Goal: Task Accomplishment & Management: Complete application form

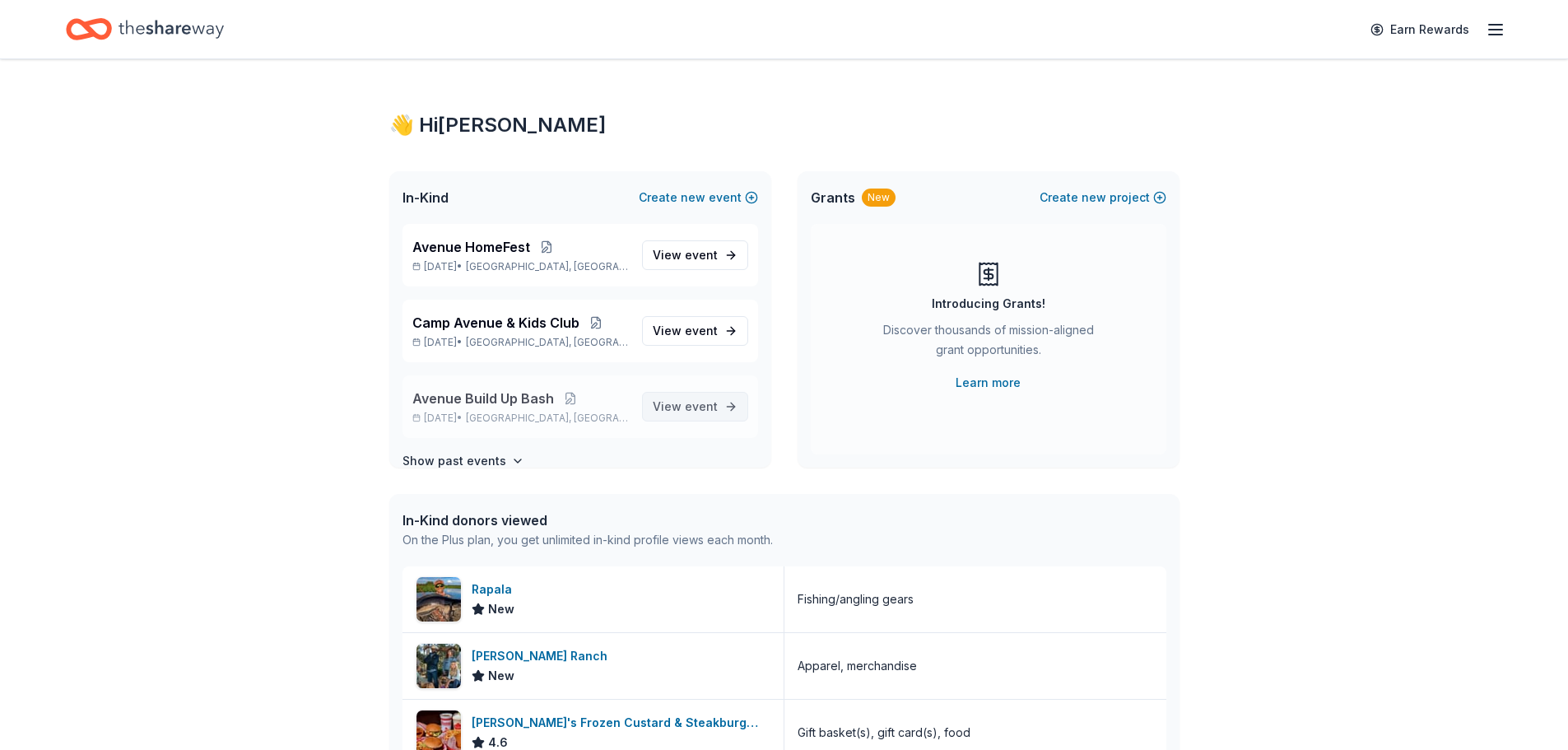
click at [710, 410] on link "View event" at bounding box center [695, 407] width 106 height 30
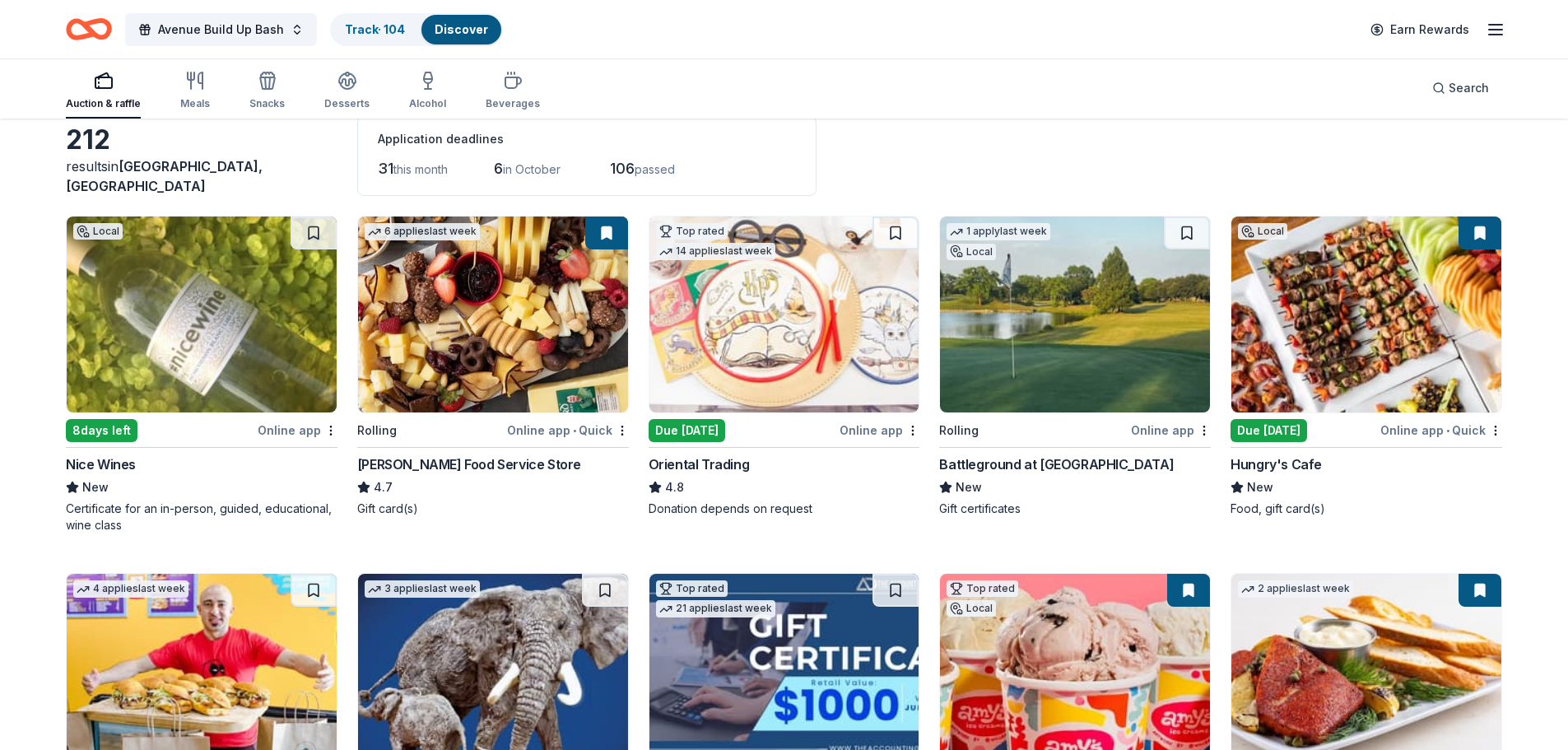
scroll to position [82, 0]
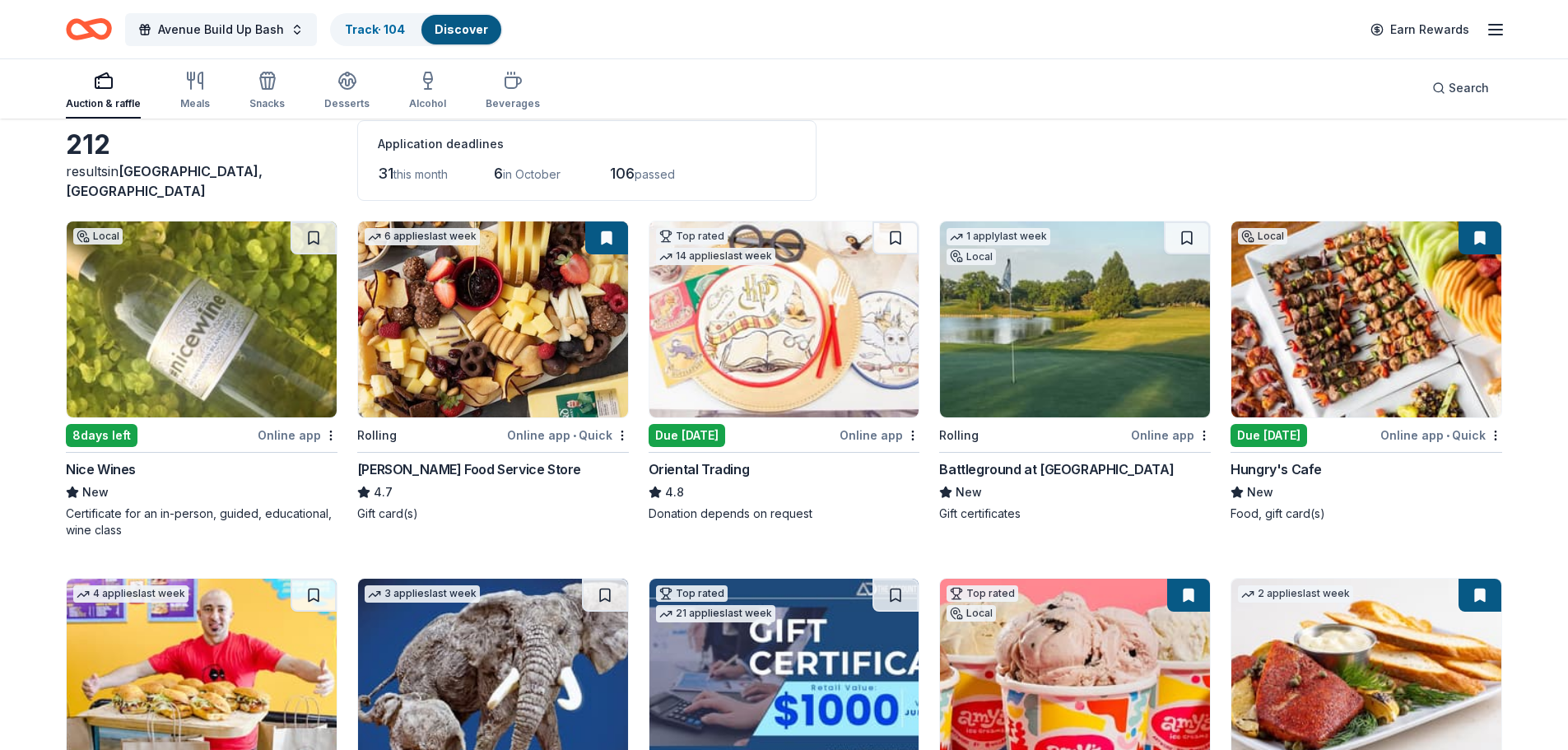
click at [1086, 317] on img at bounding box center [1075, 318] width 270 height 195
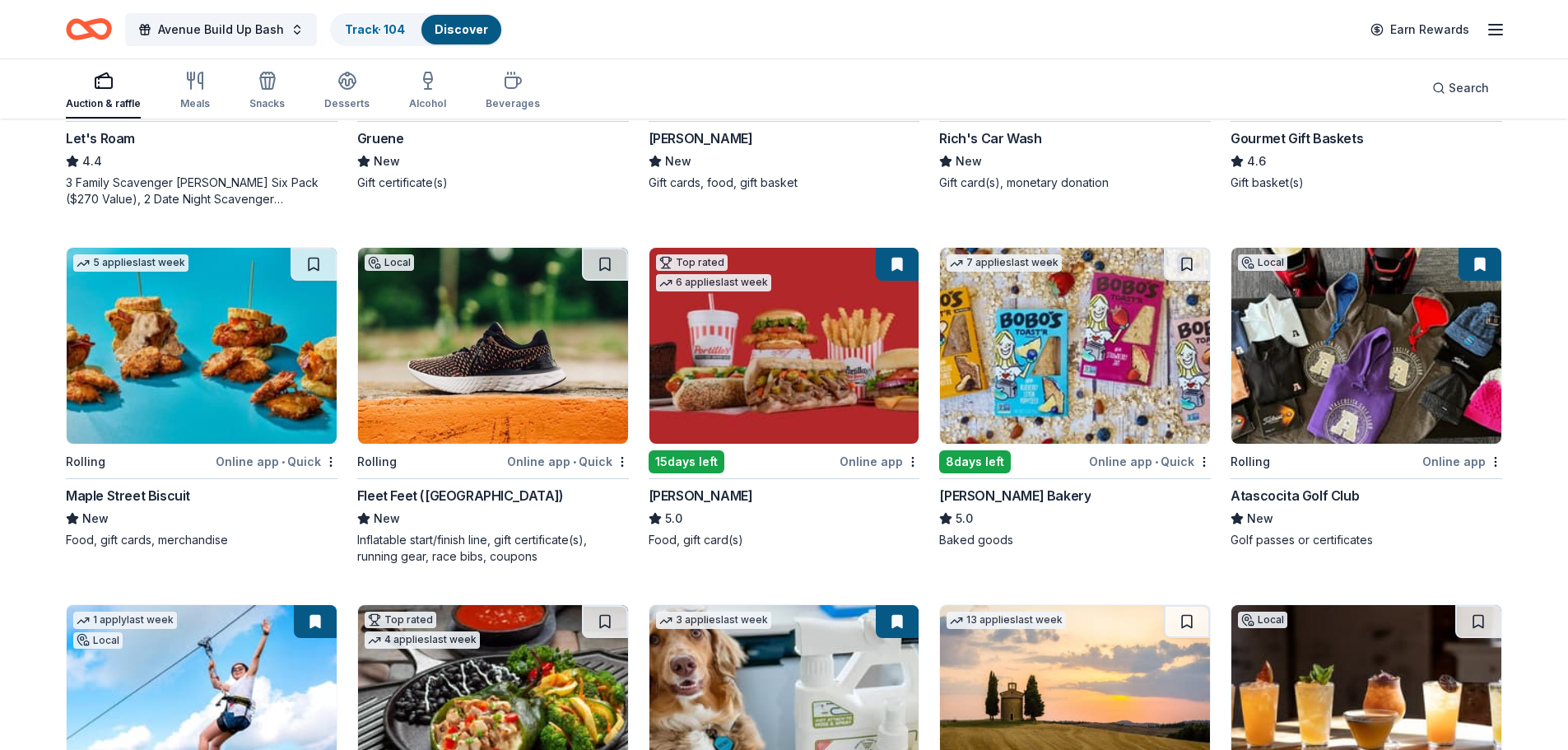
scroll to position [1156, 0]
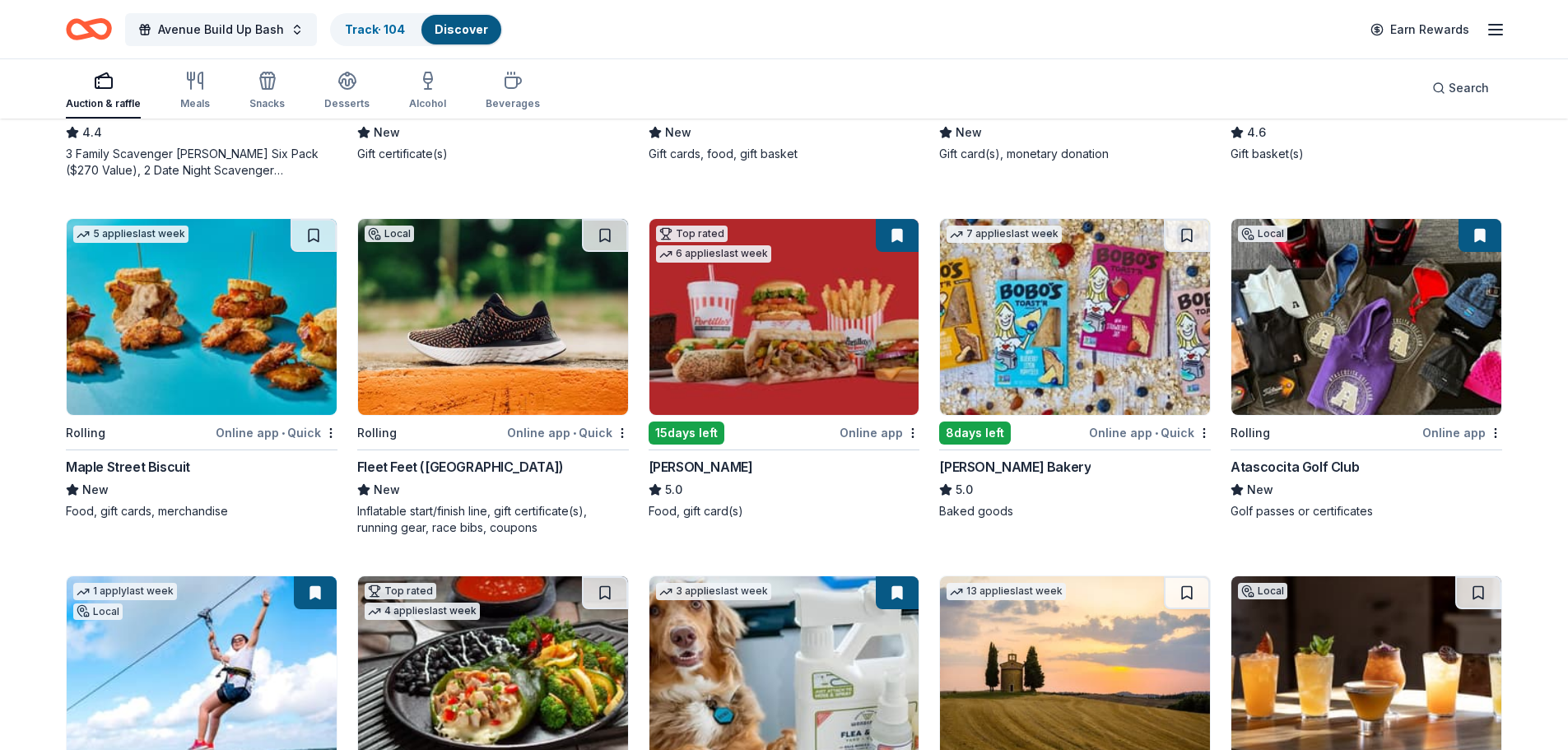
click at [898, 237] on button at bounding box center [897, 235] width 43 height 33
click at [891, 238] on button at bounding box center [897, 235] width 43 height 33
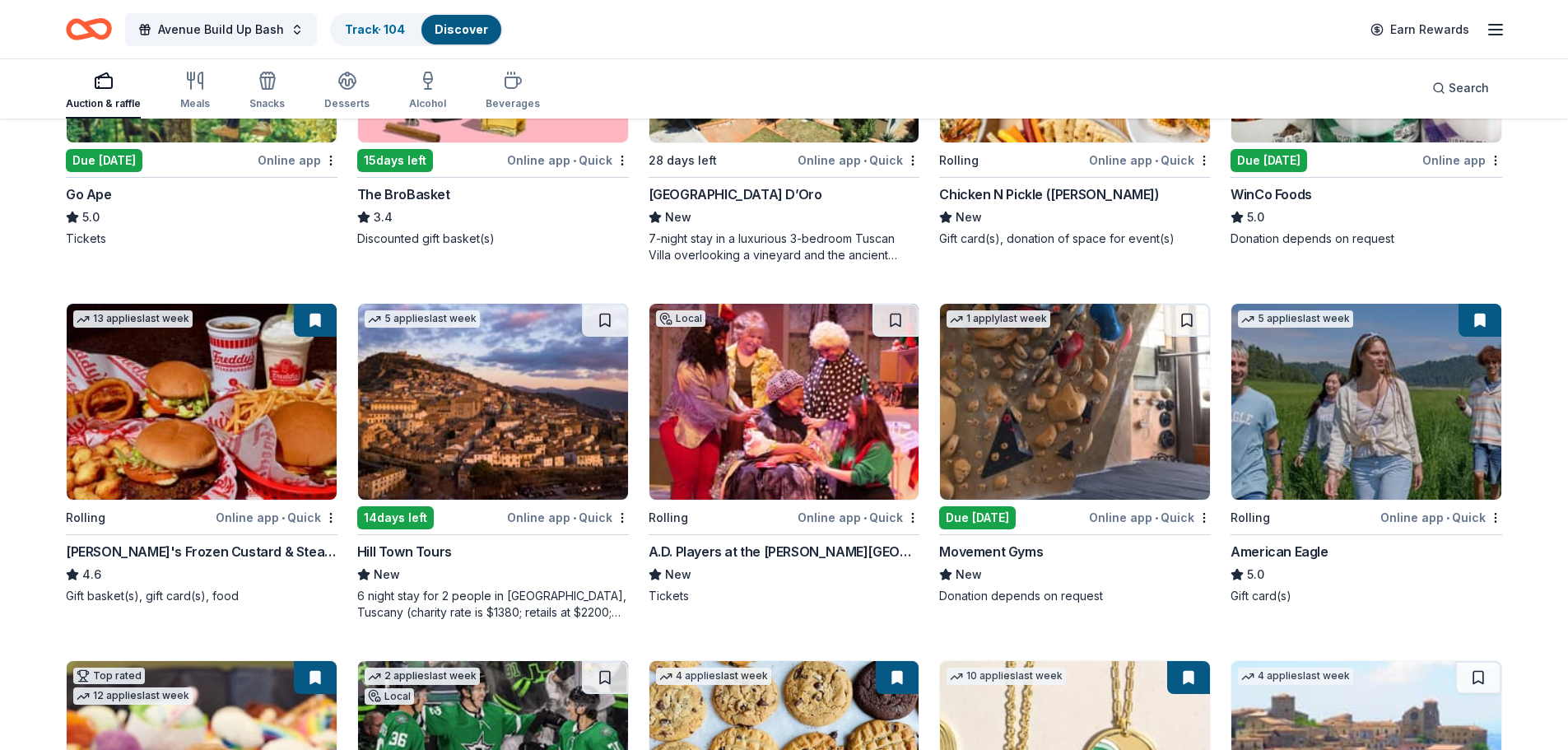
scroll to position [2199, 0]
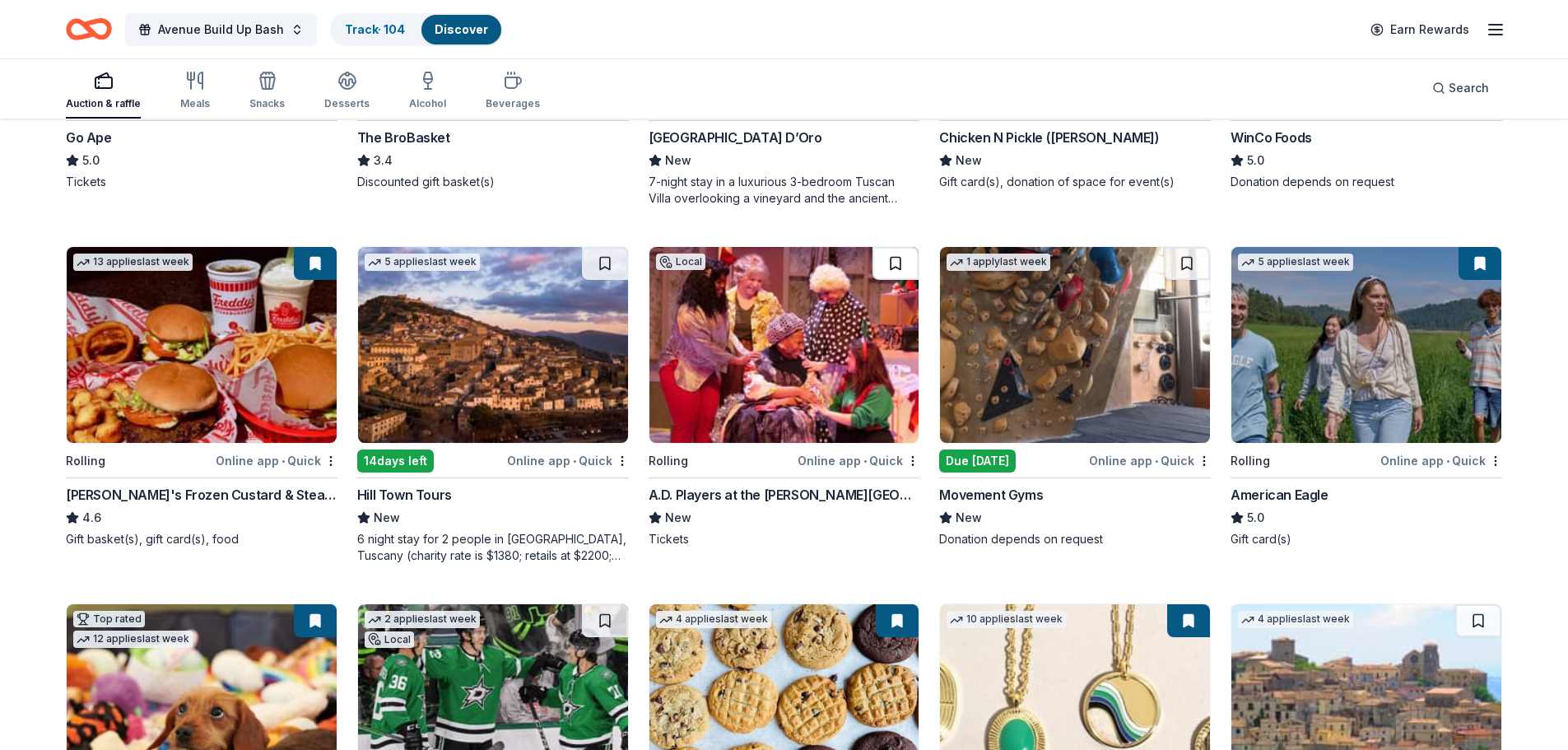
click at [895, 265] on button at bounding box center [895, 263] width 46 height 33
click at [895, 265] on button at bounding box center [897, 263] width 43 height 33
click at [824, 278] on img at bounding box center [784, 344] width 270 height 195
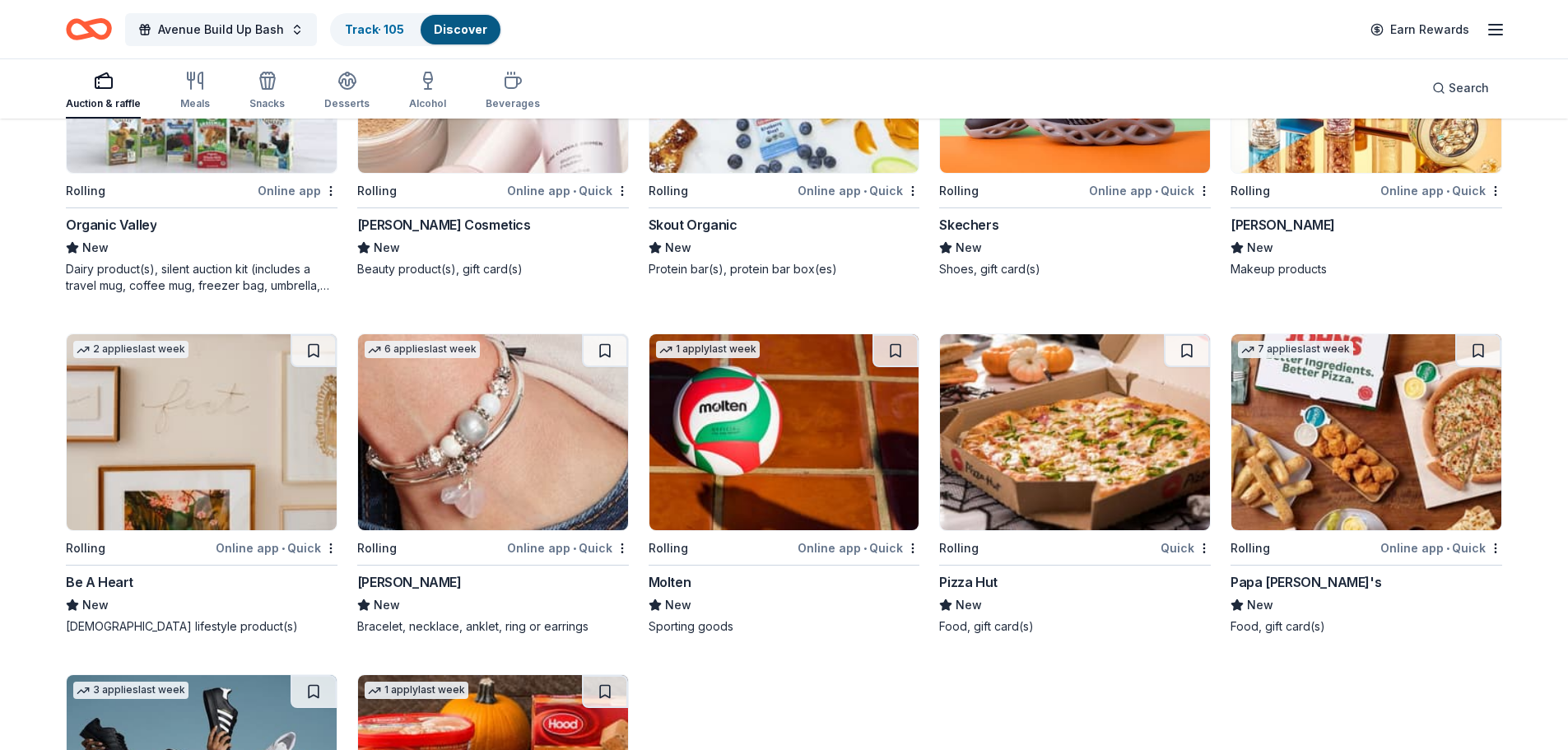
scroll to position [0, 0]
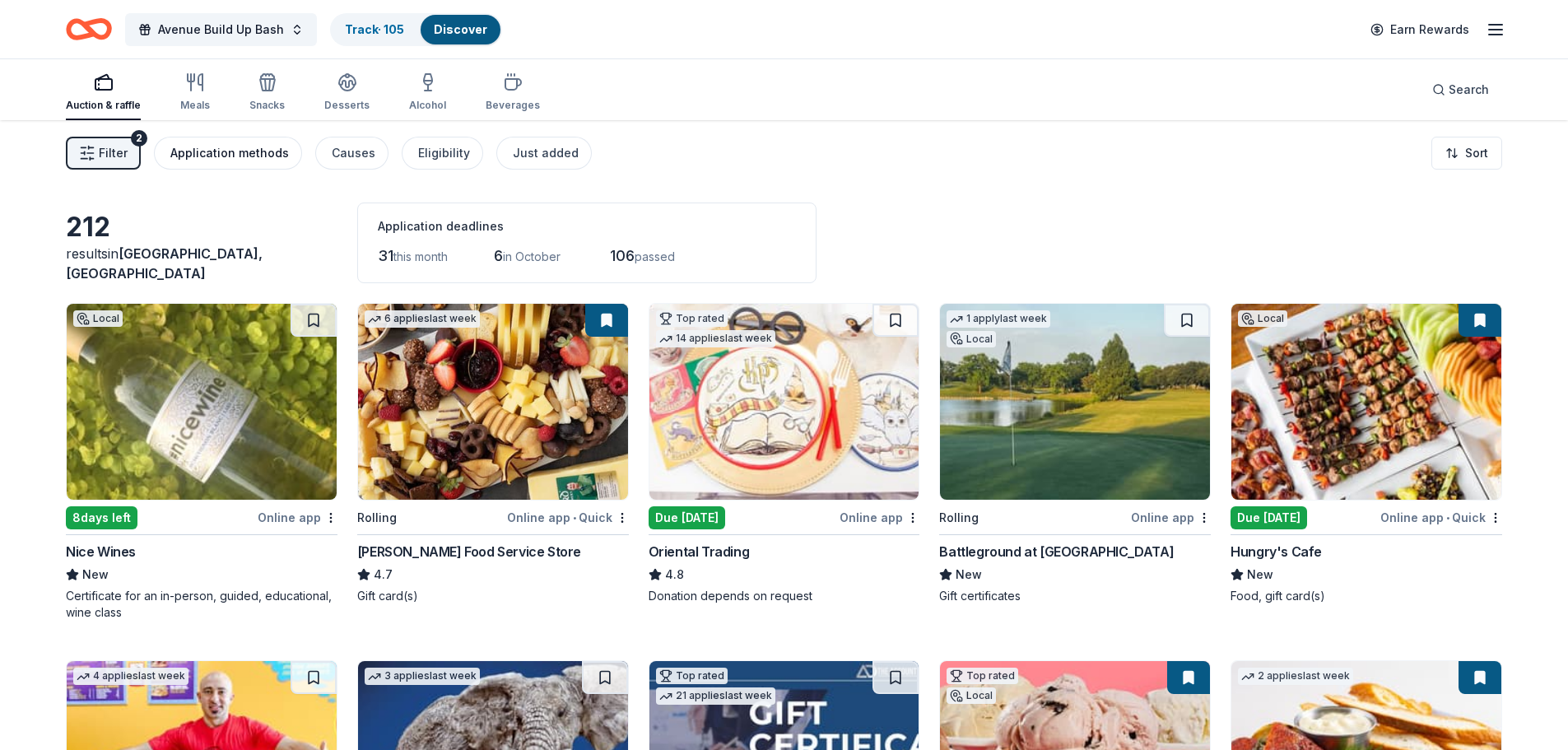
click at [216, 155] on div "Application methods" at bounding box center [229, 153] width 118 height 20
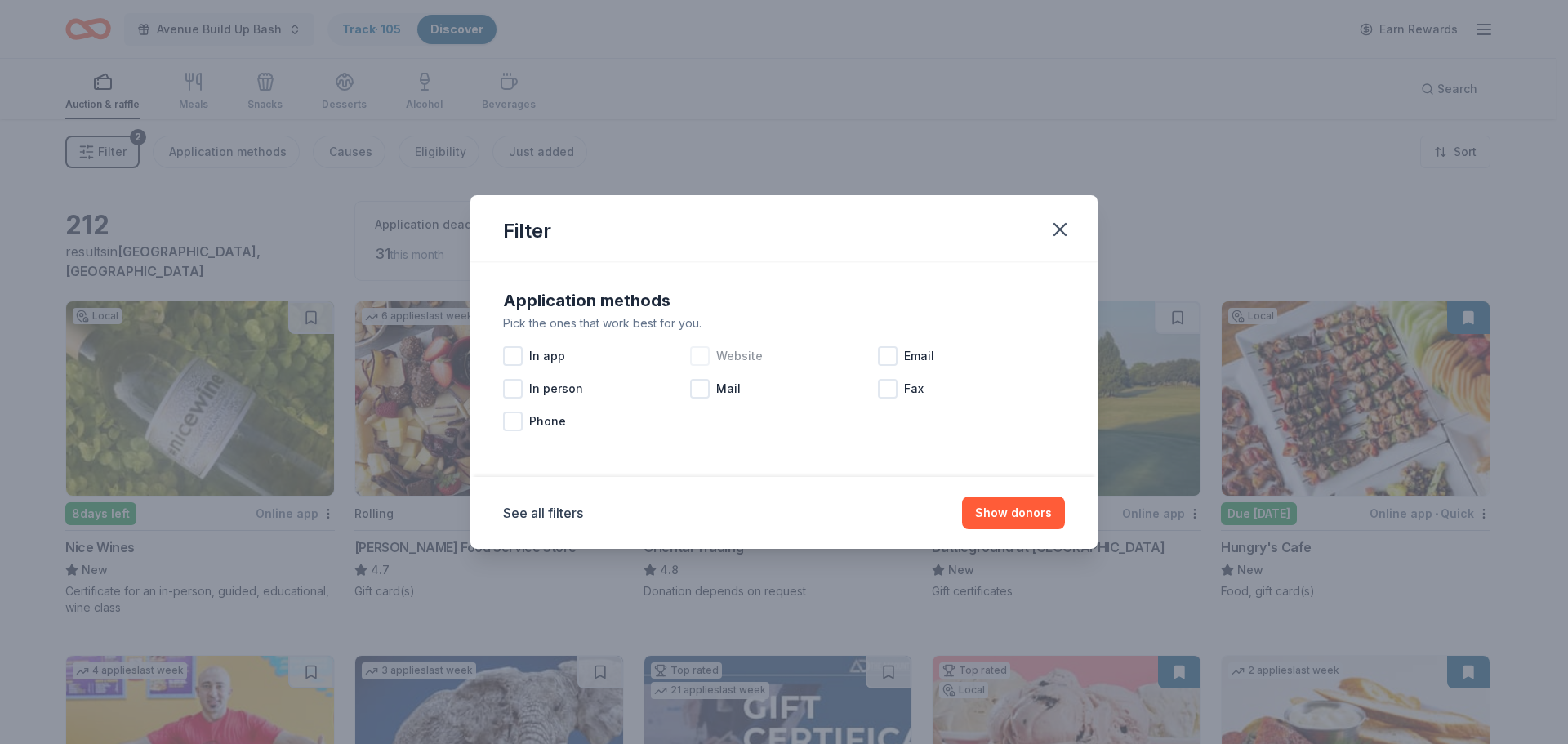
click at [700, 358] on div at bounding box center [700, 356] width 20 height 20
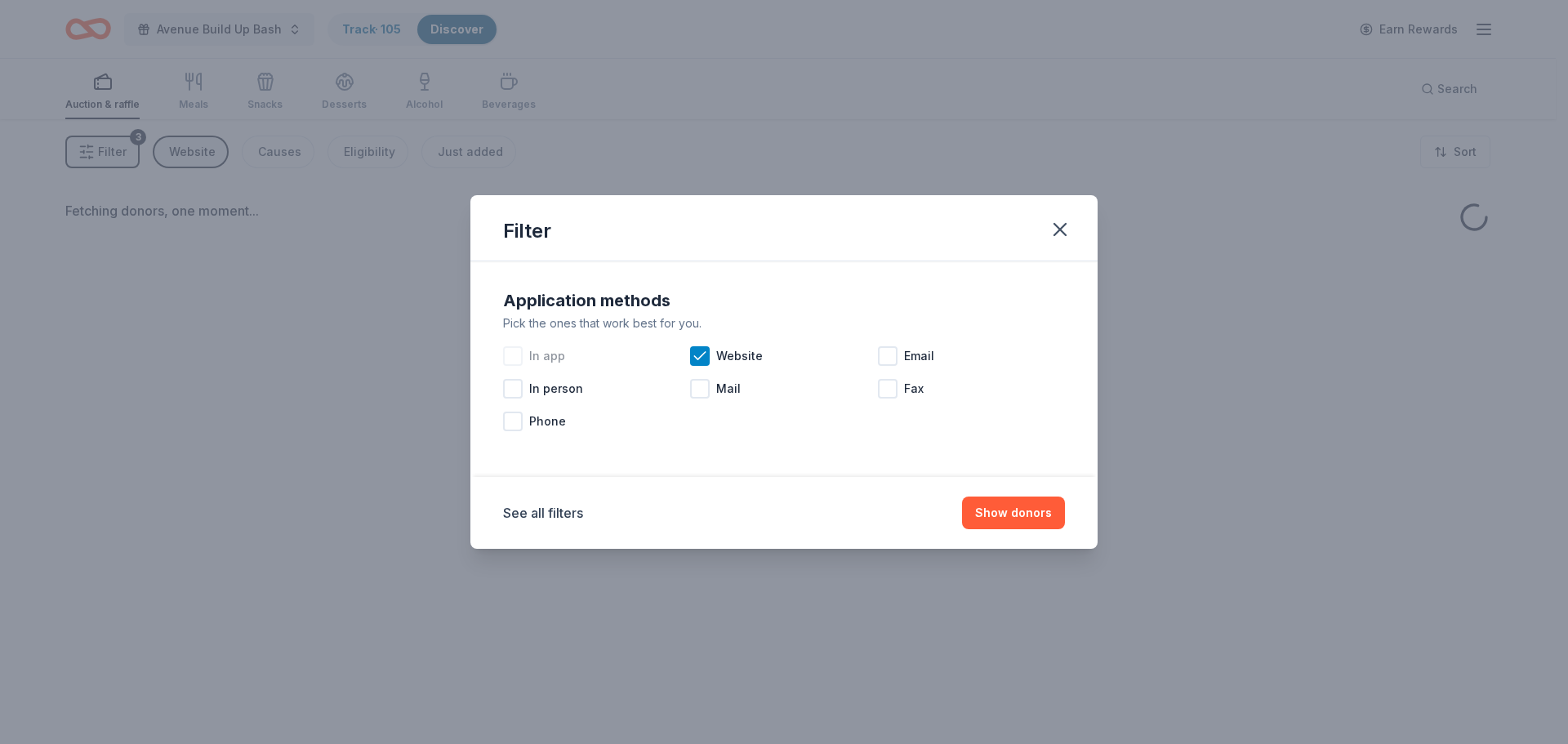
click at [513, 356] on div at bounding box center [513, 356] width 20 height 20
click at [1023, 516] on button "Show donors" at bounding box center [1013, 512] width 103 height 32
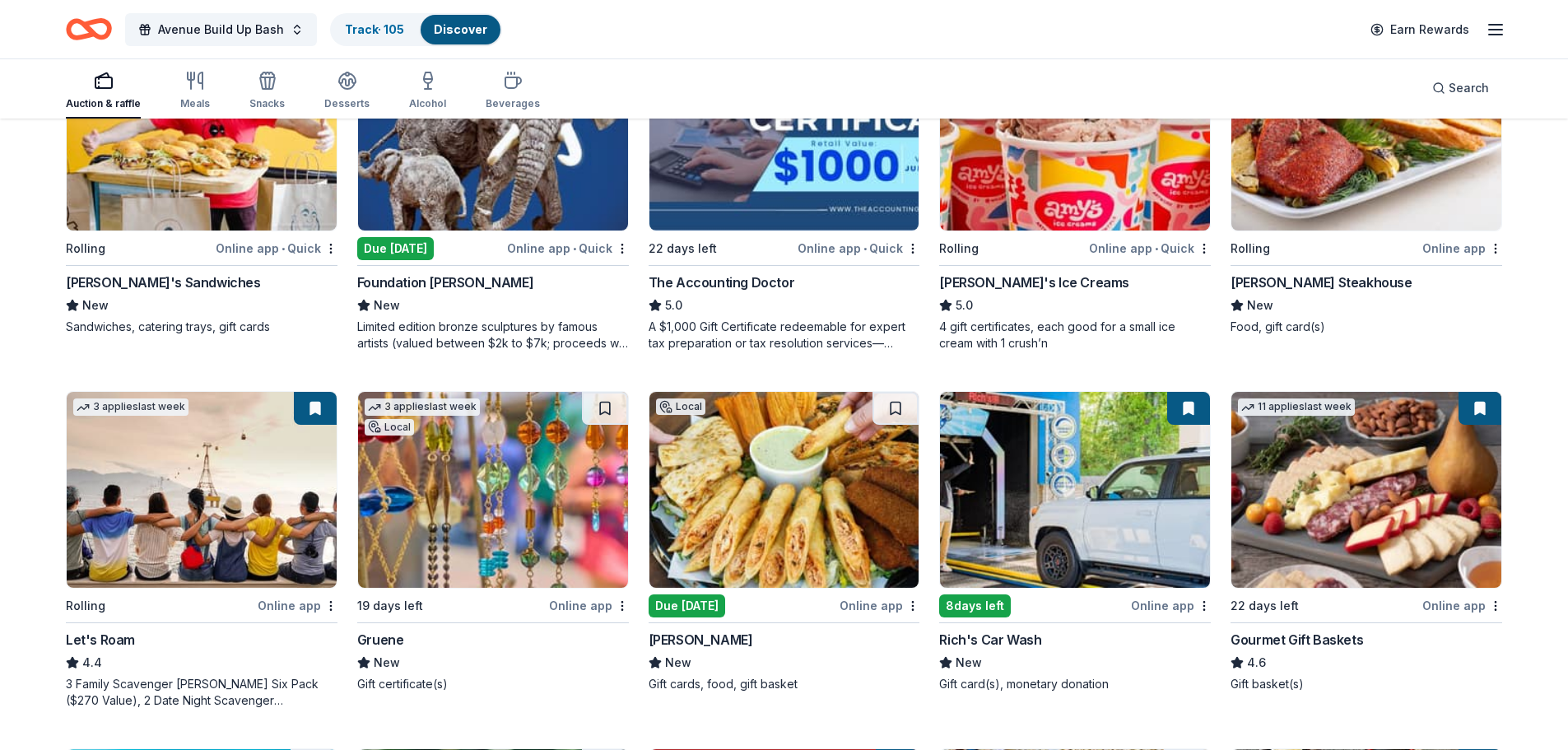
scroll to position [741, 0]
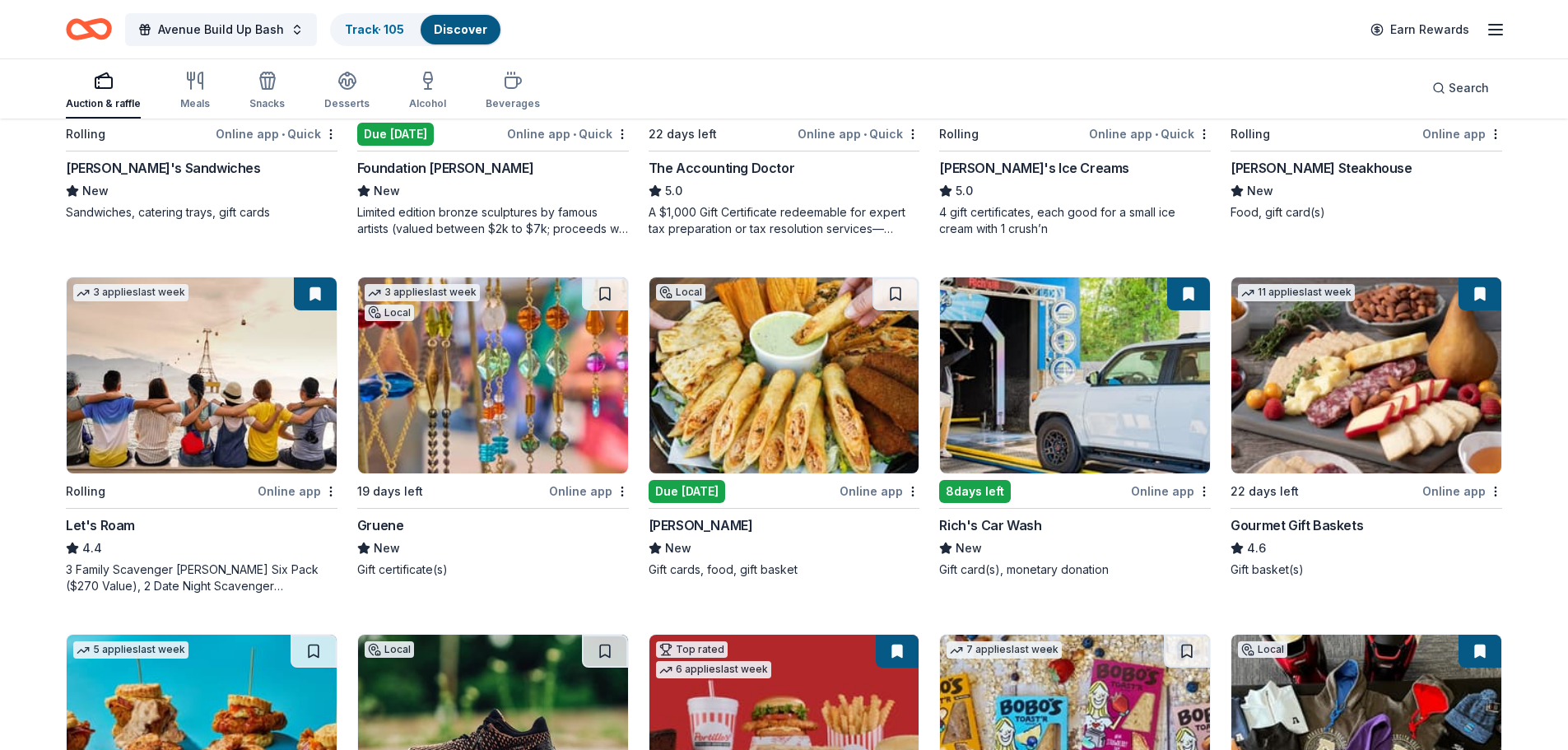
click at [441, 332] on img at bounding box center [493, 375] width 270 height 195
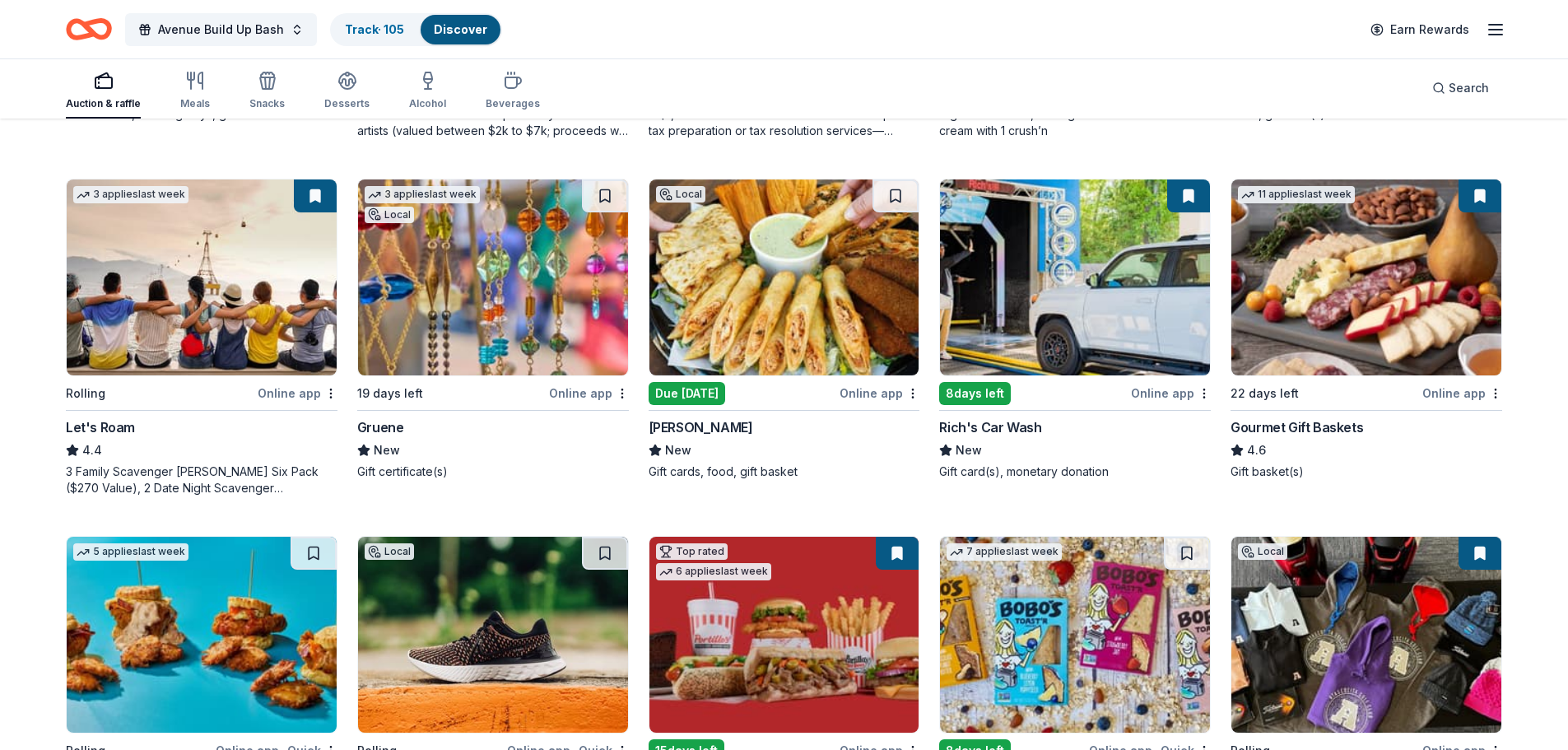
scroll to position [822, 0]
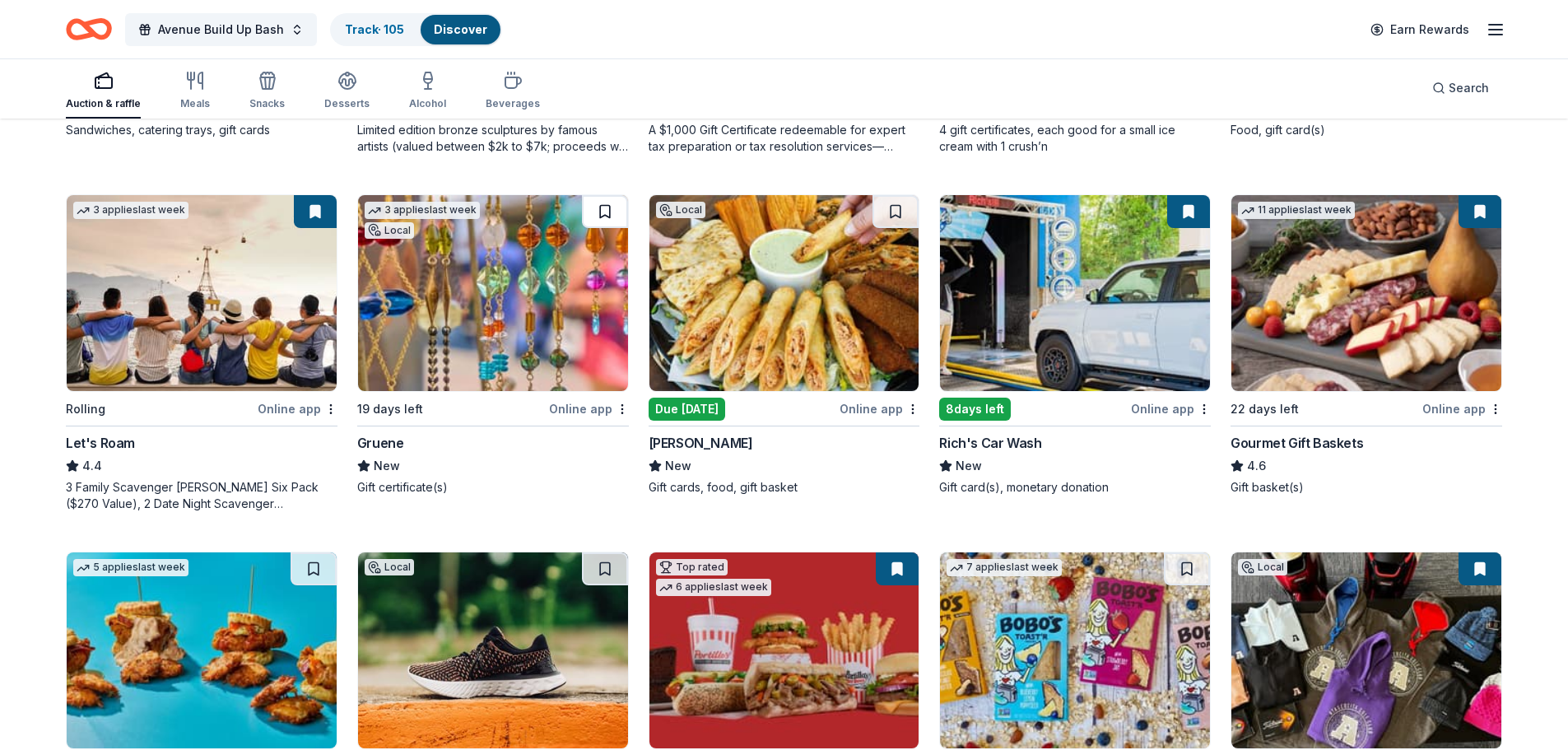
click at [601, 216] on button at bounding box center [604, 211] width 46 height 33
click at [457, 293] on img at bounding box center [493, 293] width 270 height 195
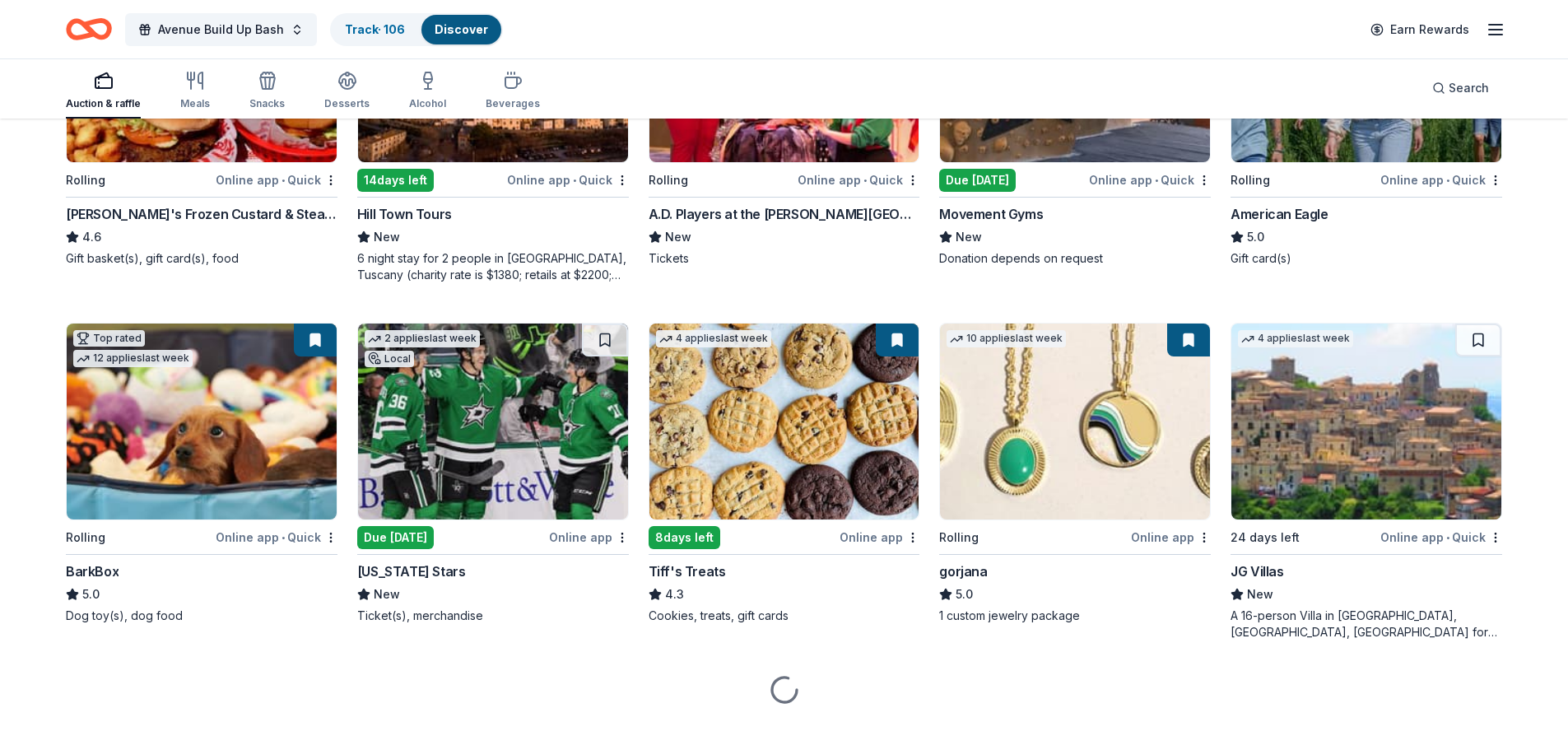
scroll to position [2502, 0]
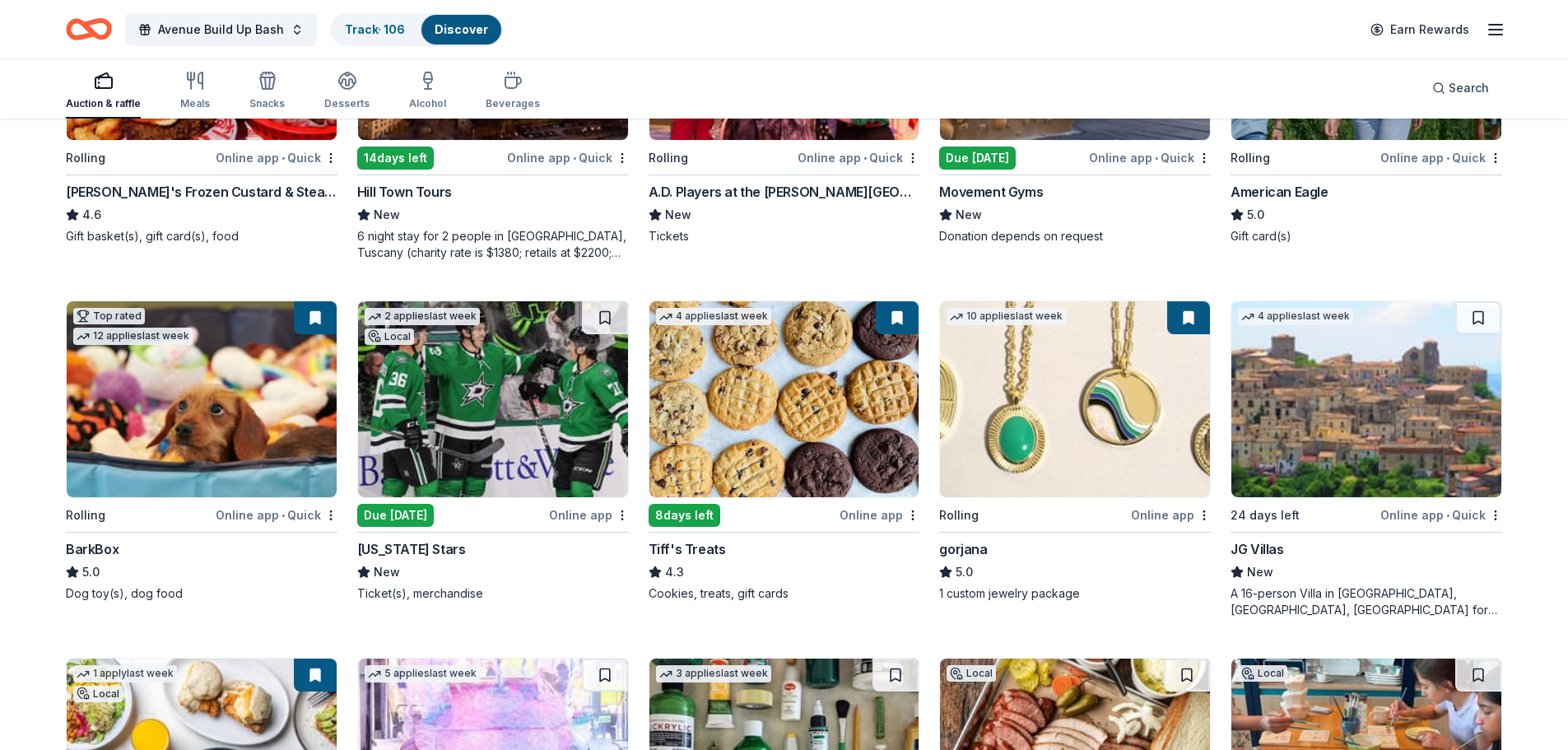
click at [1062, 425] on img at bounding box center [1075, 399] width 270 height 195
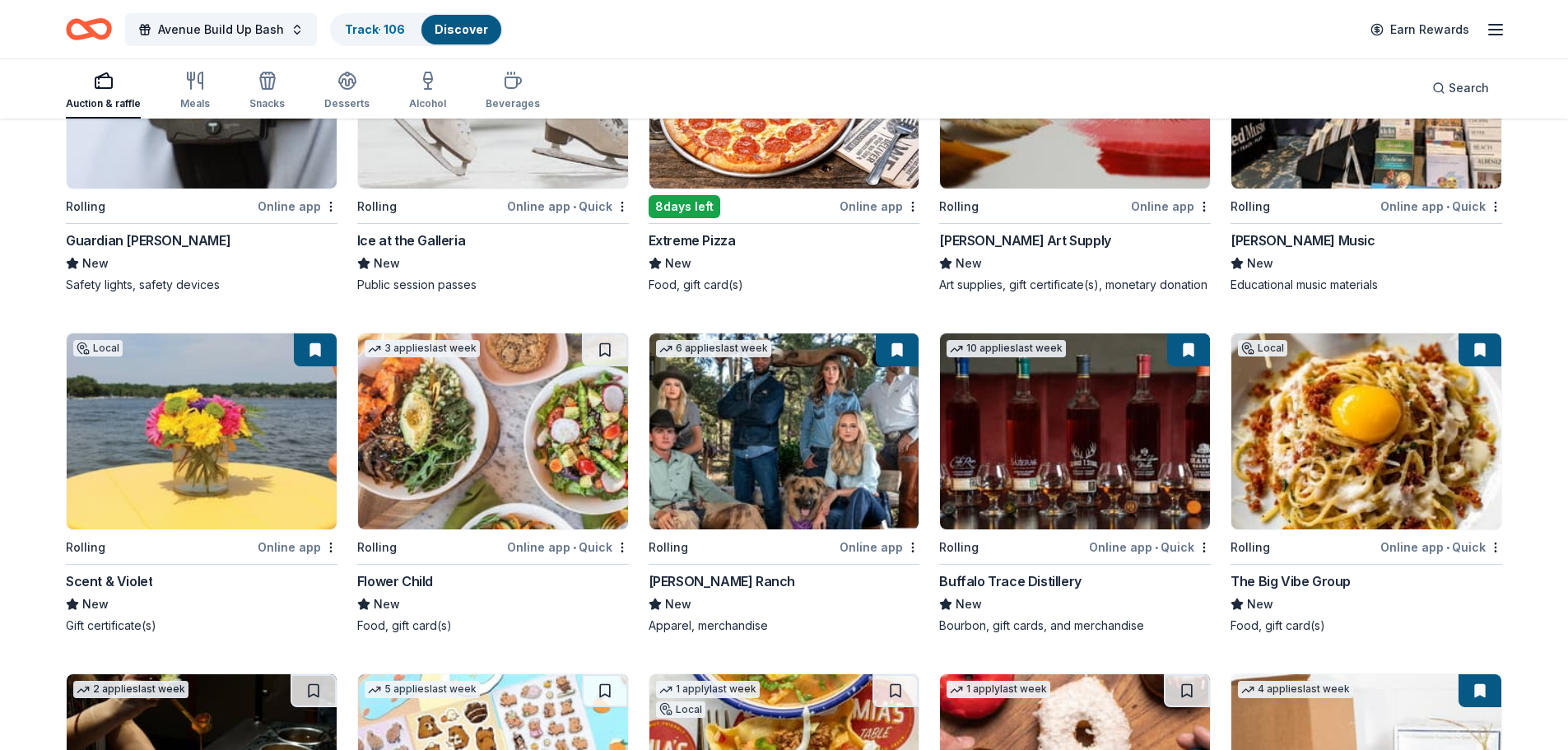
scroll to position [4227, 0]
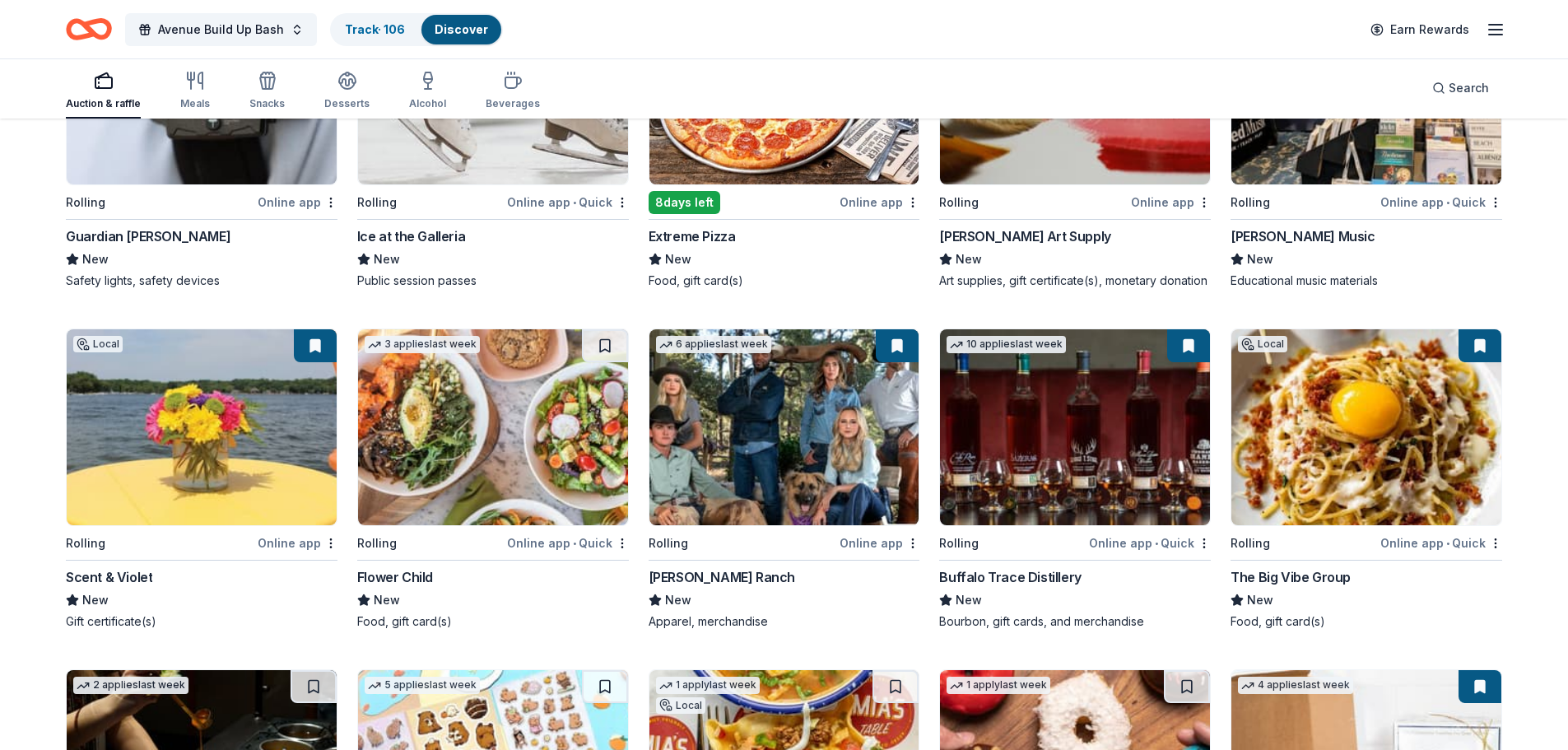
click at [483, 425] on img at bounding box center [493, 427] width 270 height 195
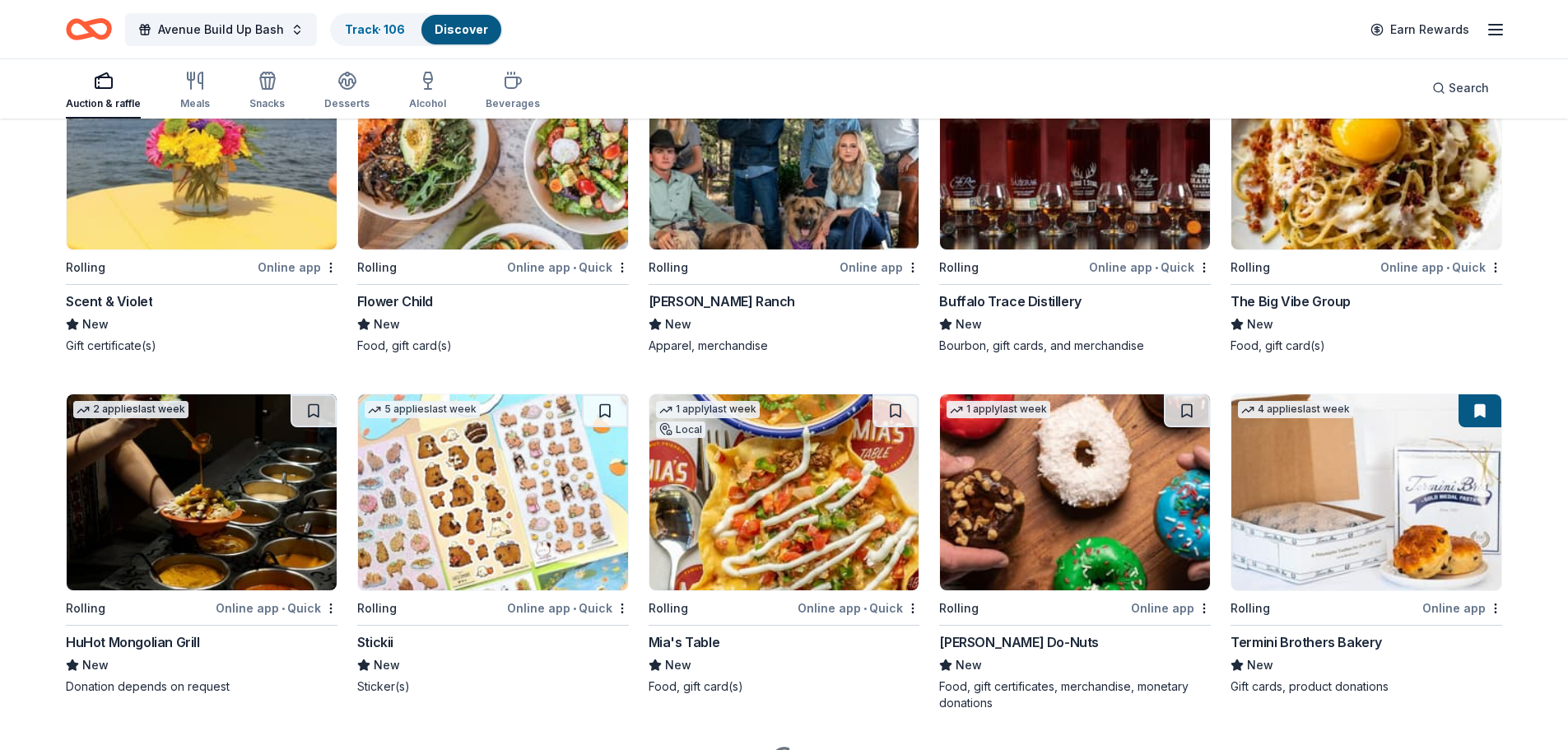
scroll to position [4557, 0]
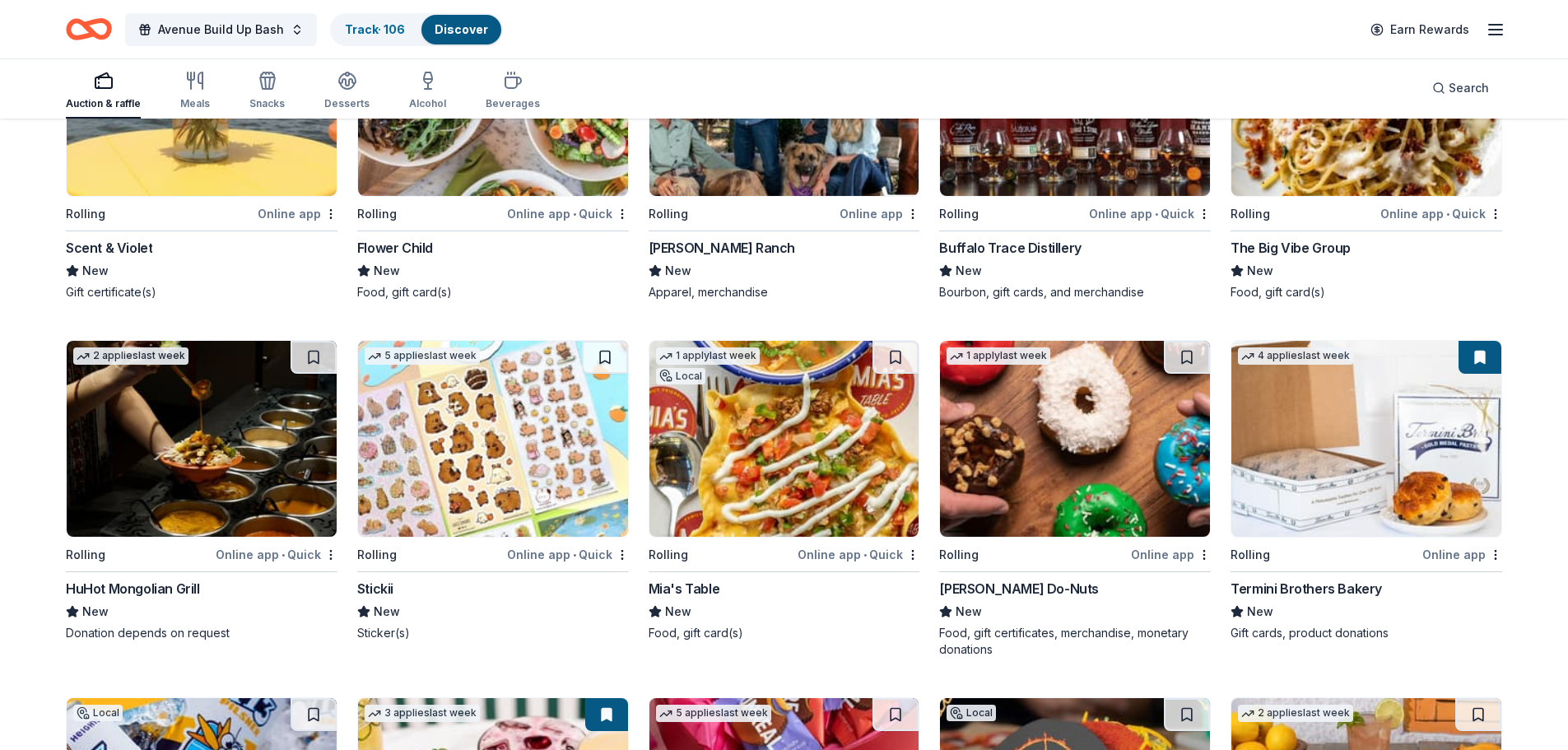
click at [794, 399] on img at bounding box center [784, 438] width 270 height 195
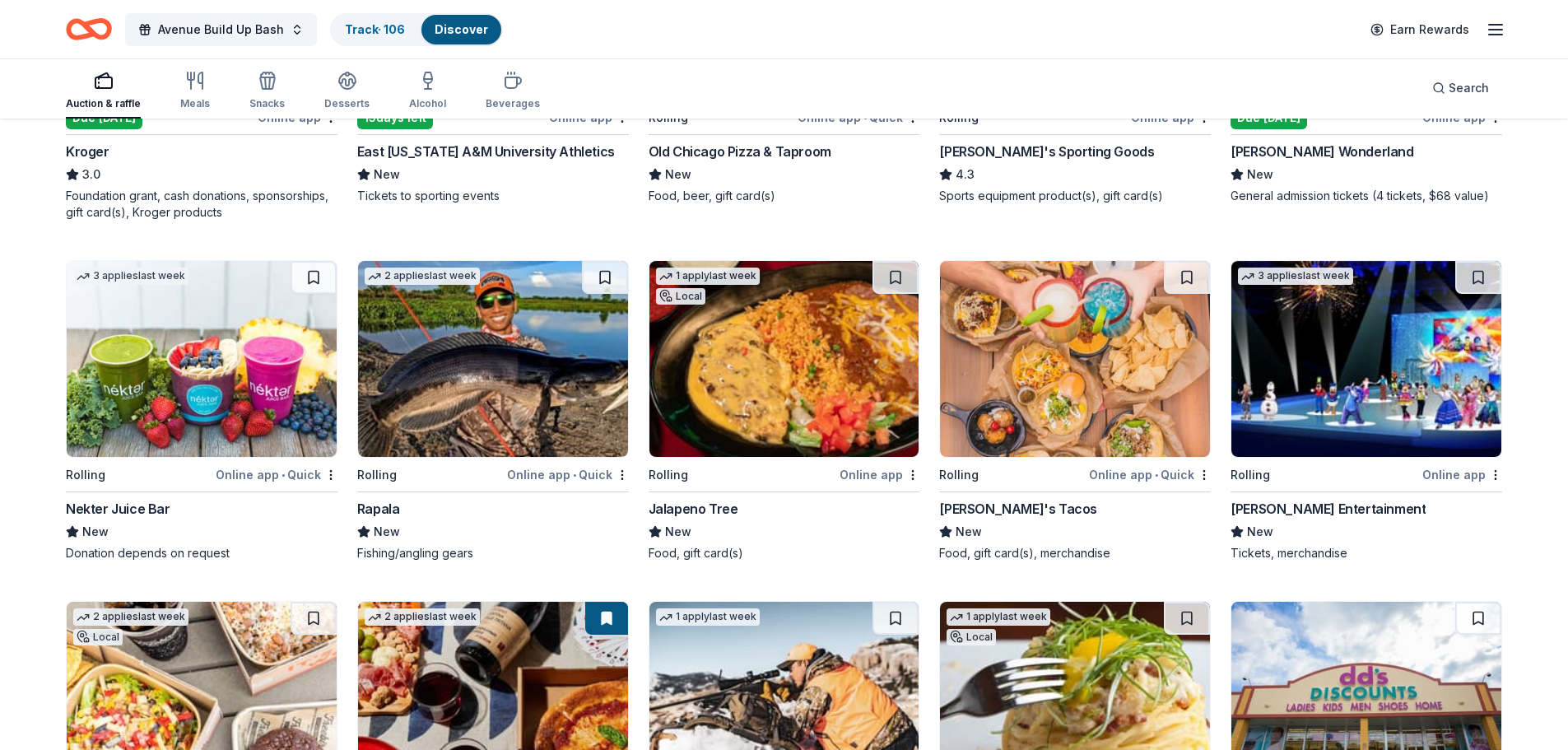
scroll to position [5708, 0]
click at [1114, 352] on img at bounding box center [1075, 357] width 270 height 195
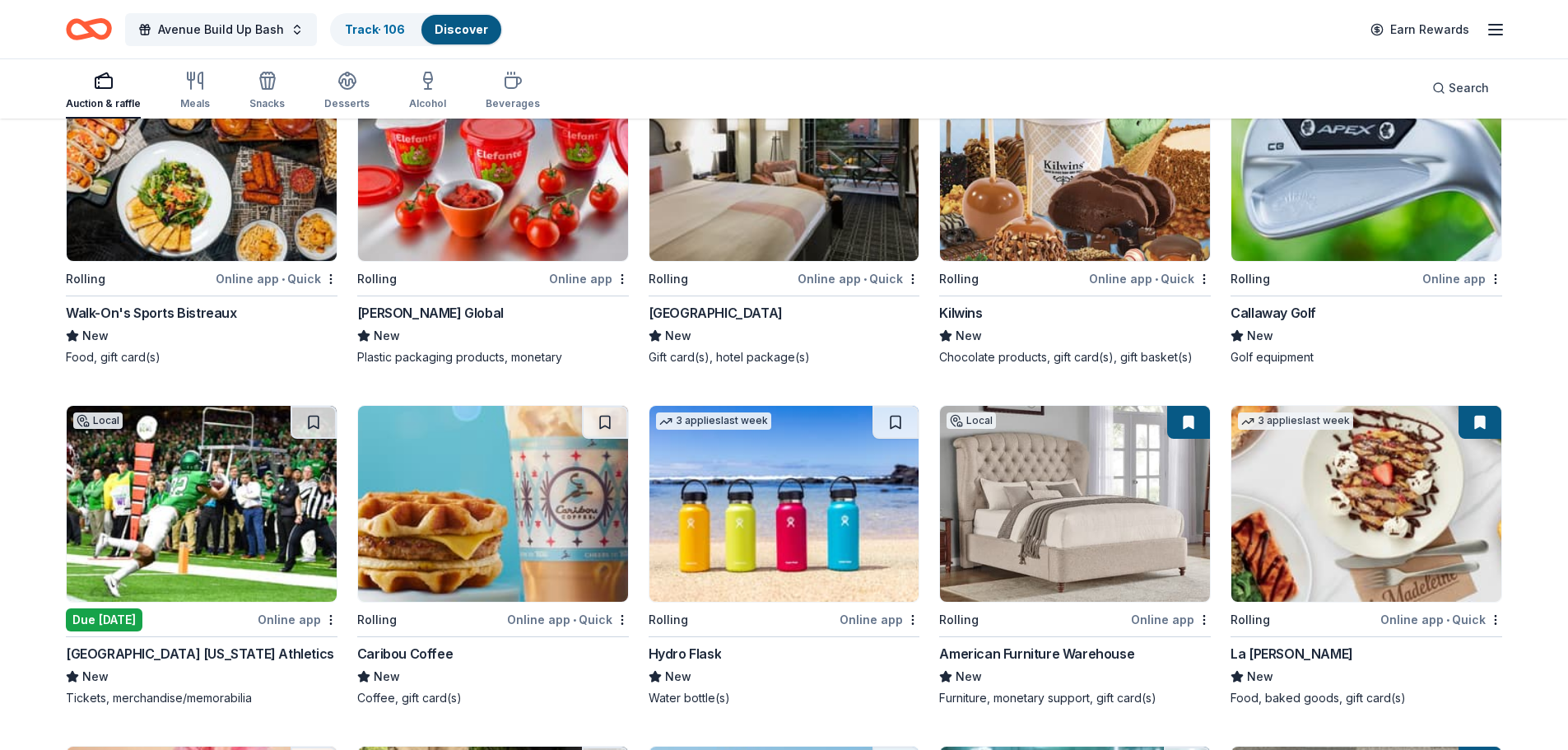
scroll to position [6942, 0]
click at [1369, 174] on img at bounding box center [1367, 162] width 270 height 195
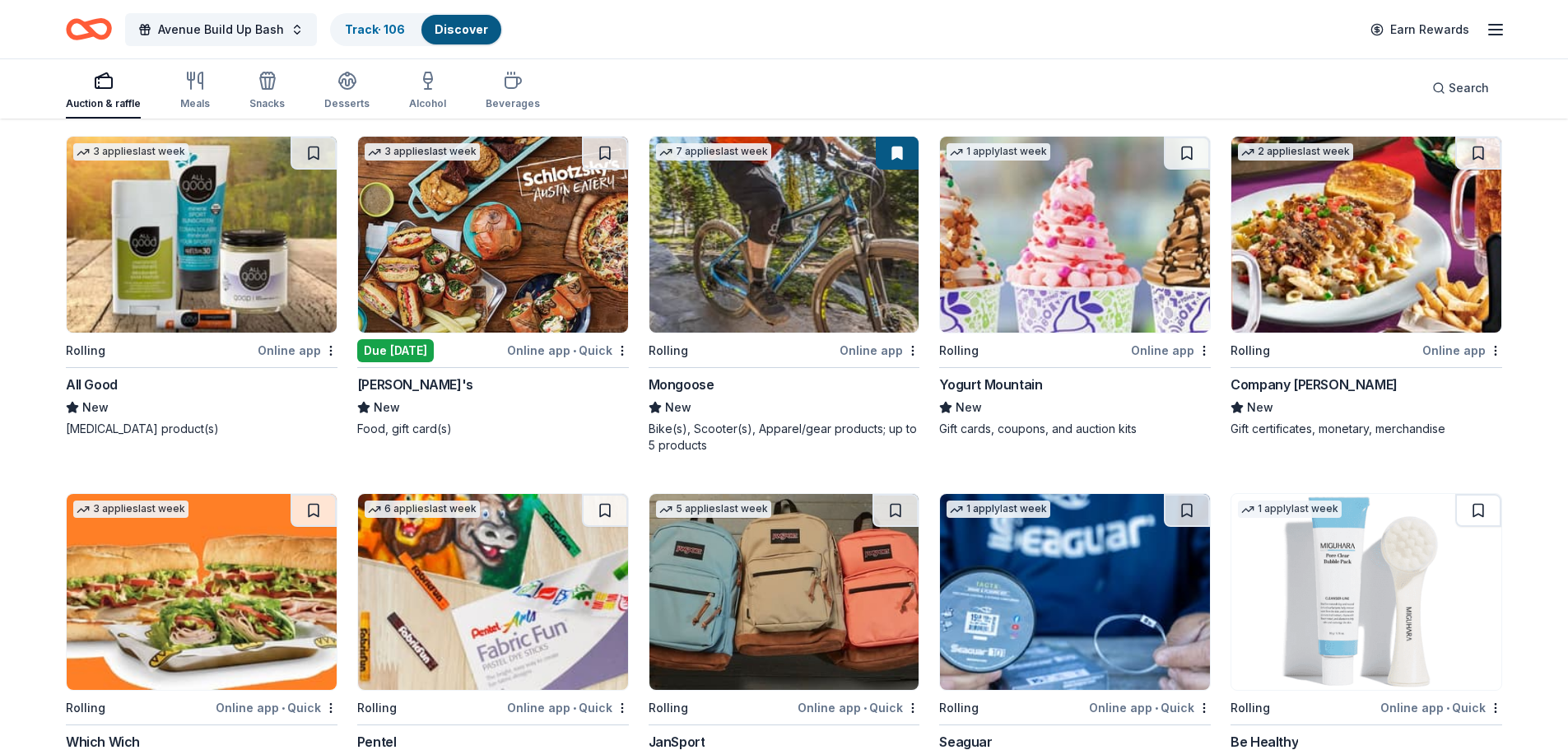
scroll to position [8331, 0]
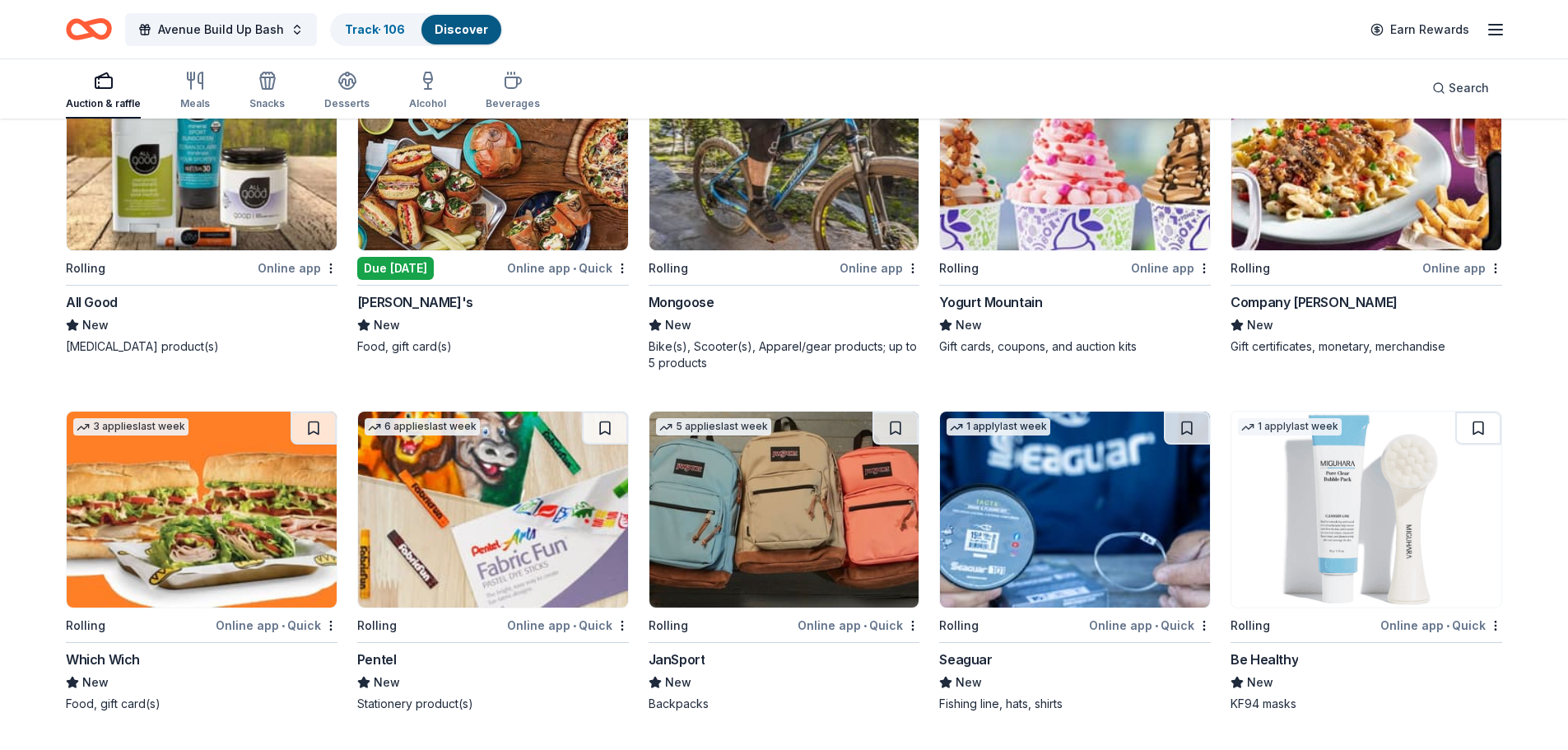
click at [1356, 188] on img at bounding box center [1367, 152] width 270 height 195
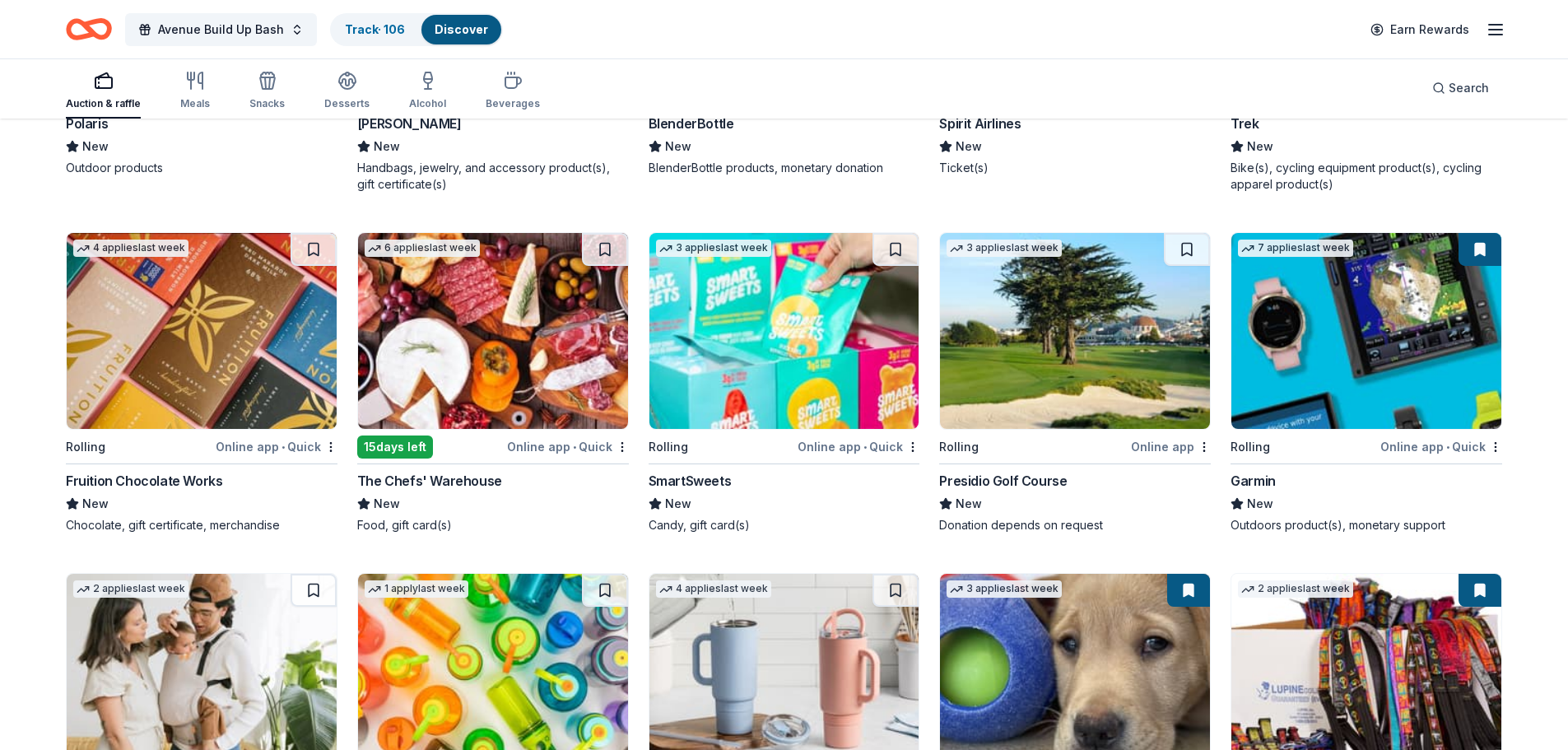
scroll to position [9229, 0]
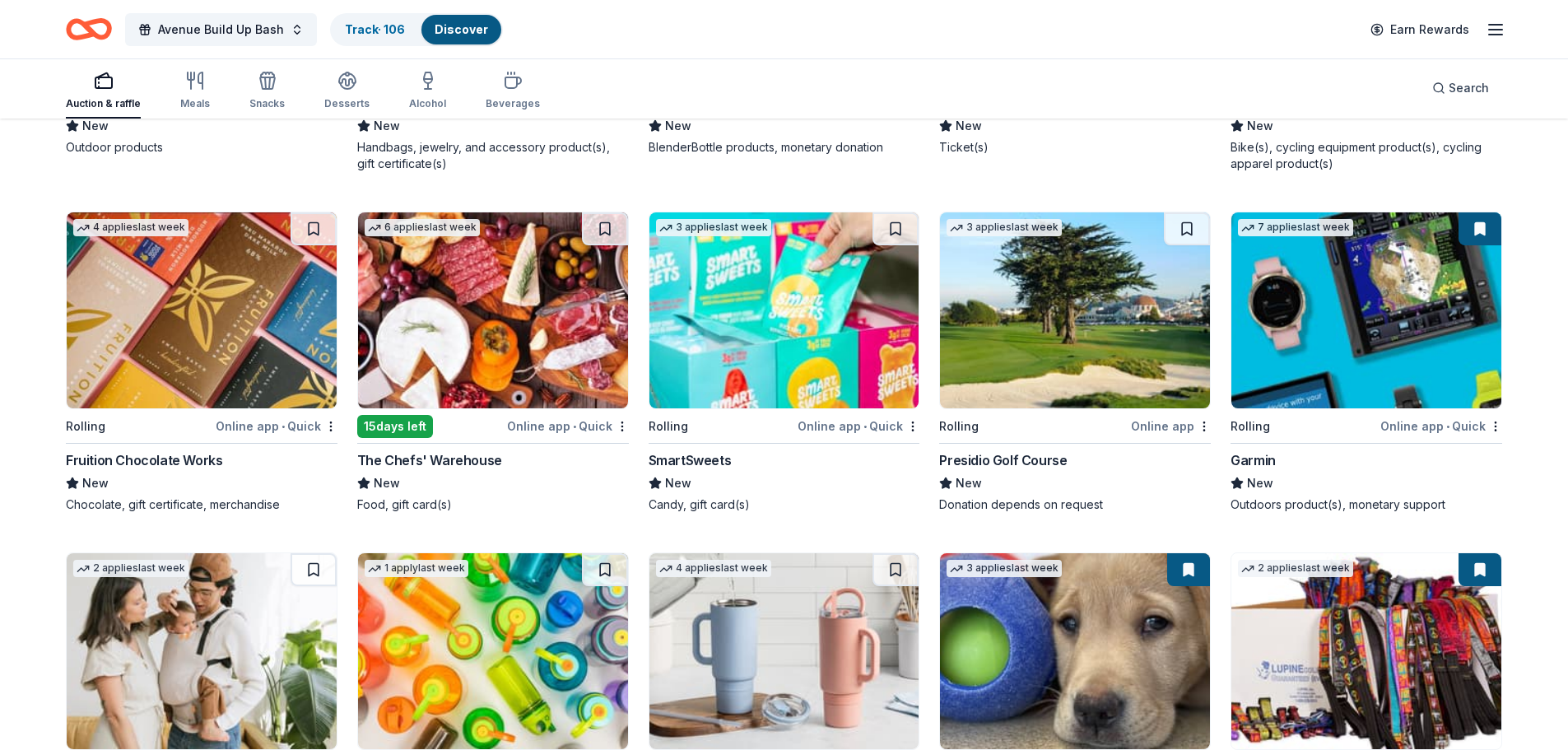
click at [192, 302] on img at bounding box center [201, 310] width 270 height 195
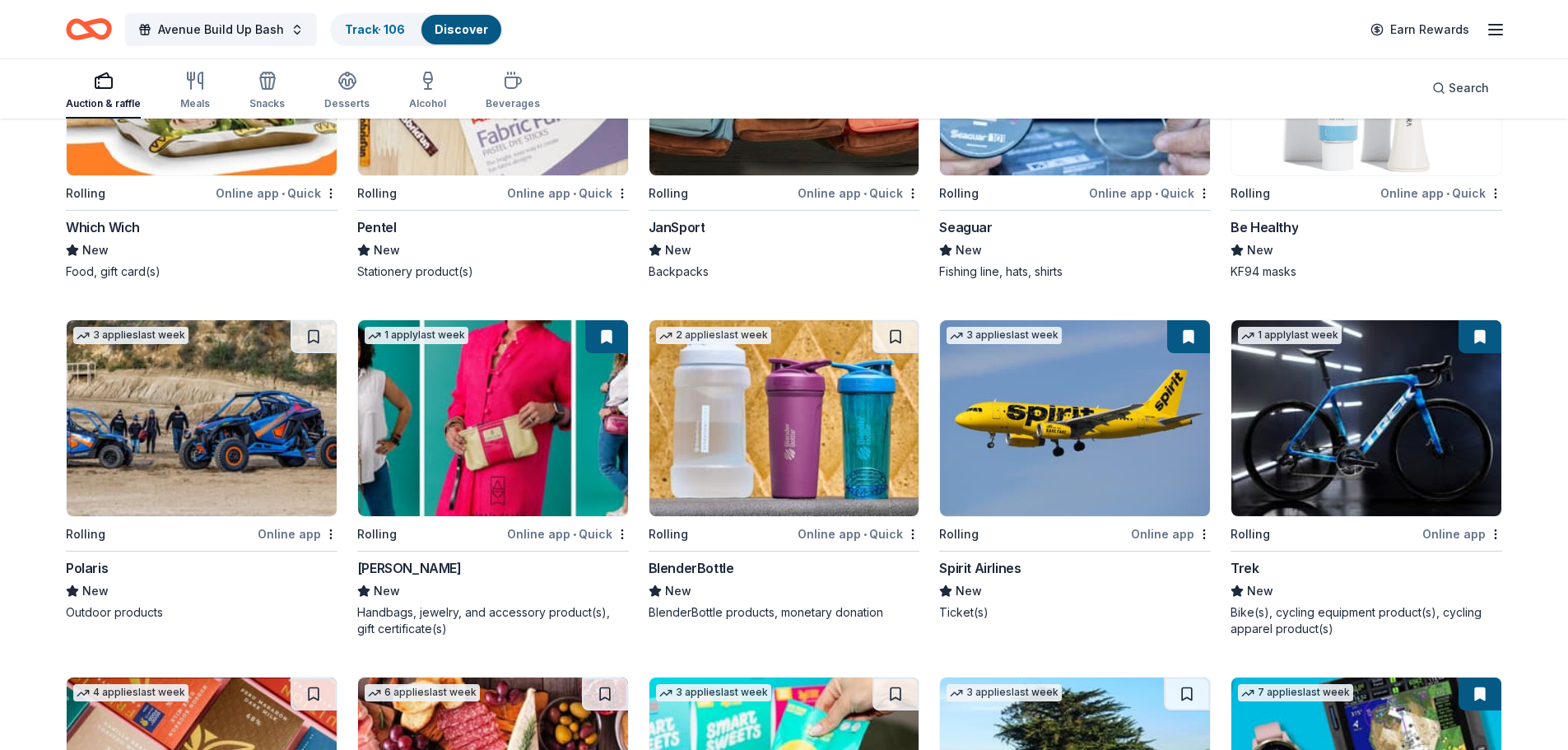
scroll to position [8735, 0]
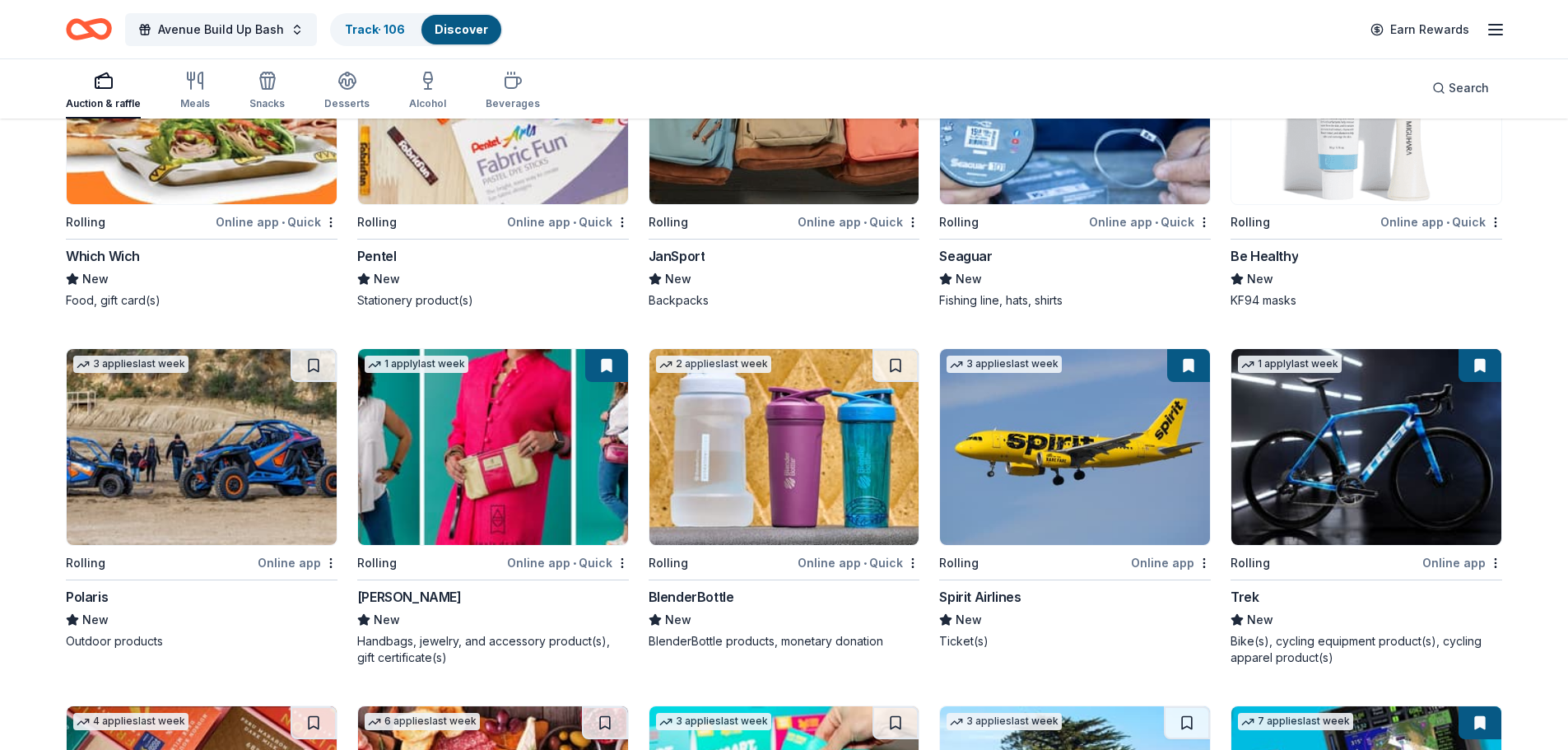
click at [199, 442] on img at bounding box center [201, 446] width 270 height 195
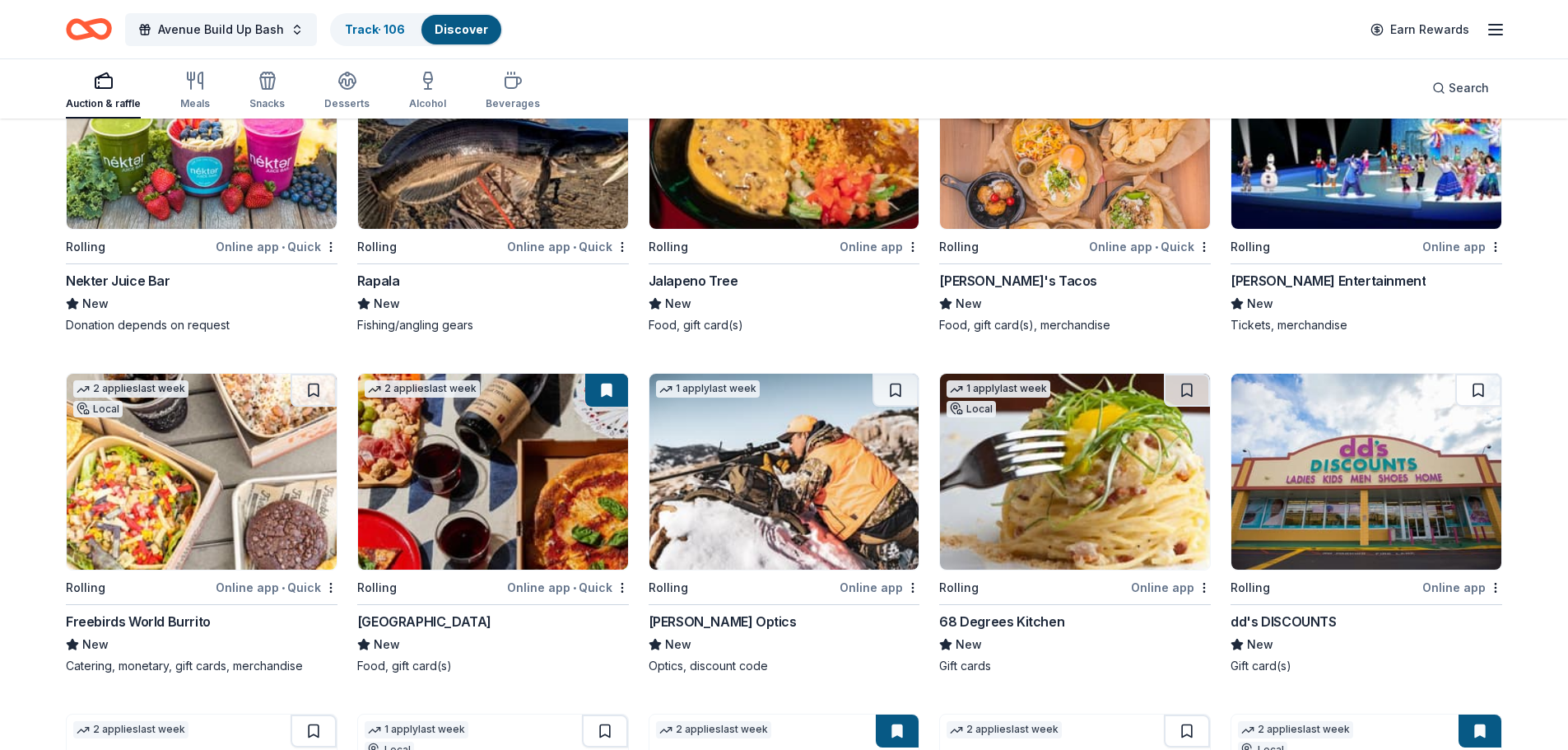
scroll to position [5855, 0]
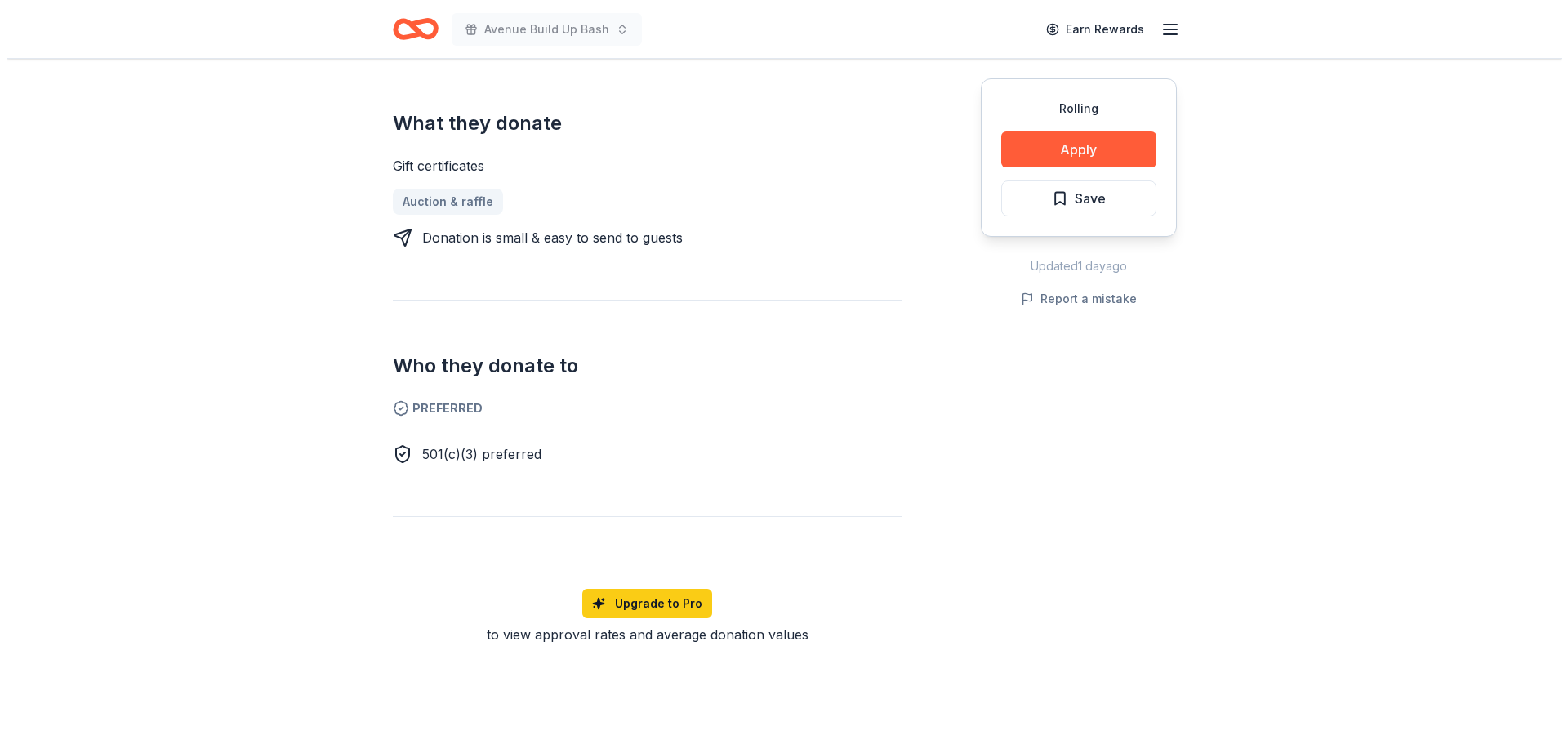
scroll to position [735, 0]
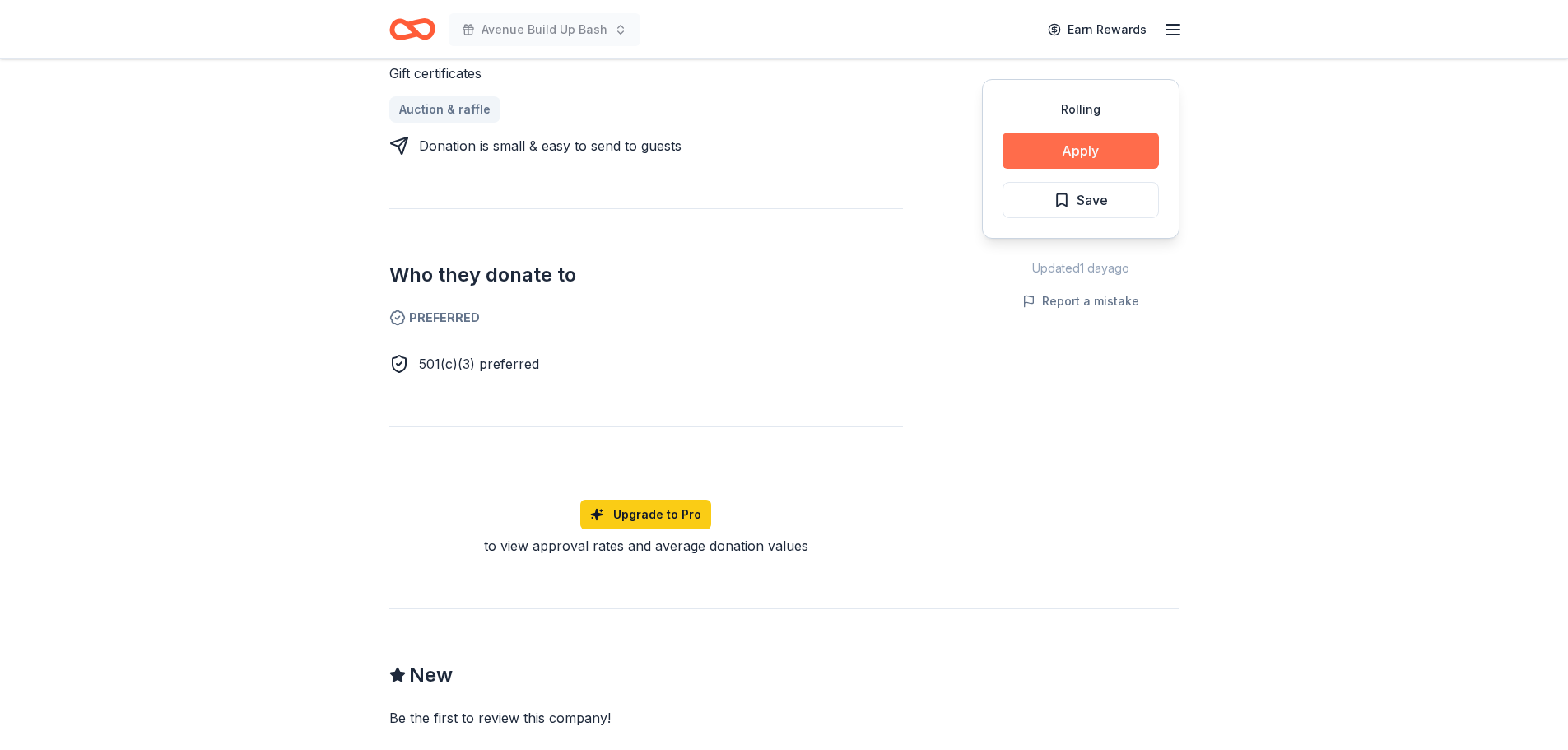
click at [1097, 157] on button "Apply" at bounding box center [1081, 151] width 157 height 36
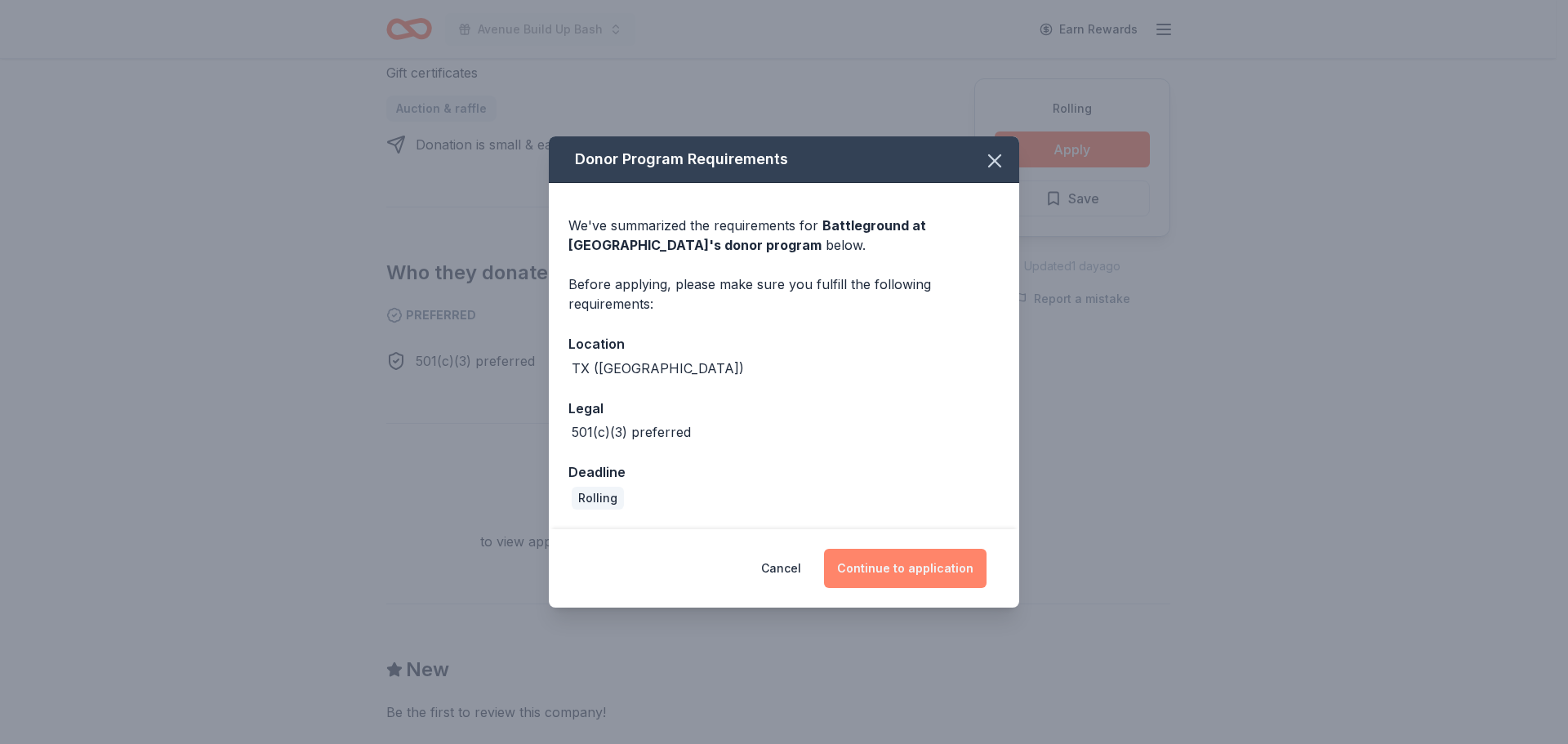
click at [918, 567] on button "Continue to application" at bounding box center [905, 568] width 162 height 39
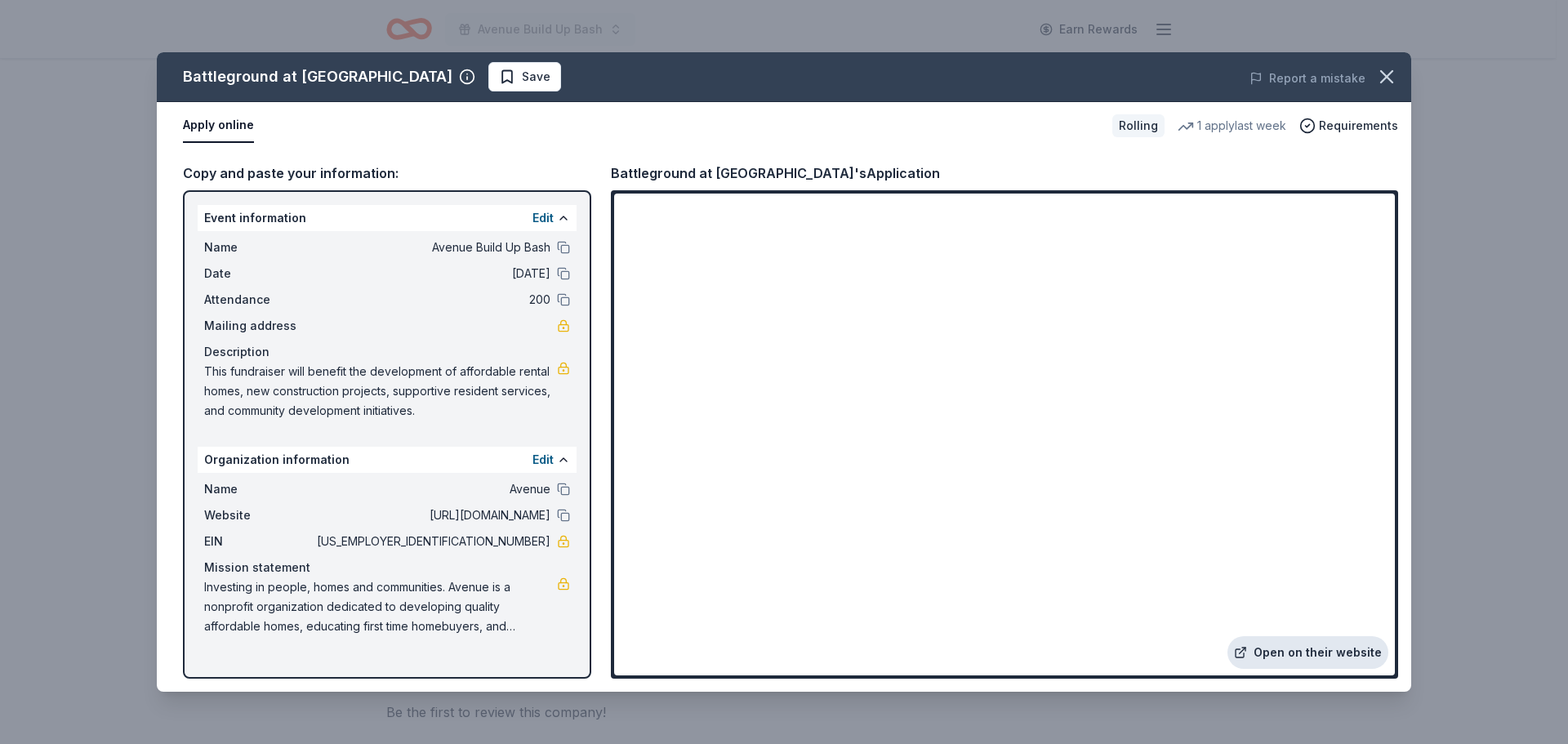
click at [1308, 649] on link "Open on their website" at bounding box center [1307, 651] width 160 height 32
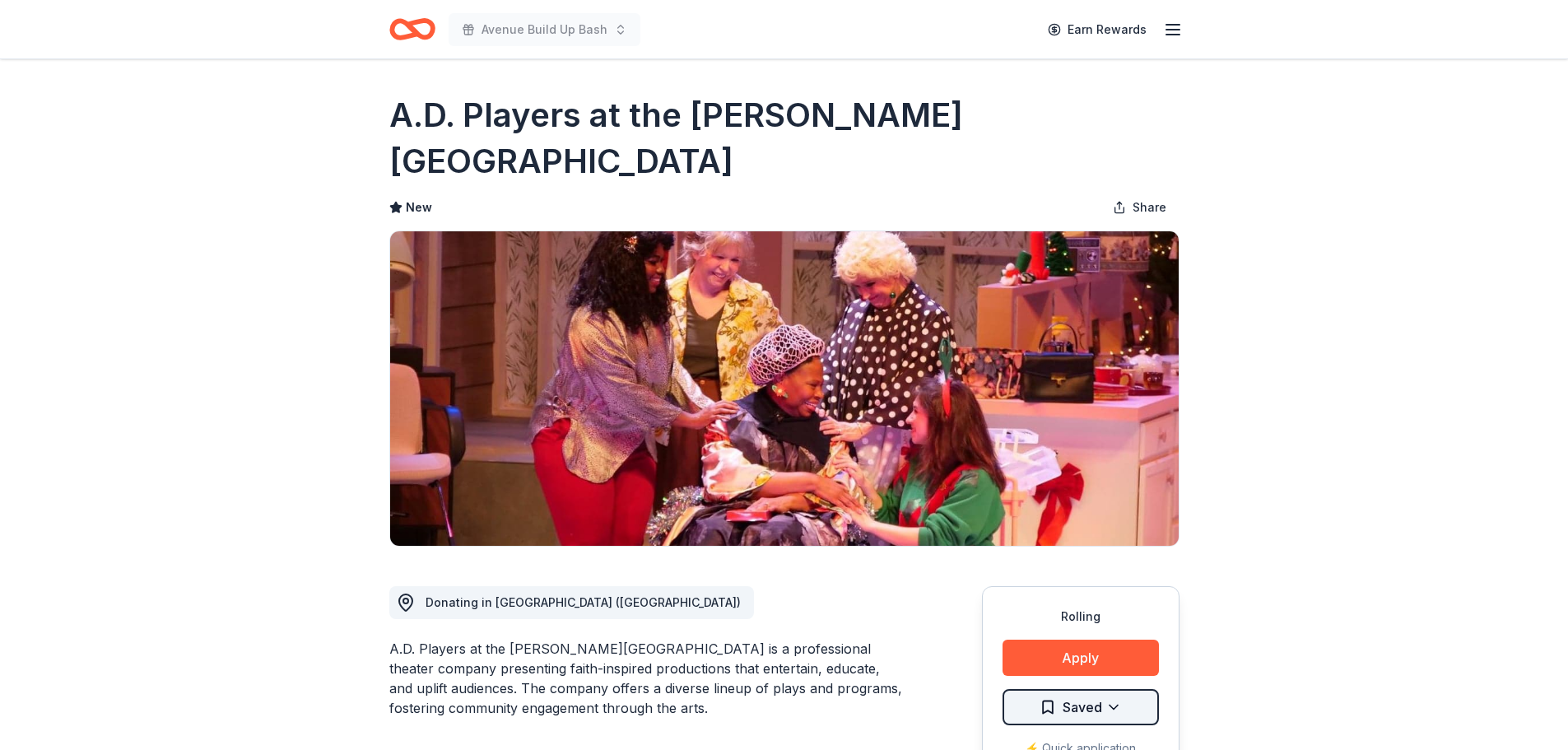
click at [1121, 663] on html "Avenue Build Up Bash Earn Rewards Rolling Share A.D. Players at the [PERSON_NAM…" at bounding box center [784, 375] width 1568 height 750
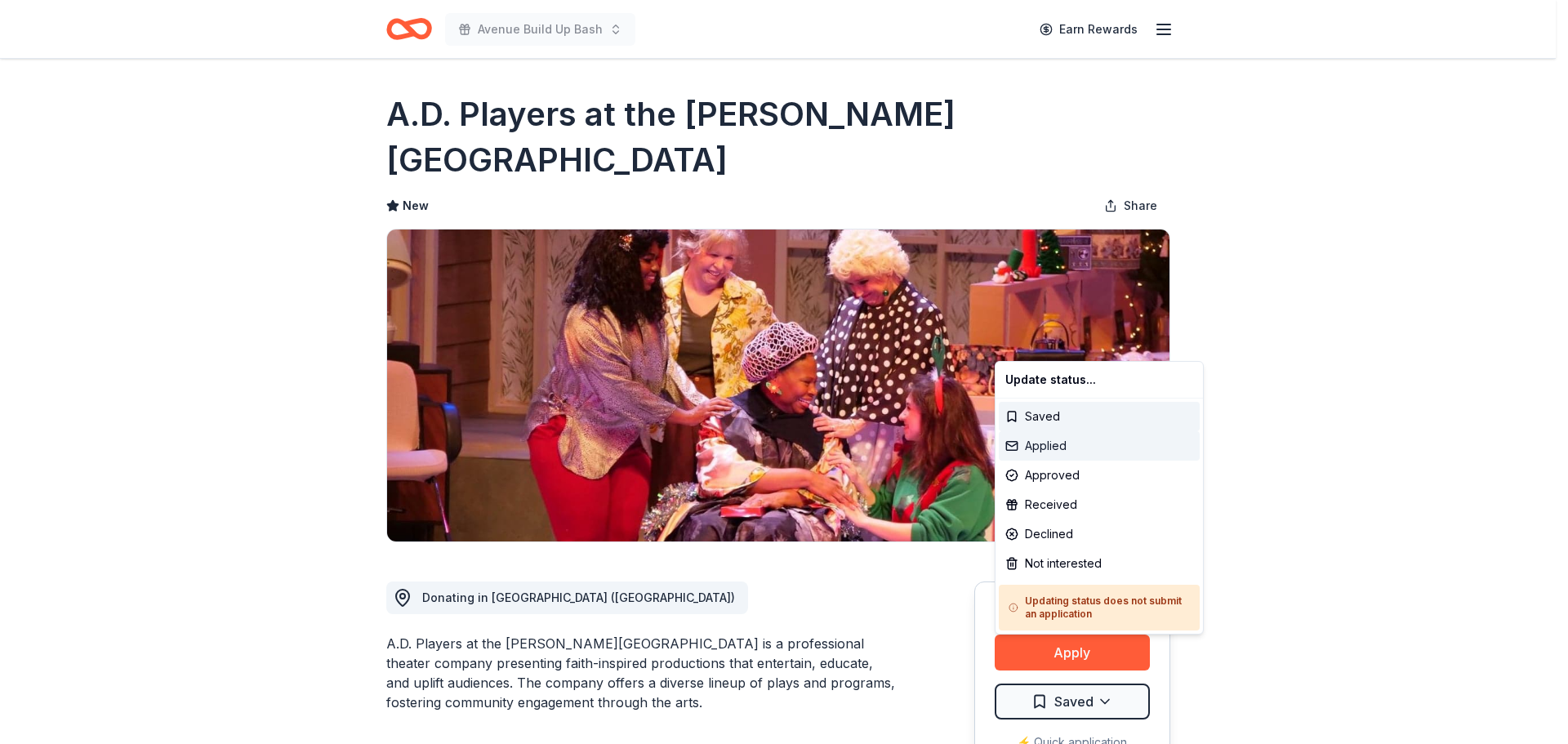
click at [1056, 448] on div "Applied" at bounding box center [1098, 446] width 201 height 30
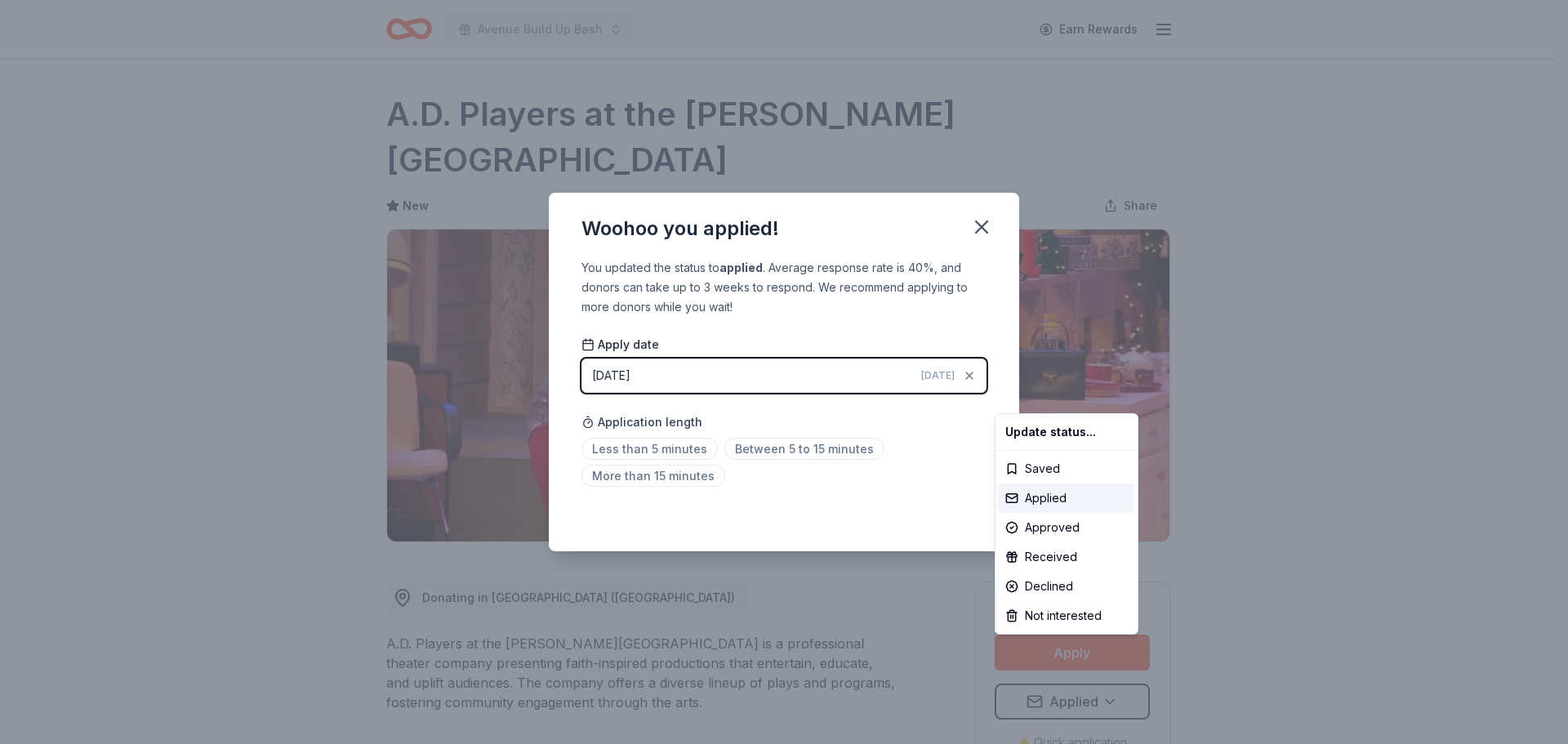
click at [923, 433] on html "Avenue Build Up Bash Earn Rewards Rolling Share A.D. Players at the George Thea…" at bounding box center [784, 372] width 1568 height 744
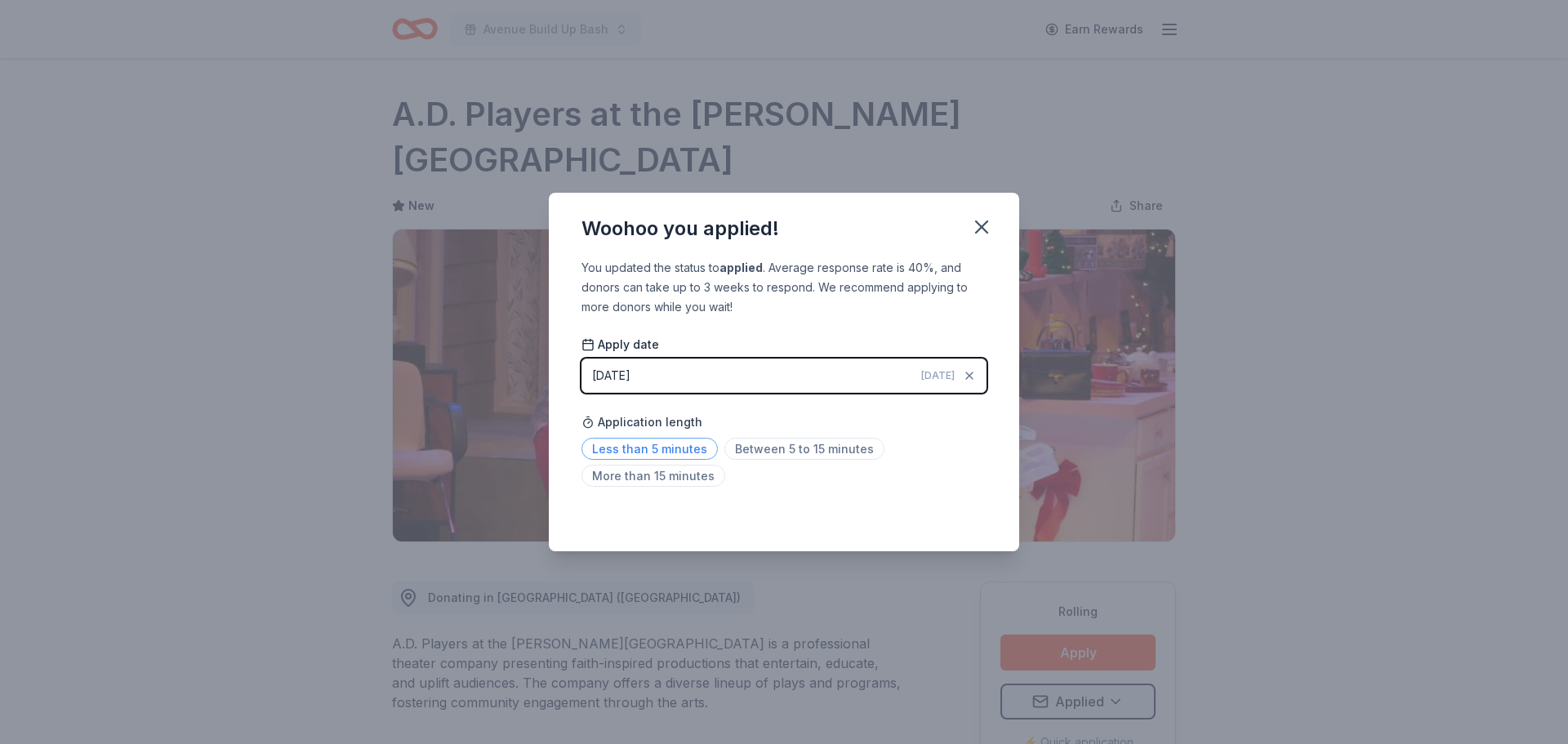
click at [661, 447] on span "Less than 5 minutes" at bounding box center [650, 449] width 137 height 22
click at [975, 231] on icon "button" at bounding box center [981, 227] width 12 height 12
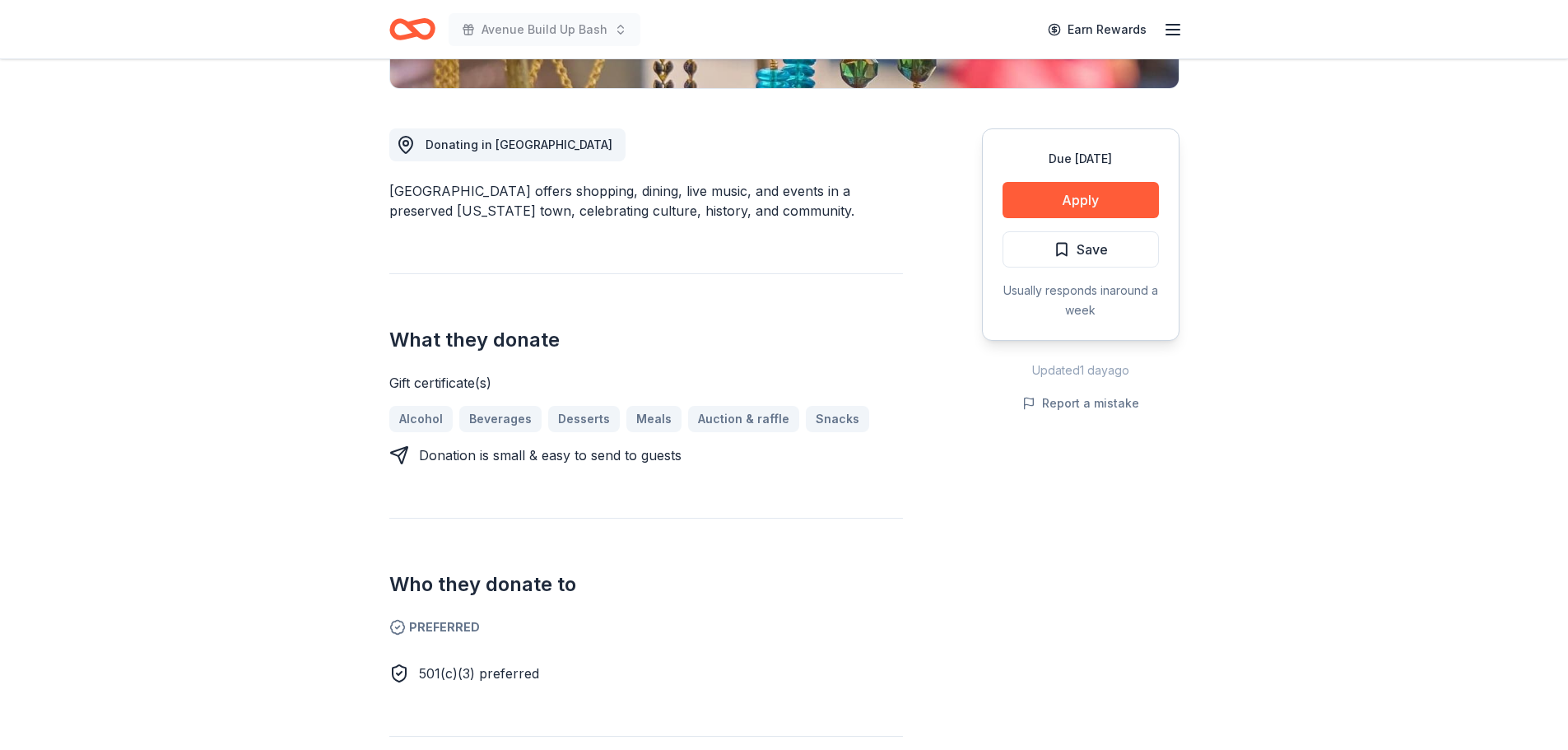
scroll to position [329, 0]
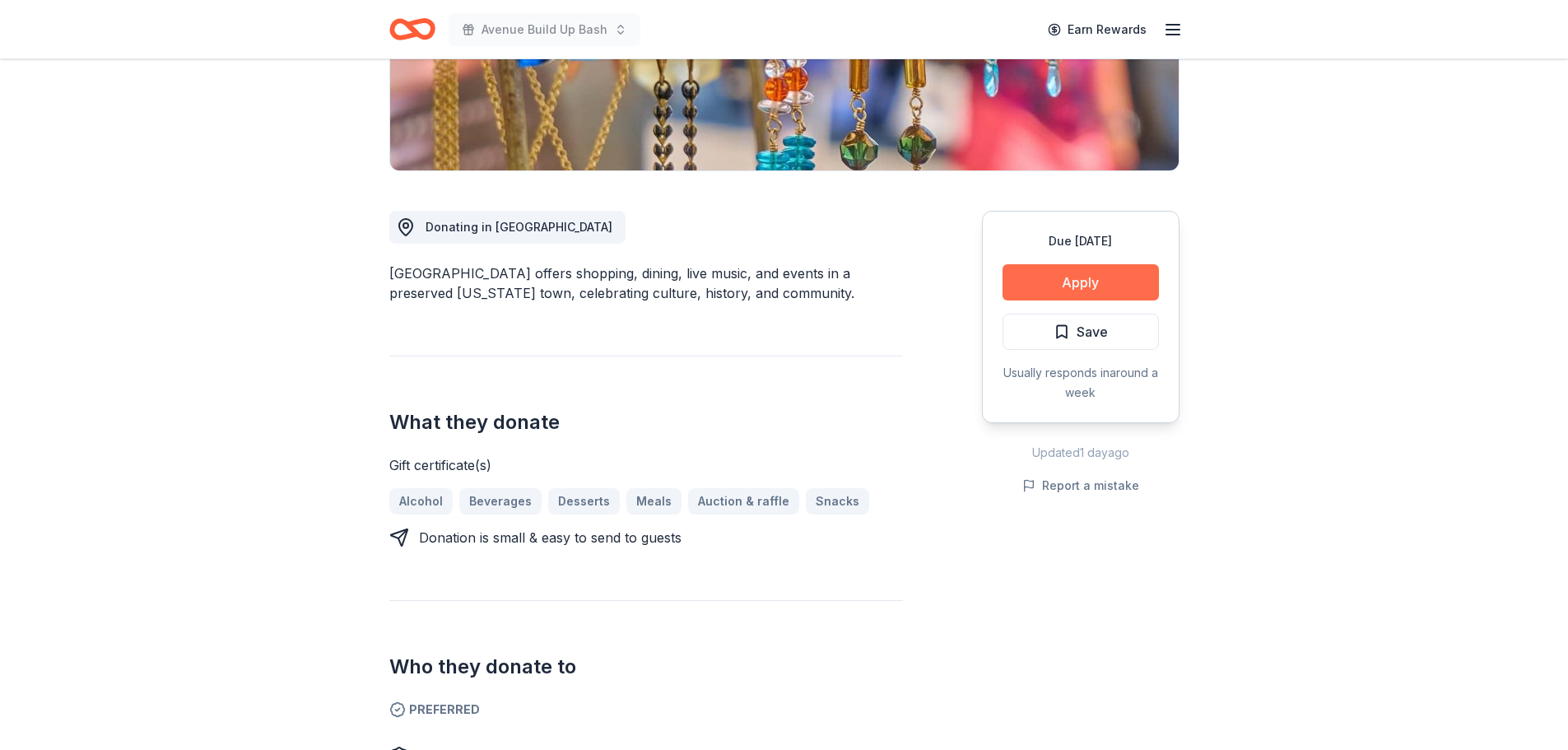
click at [1088, 283] on button "Apply" at bounding box center [1081, 282] width 157 height 36
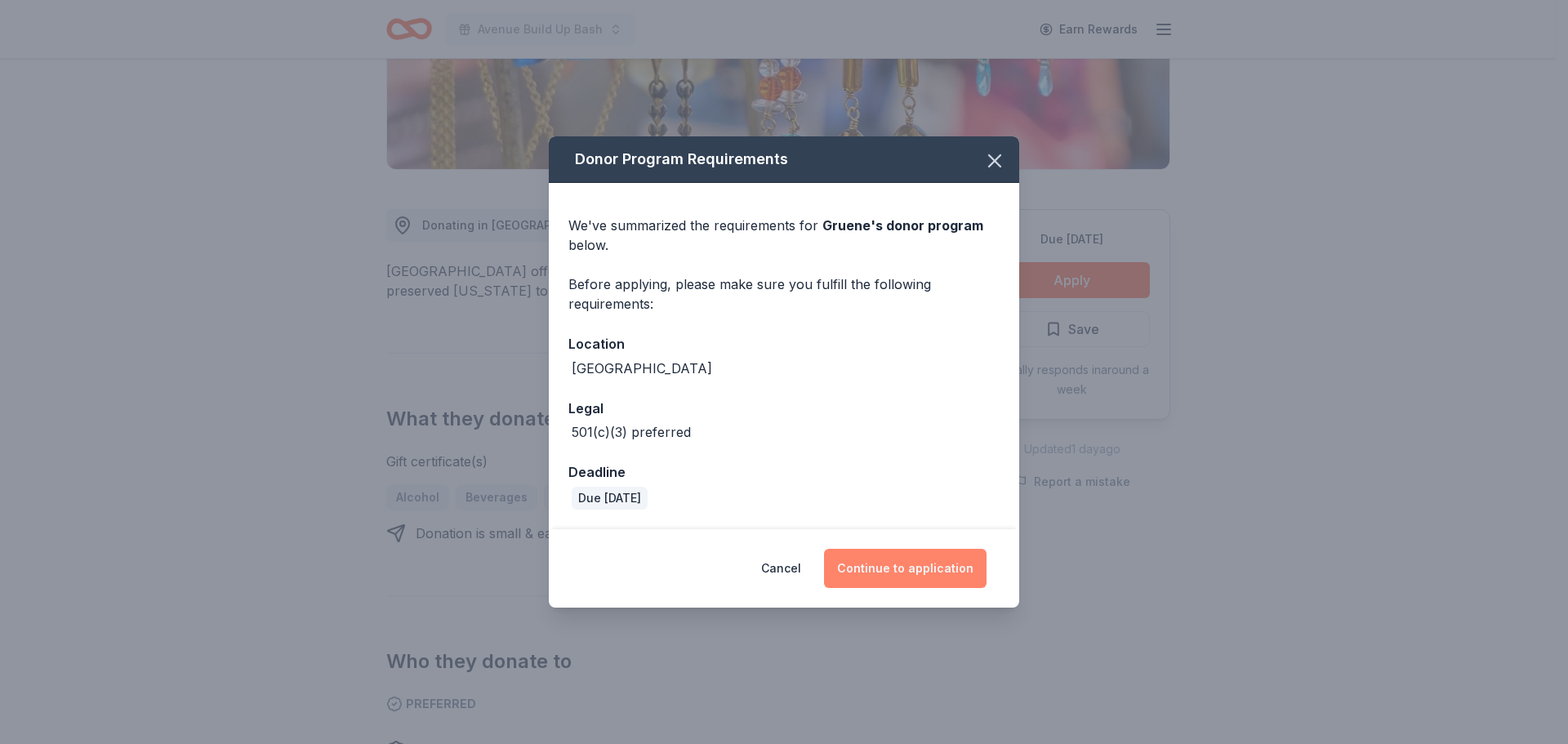
click at [898, 571] on button "Continue to application" at bounding box center [905, 568] width 162 height 39
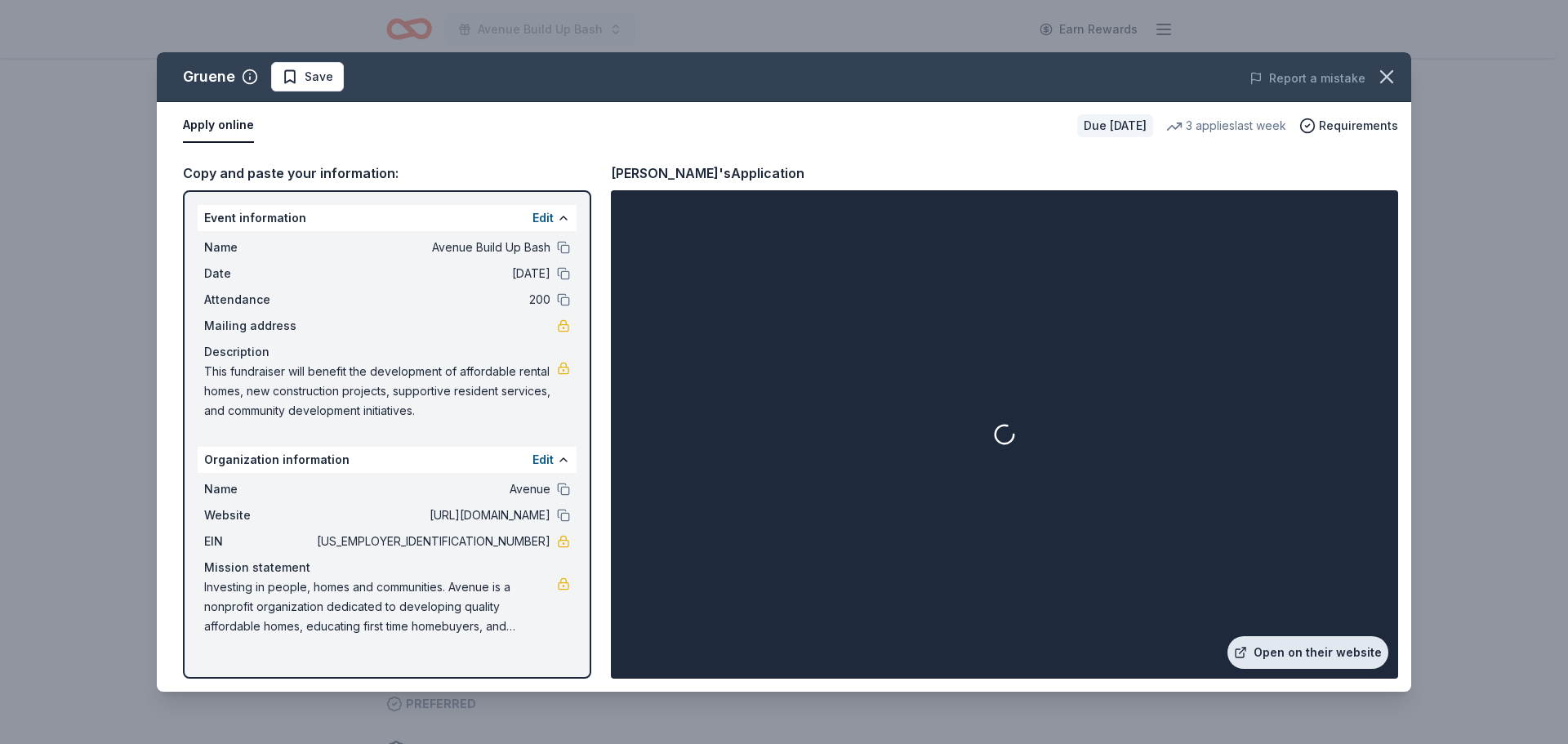
click at [1320, 655] on link "Open on their website" at bounding box center [1307, 651] width 160 height 32
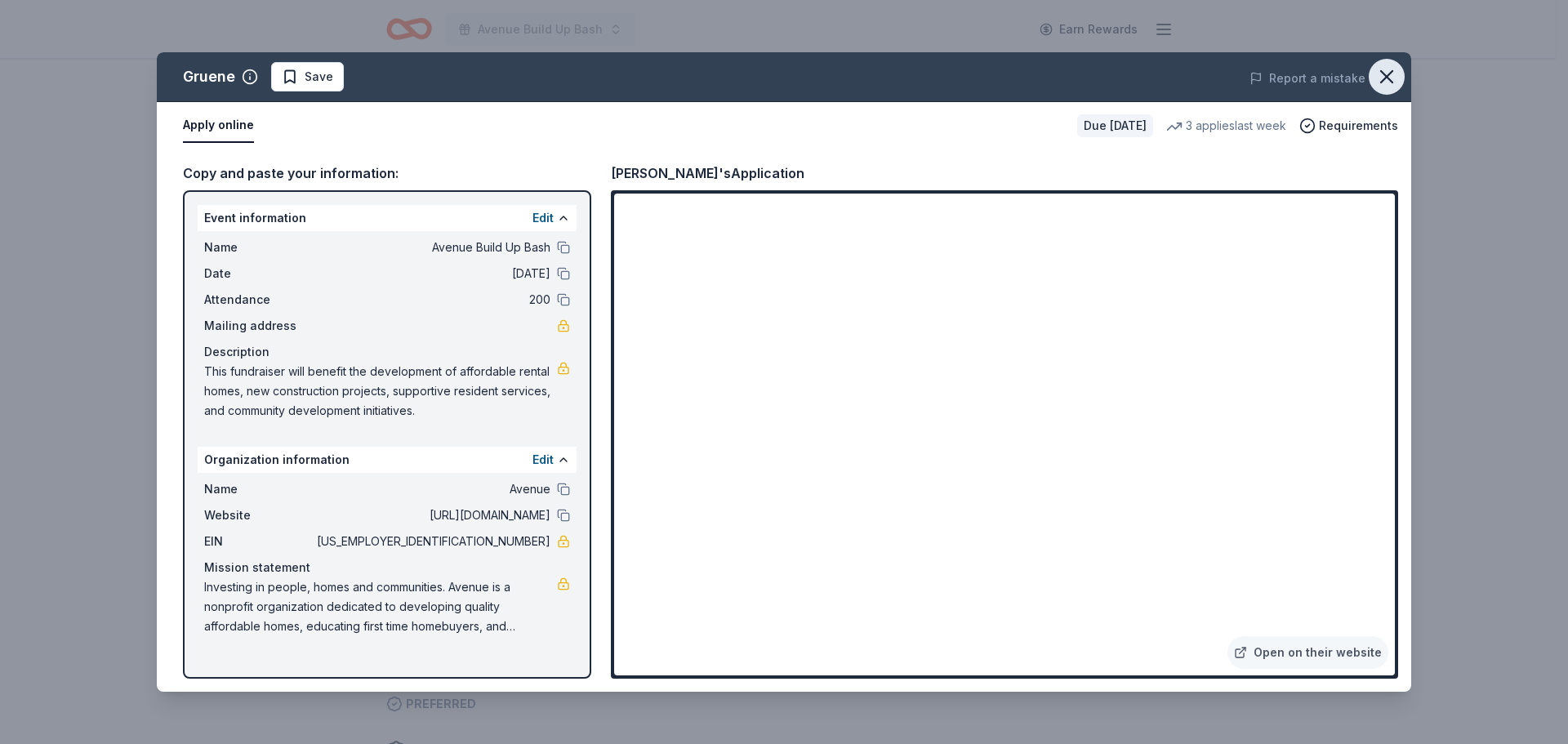
click at [1396, 79] on icon "button" at bounding box center [1386, 76] width 23 height 23
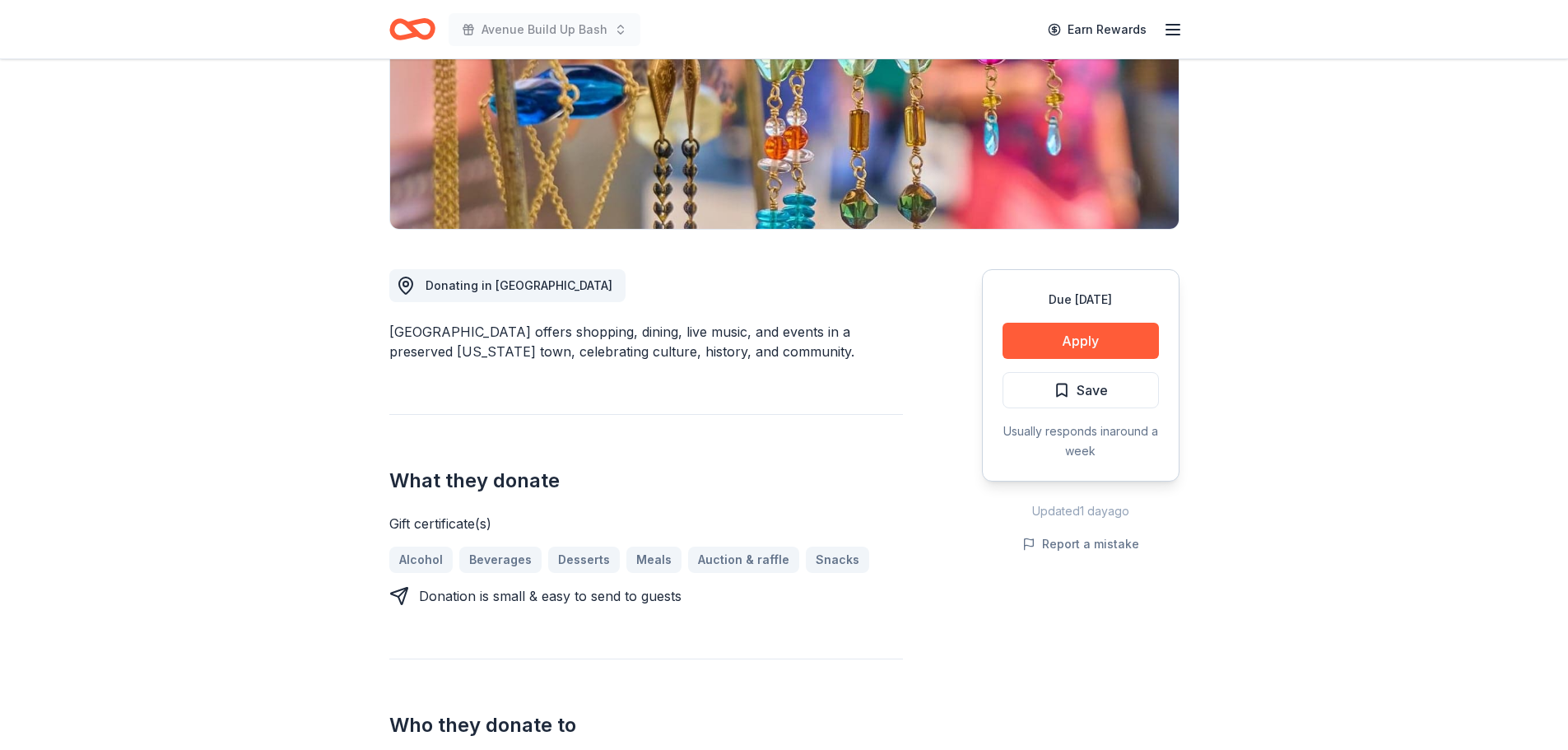
scroll to position [247, 0]
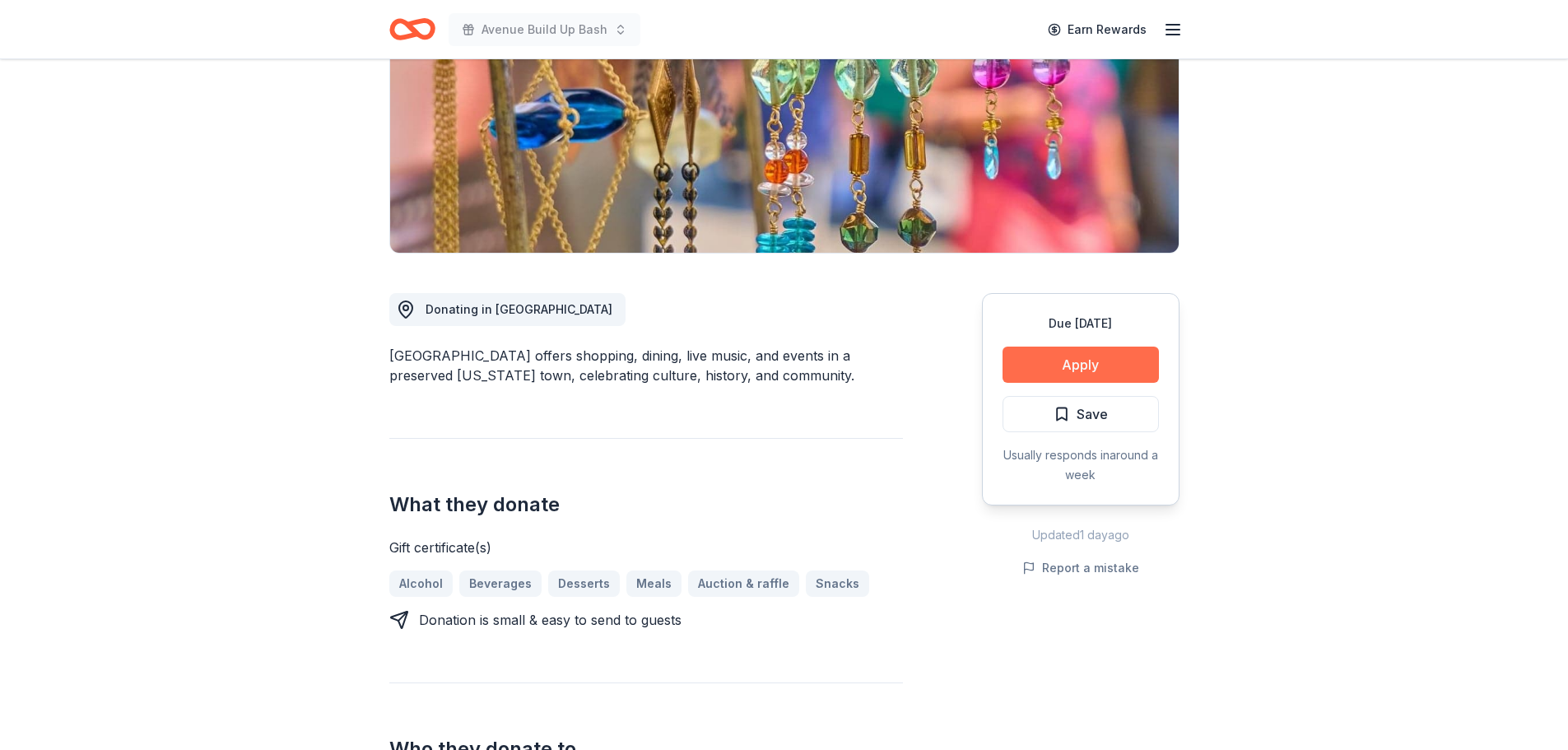
click at [1104, 364] on button "Apply" at bounding box center [1081, 364] width 157 height 36
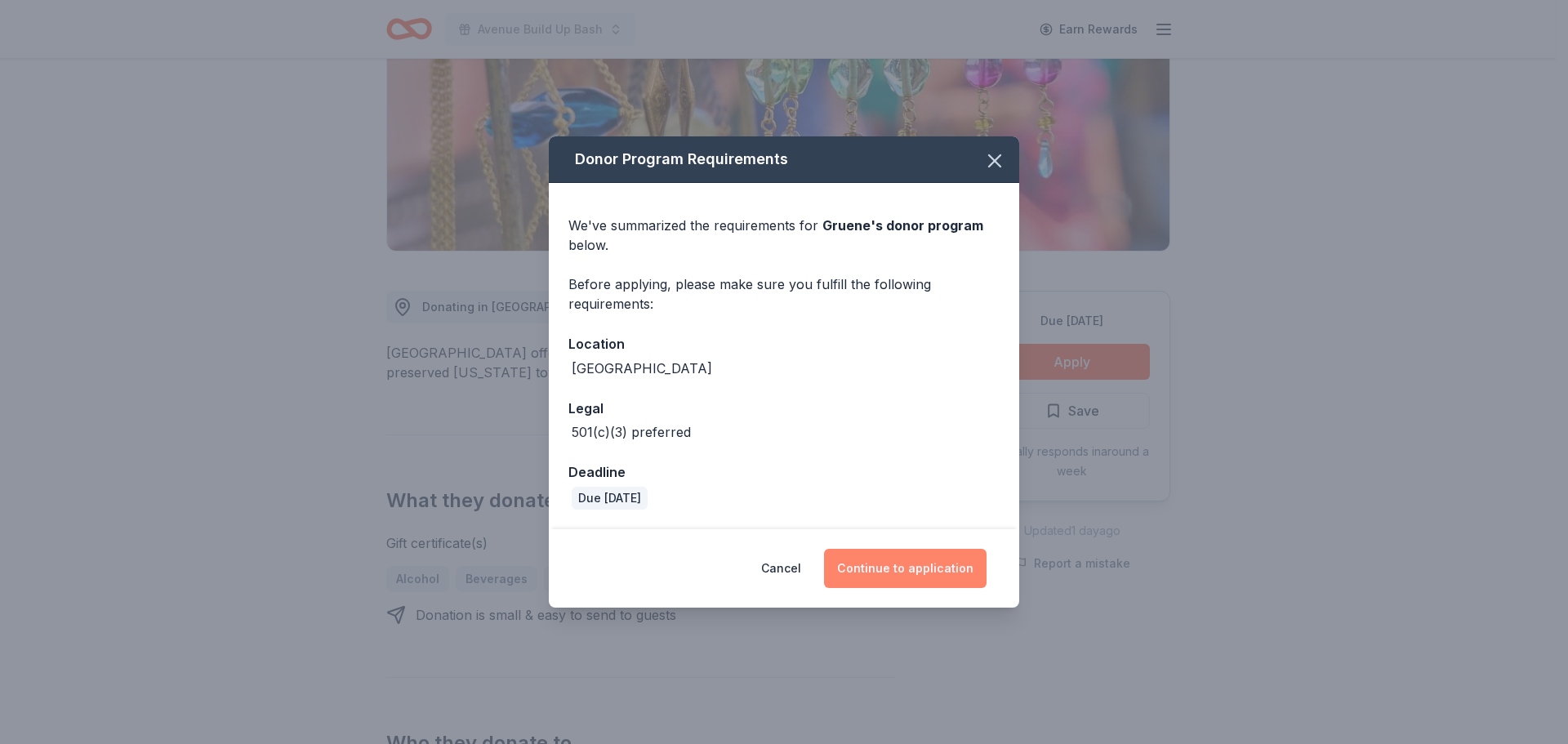
click at [907, 566] on button "Continue to application" at bounding box center [905, 568] width 162 height 39
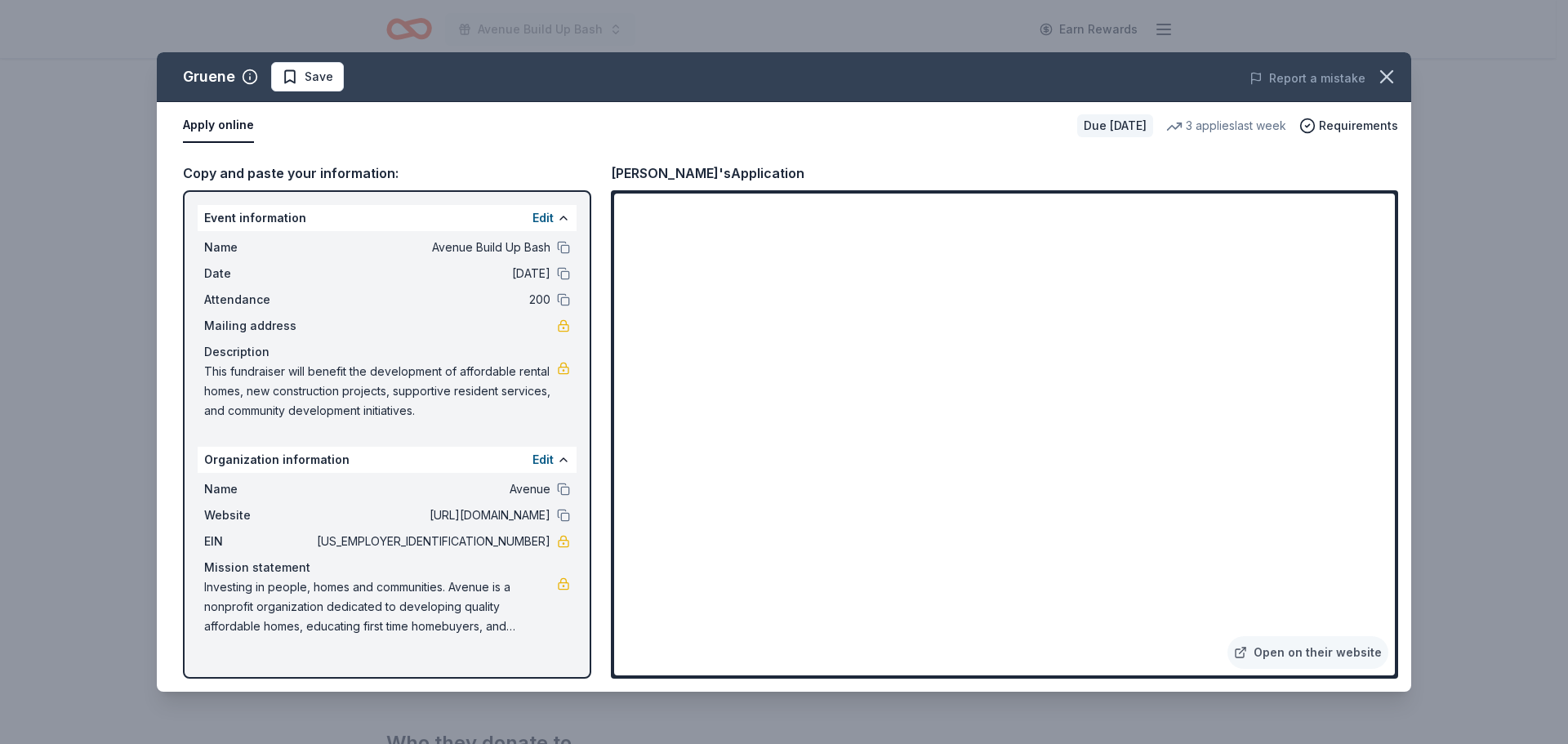
drag, startPoint x: 1376, startPoint y: 66, endPoint x: 1396, endPoint y: 6, distance: 63.2
click at [1376, 66] on icon "button" at bounding box center [1386, 76] width 23 height 23
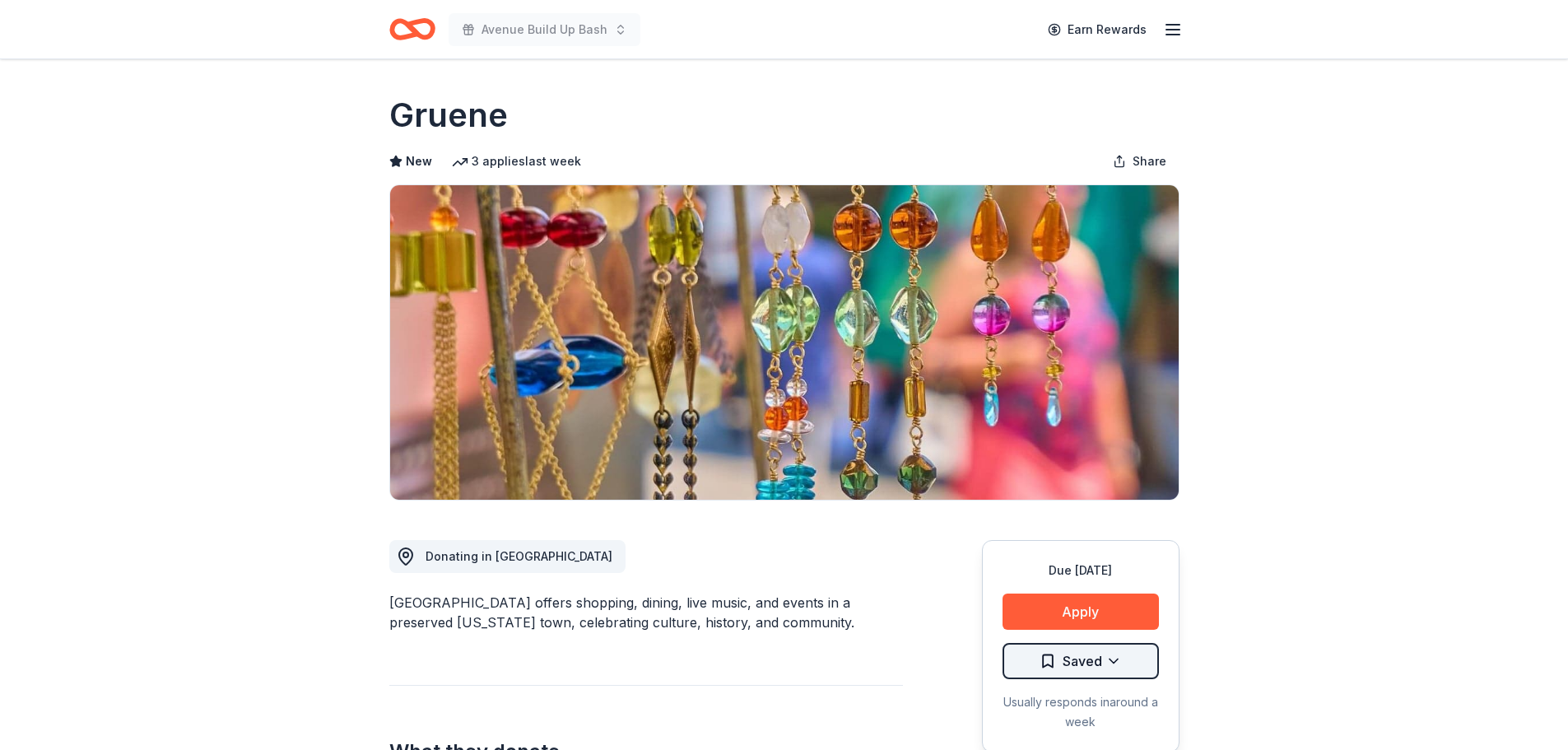
click at [1103, 665] on html "Avenue Build Up Bash Earn Rewards Due [DATE] Share Gruene New 3 applies last we…" at bounding box center [784, 375] width 1568 height 750
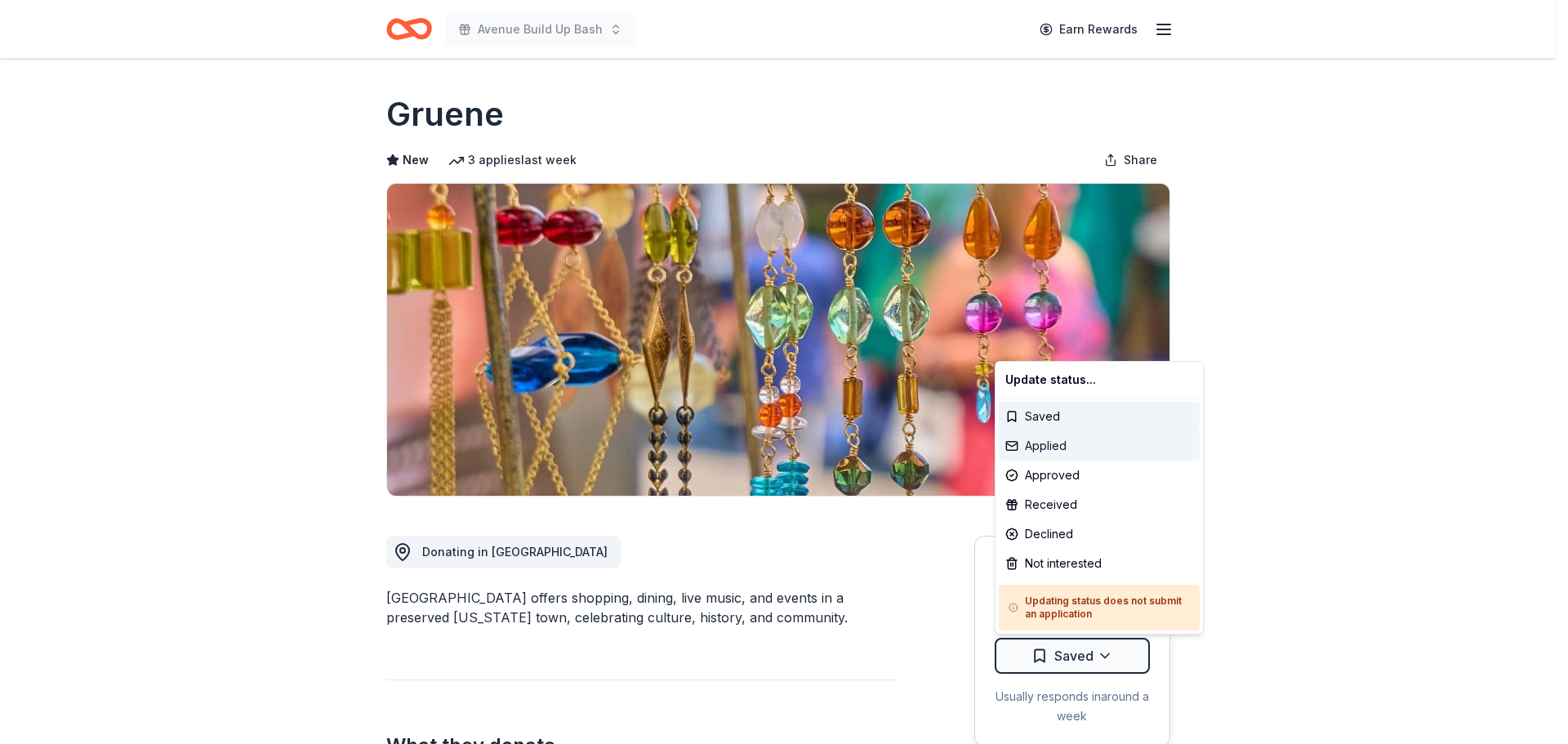
click at [1065, 446] on div "Applied" at bounding box center [1098, 446] width 201 height 30
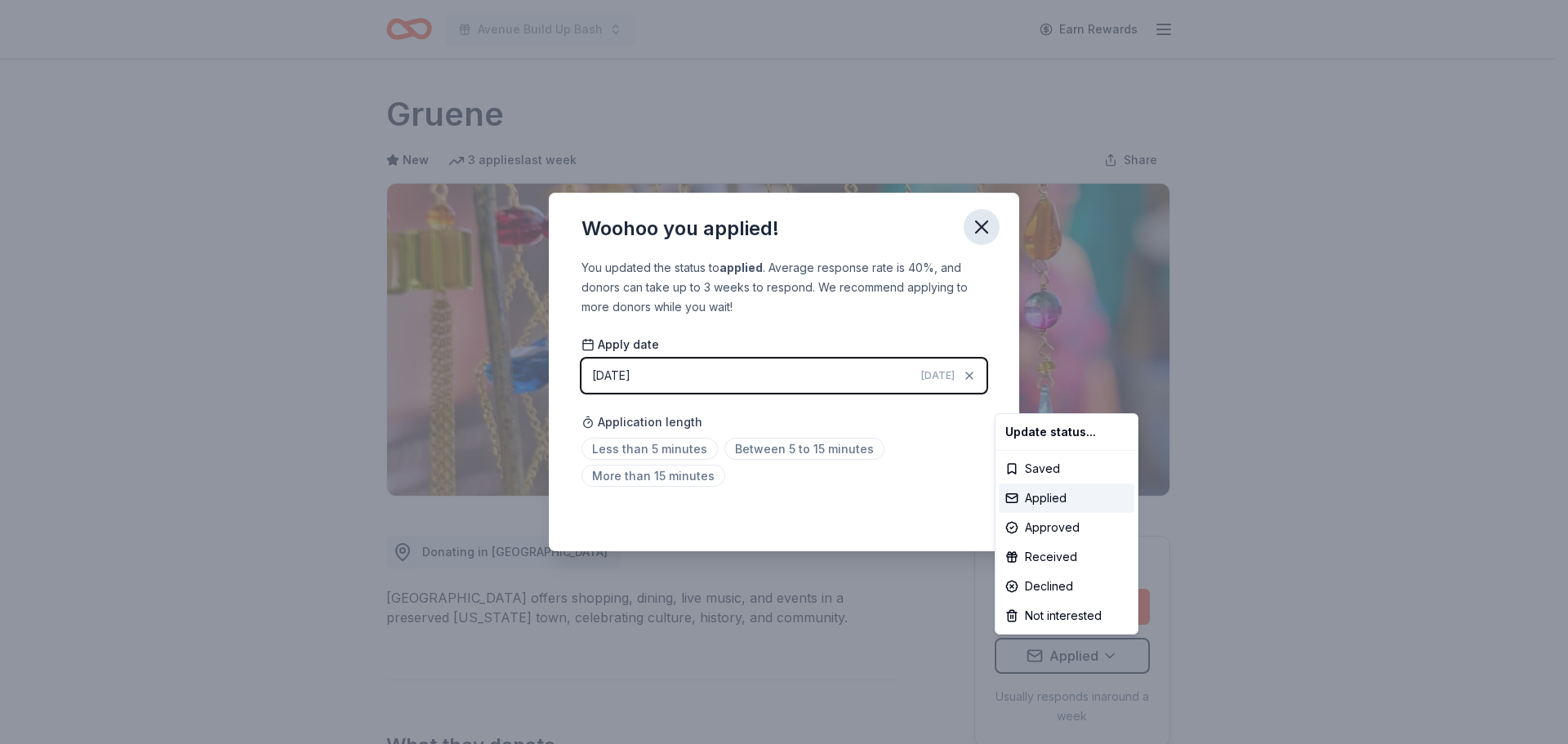
drag, startPoint x: 985, startPoint y: 230, endPoint x: 1213, endPoint y: 12, distance: 315.4
click at [985, 228] on html "Avenue Build Up Bash Earn Rewards Due [DATE] Share Gruene New 3 applies last we…" at bounding box center [784, 372] width 1568 height 744
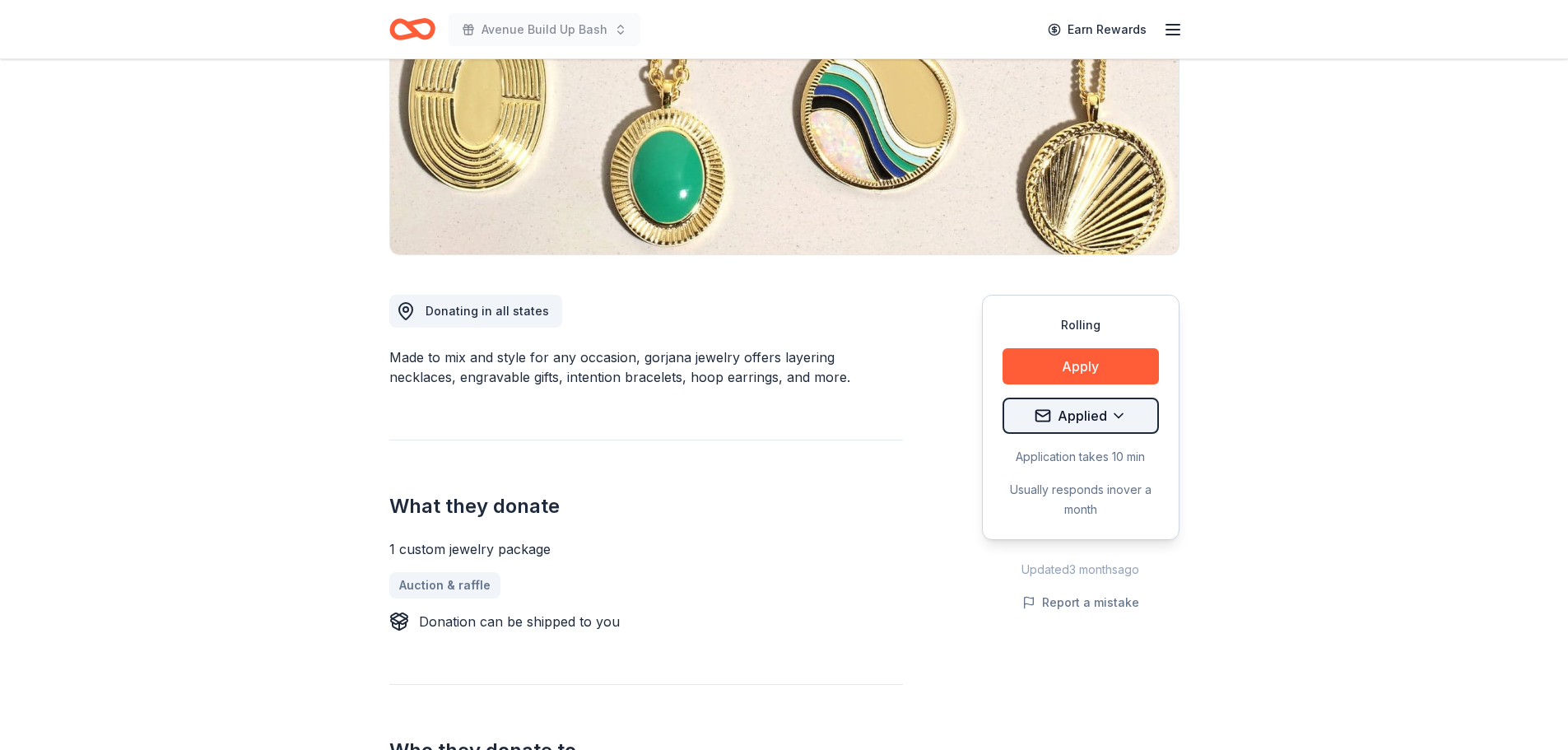
scroll to position [247, 0]
click at [1099, 369] on button "Apply" at bounding box center [1081, 364] width 157 height 36
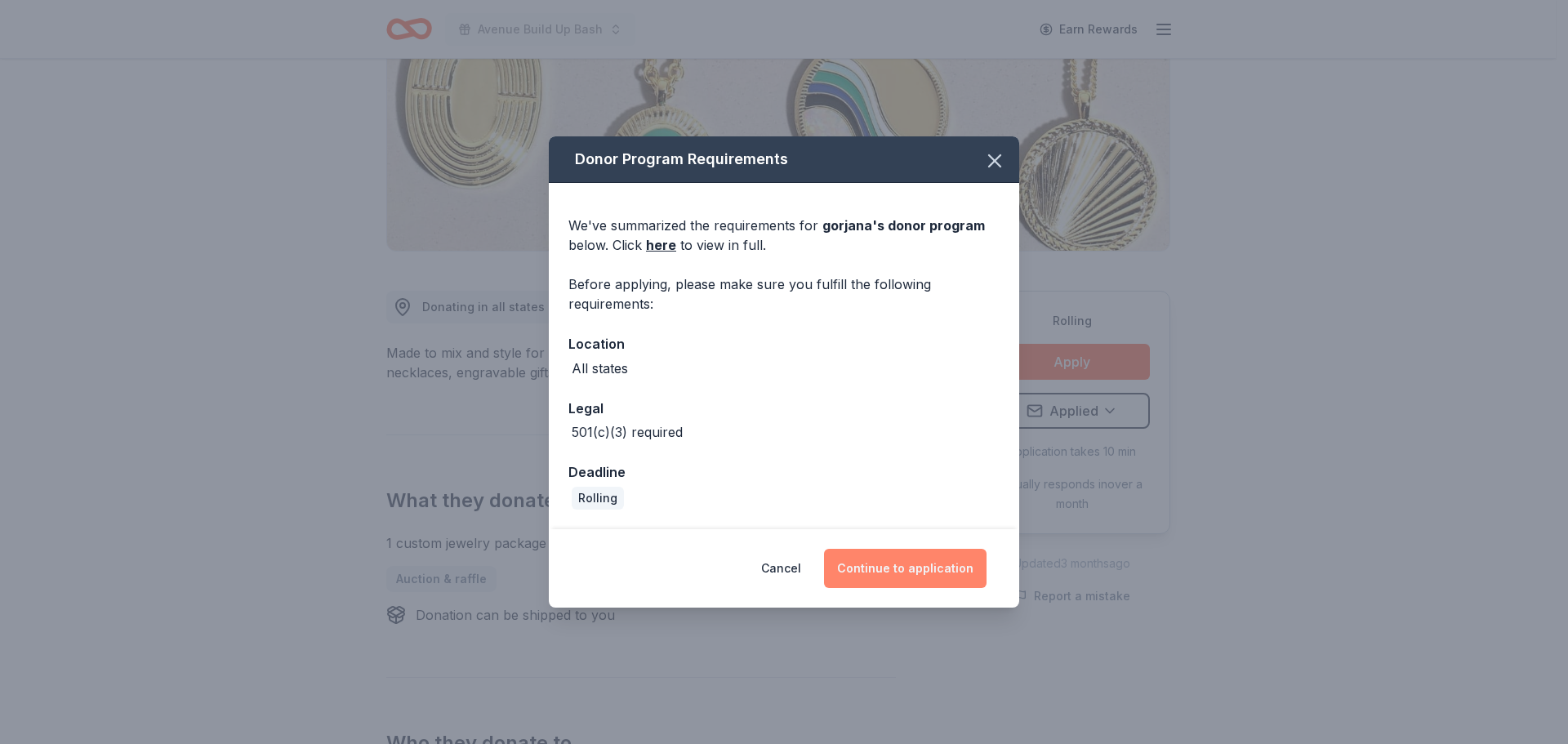
click at [928, 574] on button "Continue to application" at bounding box center [905, 568] width 162 height 39
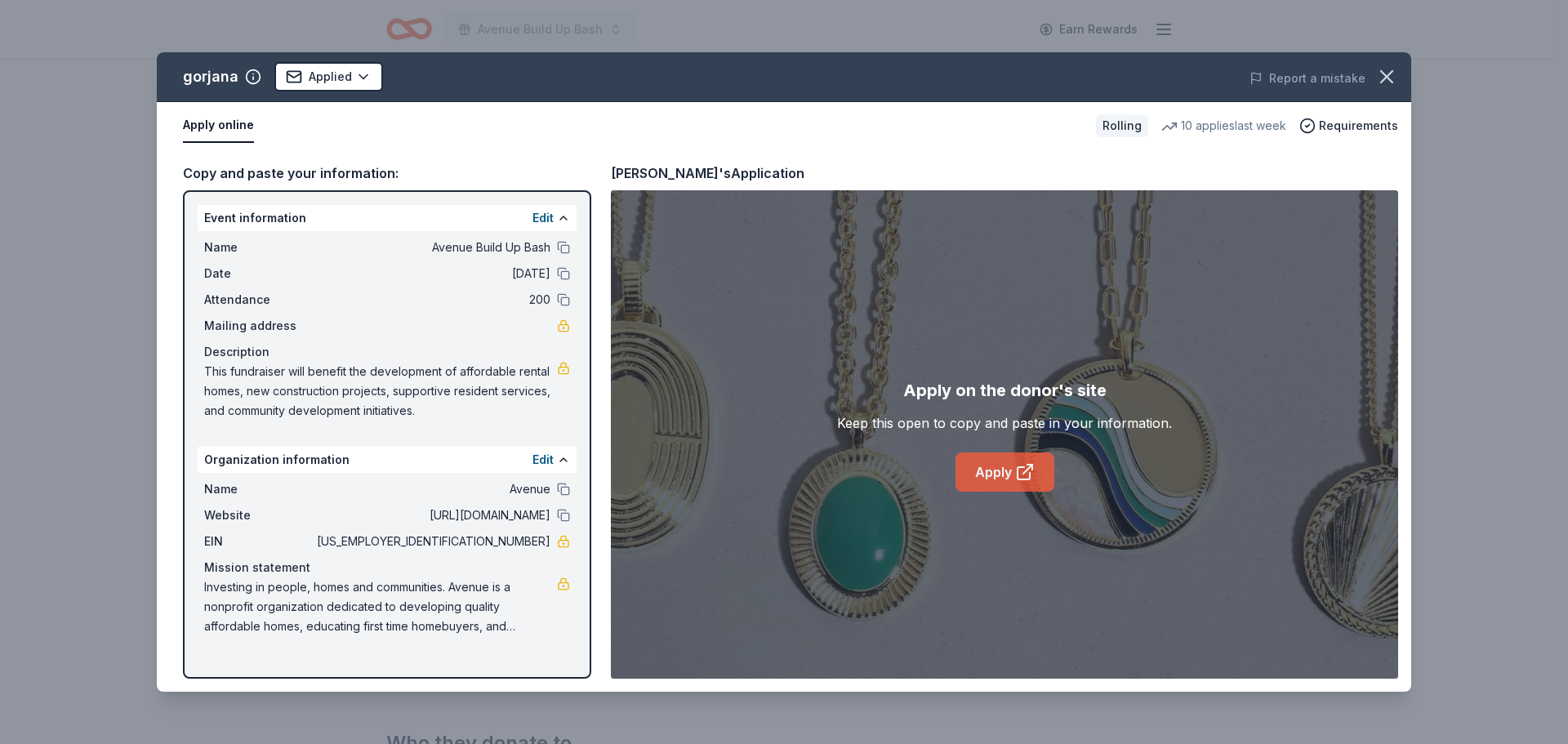
click at [975, 481] on link "Apply" at bounding box center [1004, 472] width 98 height 39
click at [1395, 79] on icon "button" at bounding box center [1386, 76] width 23 height 23
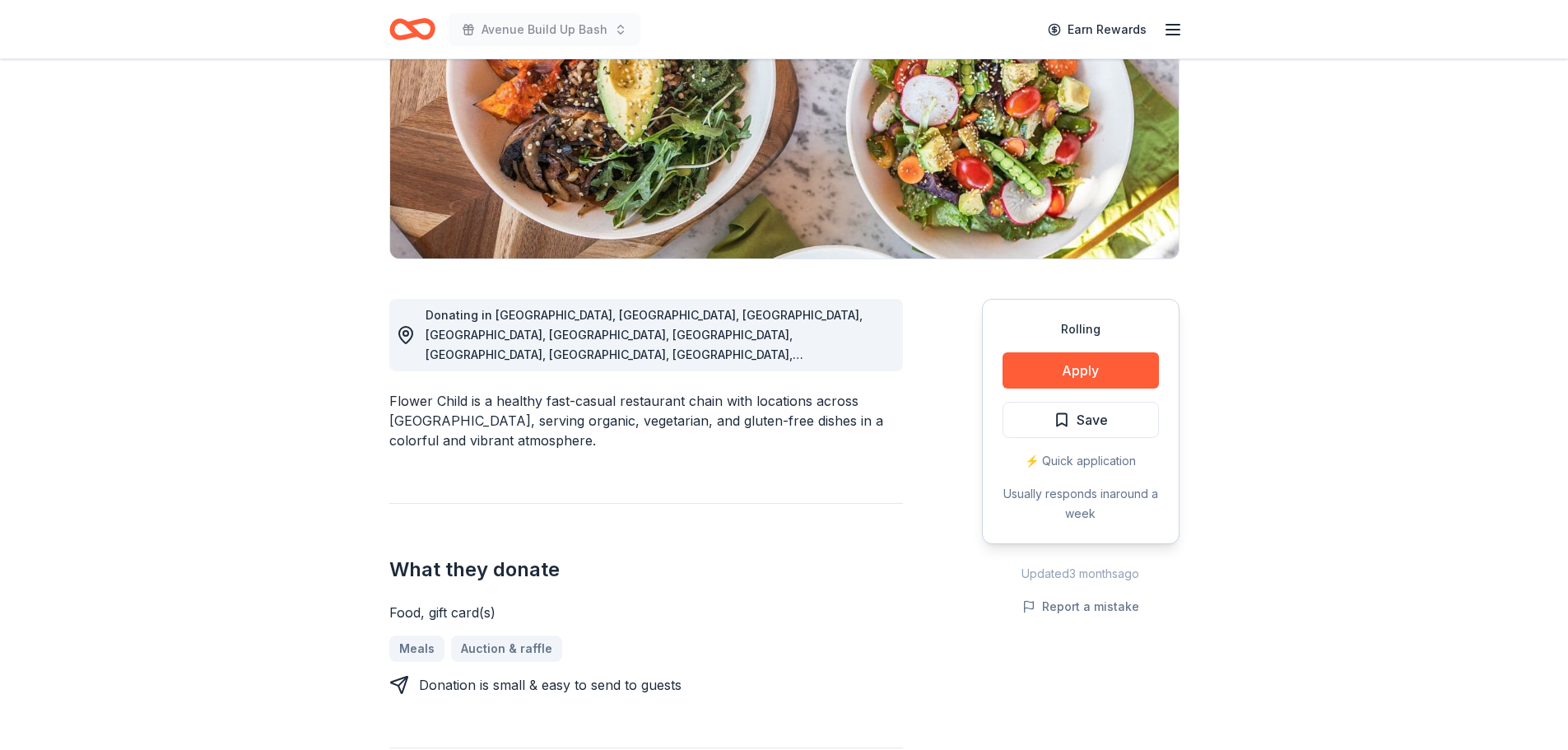
scroll to position [247, 0]
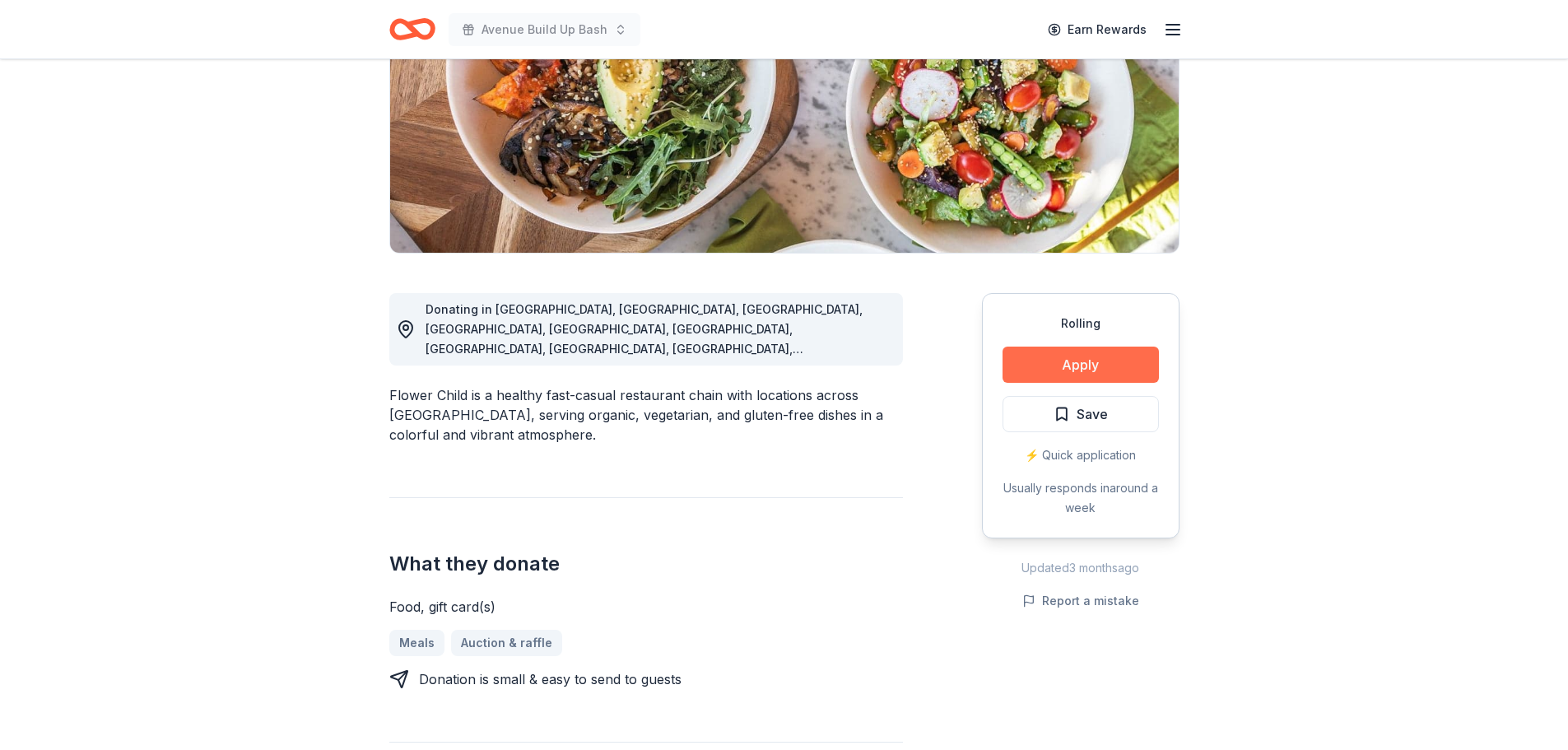
click at [1081, 374] on button "Apply" at bounding box center [1081, 364] width 157 height 36
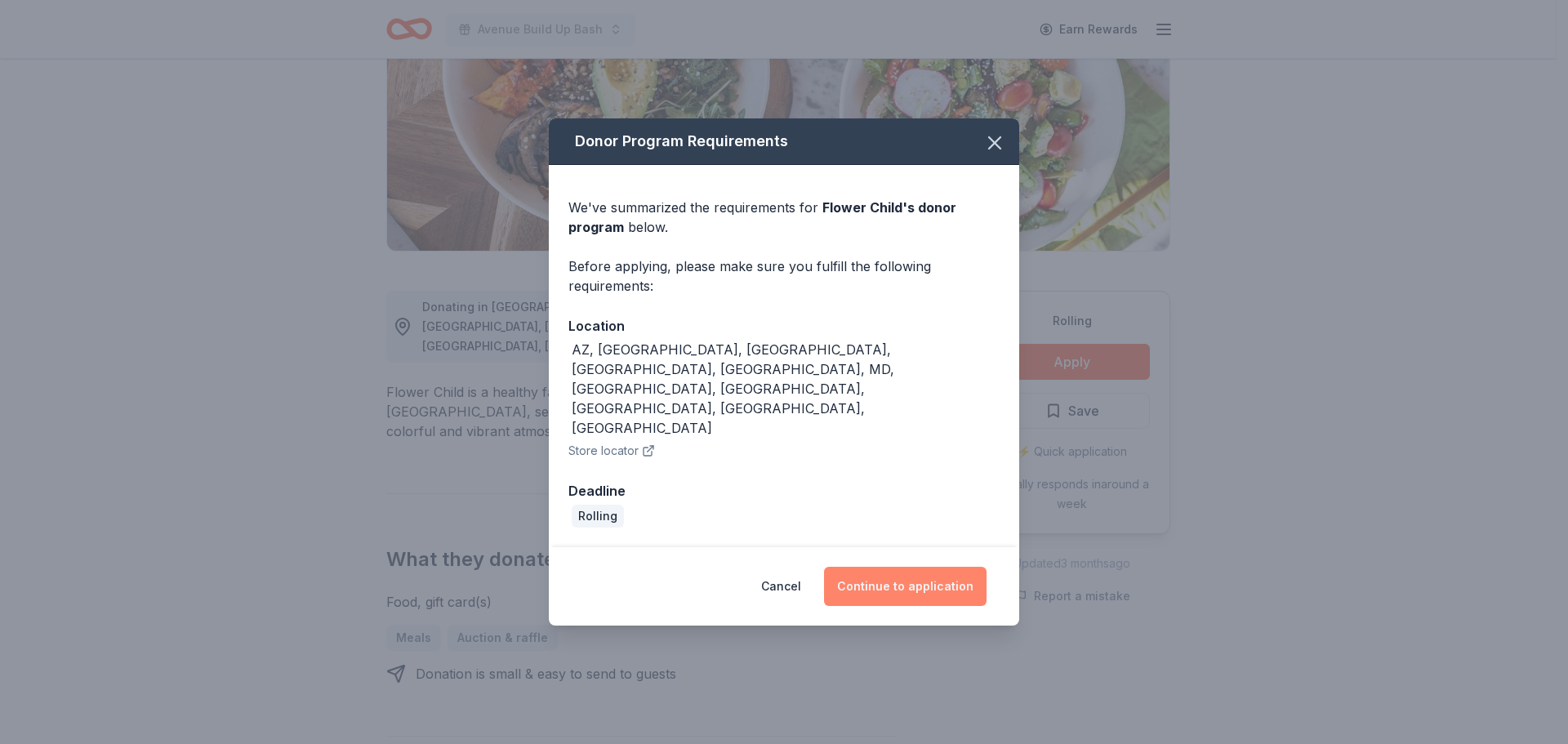
click at [916, 567] on button "Continue to application" at bounding box center [905, 587] width 162 height 39
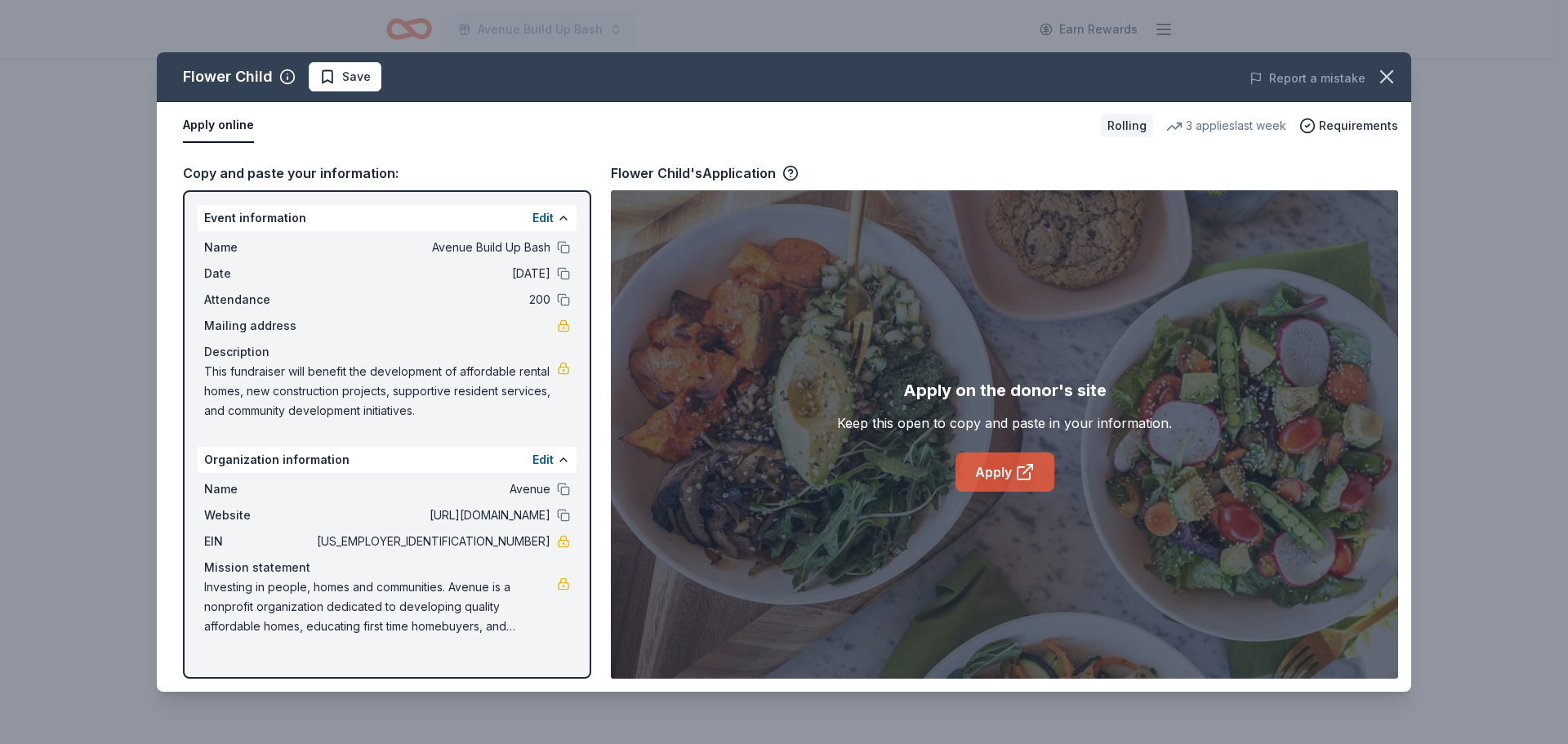
click at [1020, 482] on link "Apply" at bounding box center [1004, 472] width 98 height 39
click at [1392, 77] on icon "button" at bounding box center [1386, 76] width 23 height 23
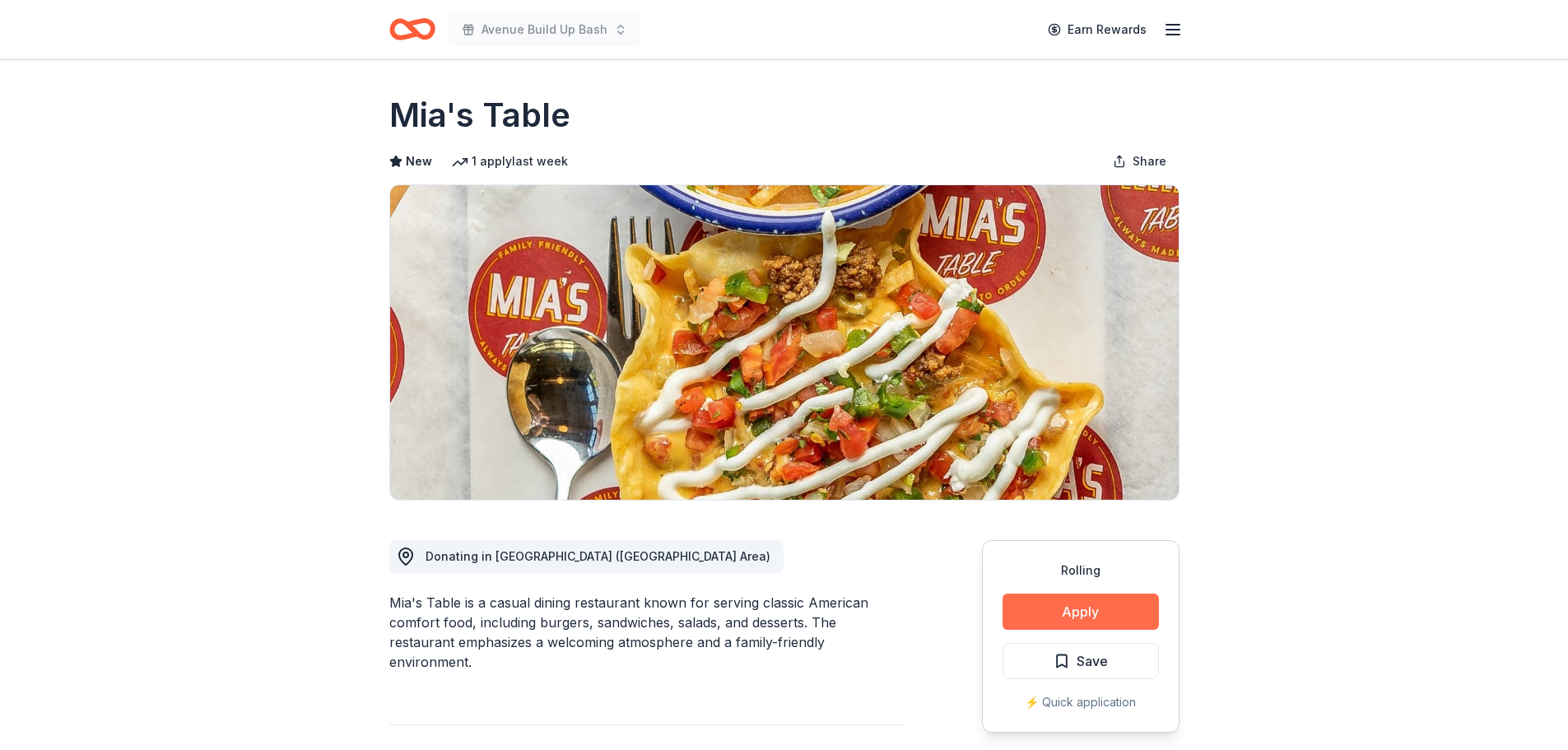
click at [1074, 610] on button "Apply" at bounding box center [1081, 611] width 157 height 36
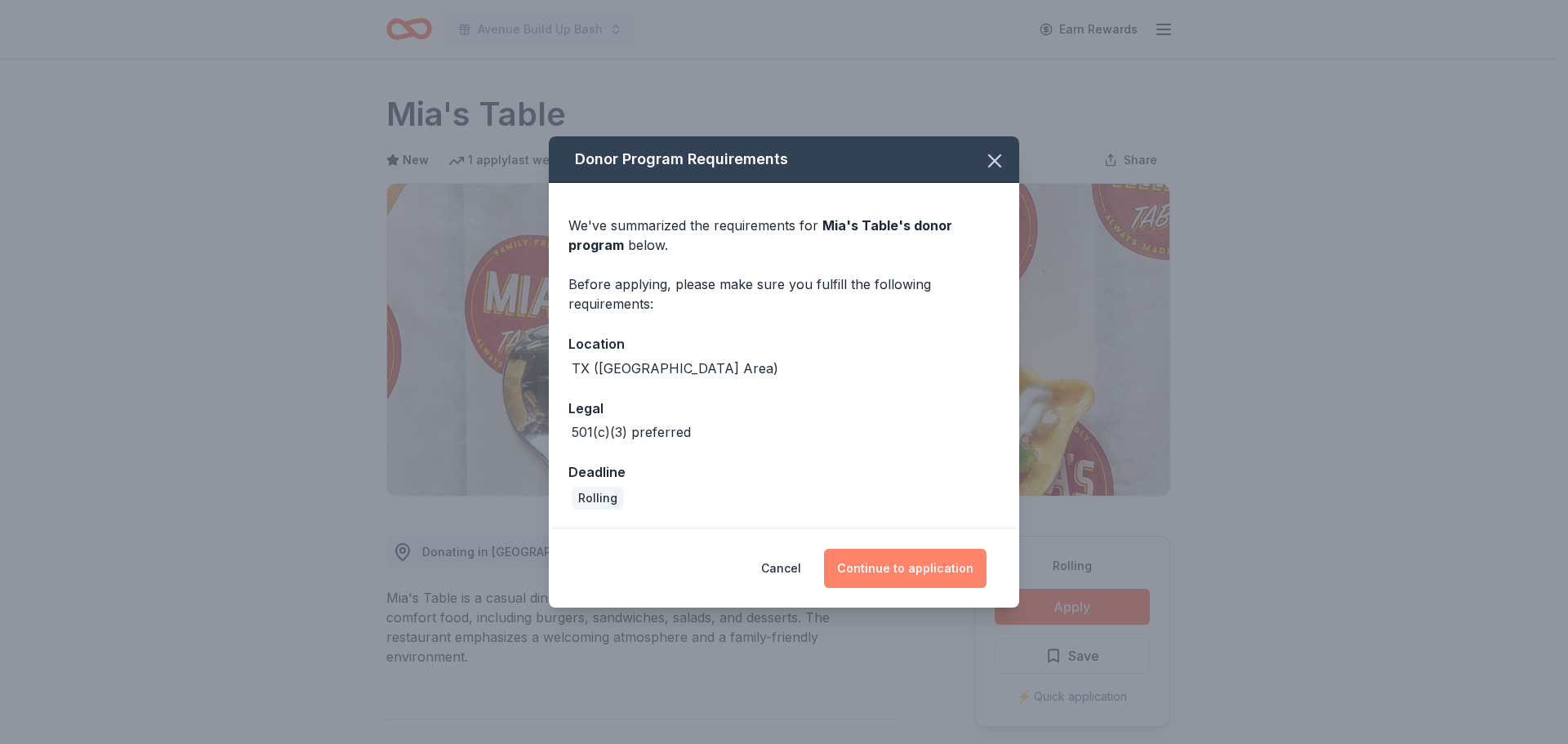
click at [879, 557] on button "Continue to application" at bounding box center [905, 568] width 162 height 39
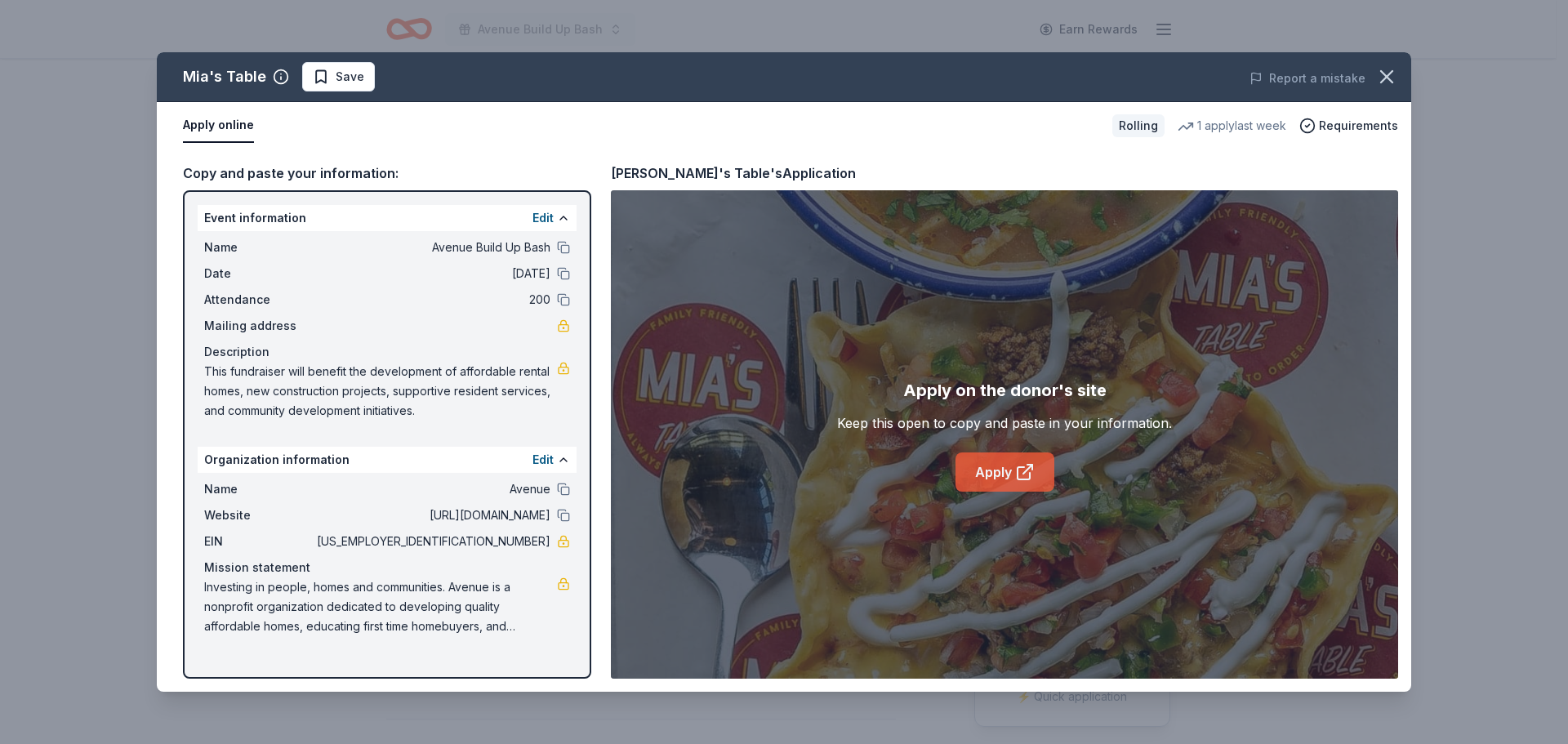
click at [1011, 475] on link "Apply" at bounding box center [1004, 472] width 98 height 39
click at [1383, 81] on icon "button" at bounding box center [1387, 77] width 12 height 12
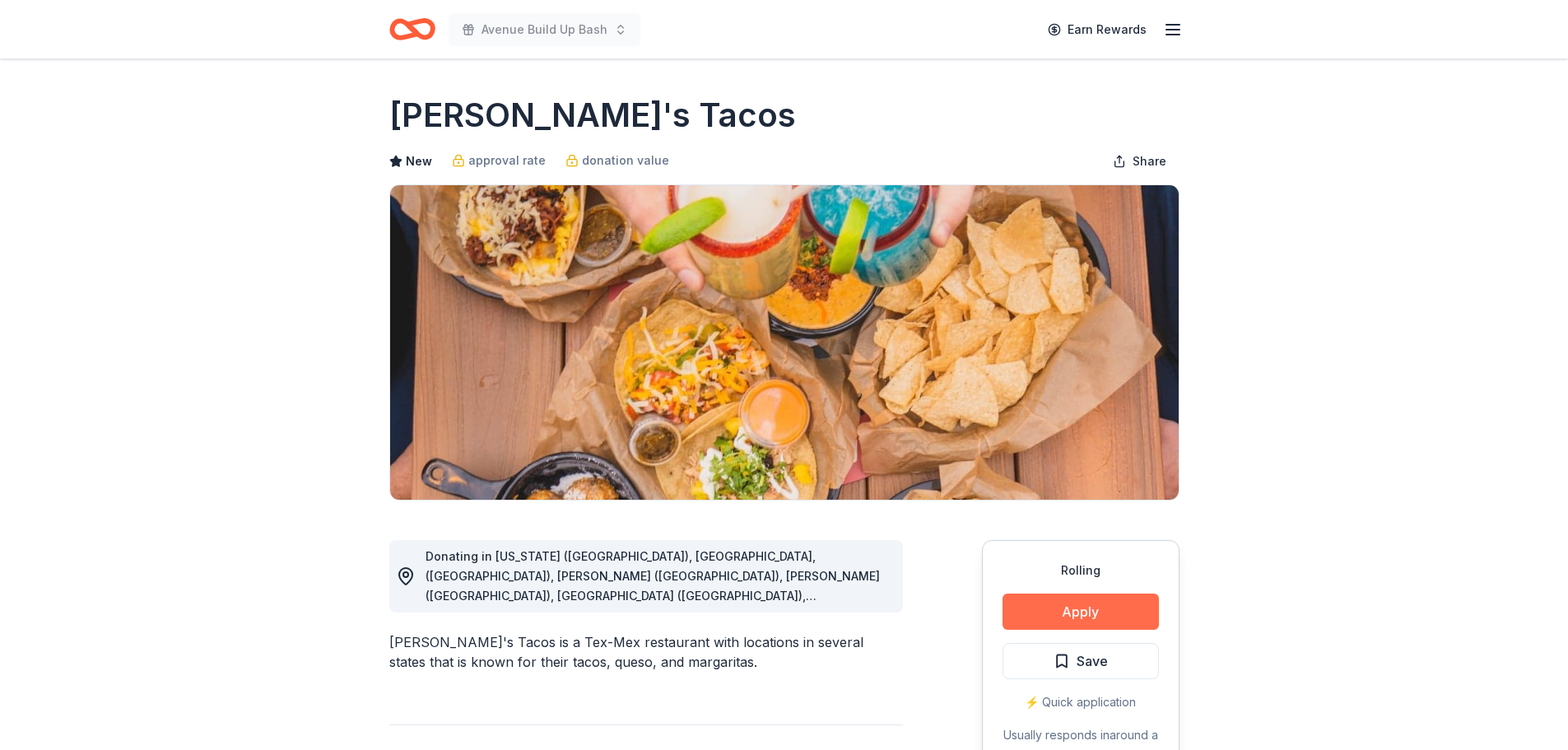
click at [1083, 605] on button "Apply" at bounding box center [1081, 611] width 157 height 36
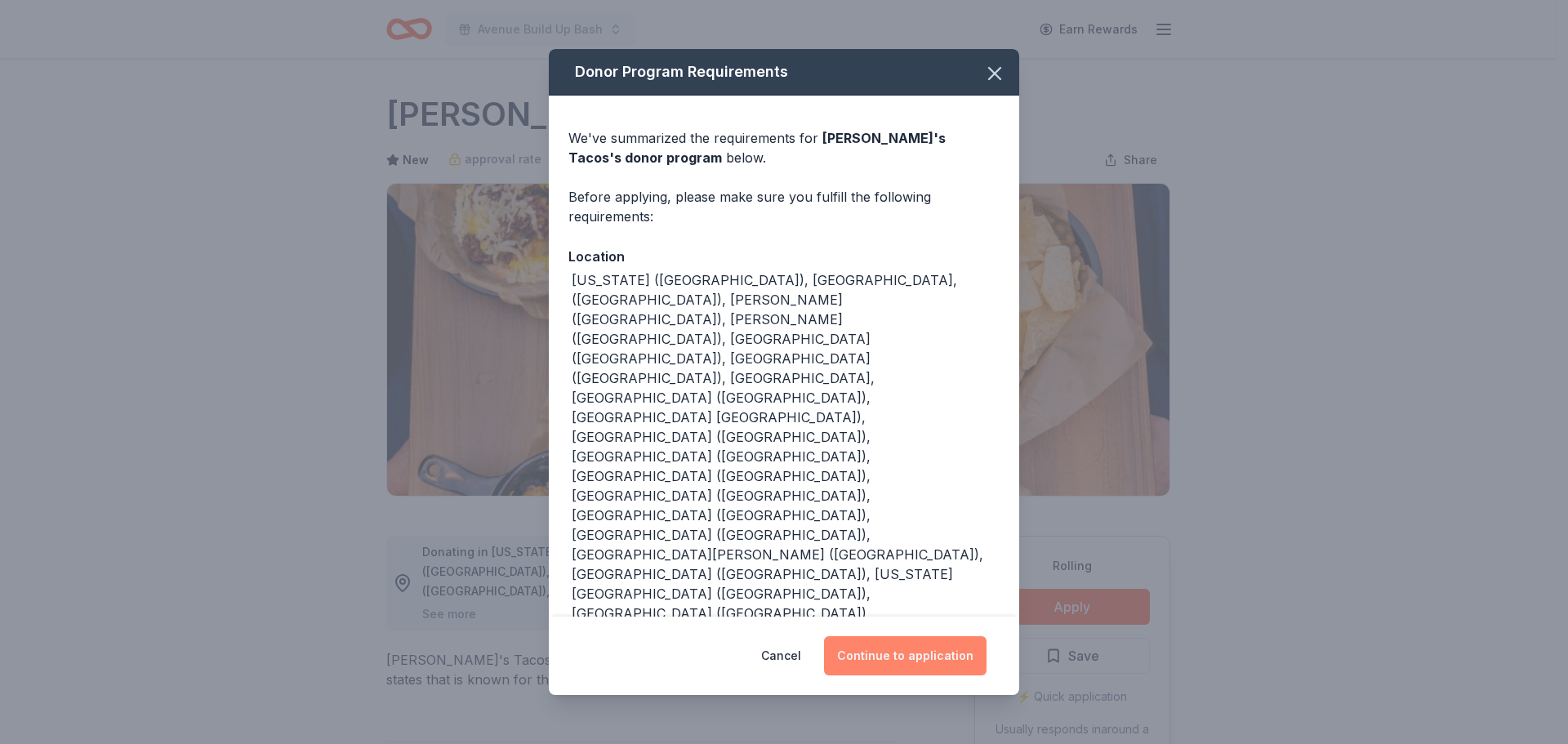
click at [909, 636] on button "Continue to application" at bounding box center [905, 655] width 162 height 39
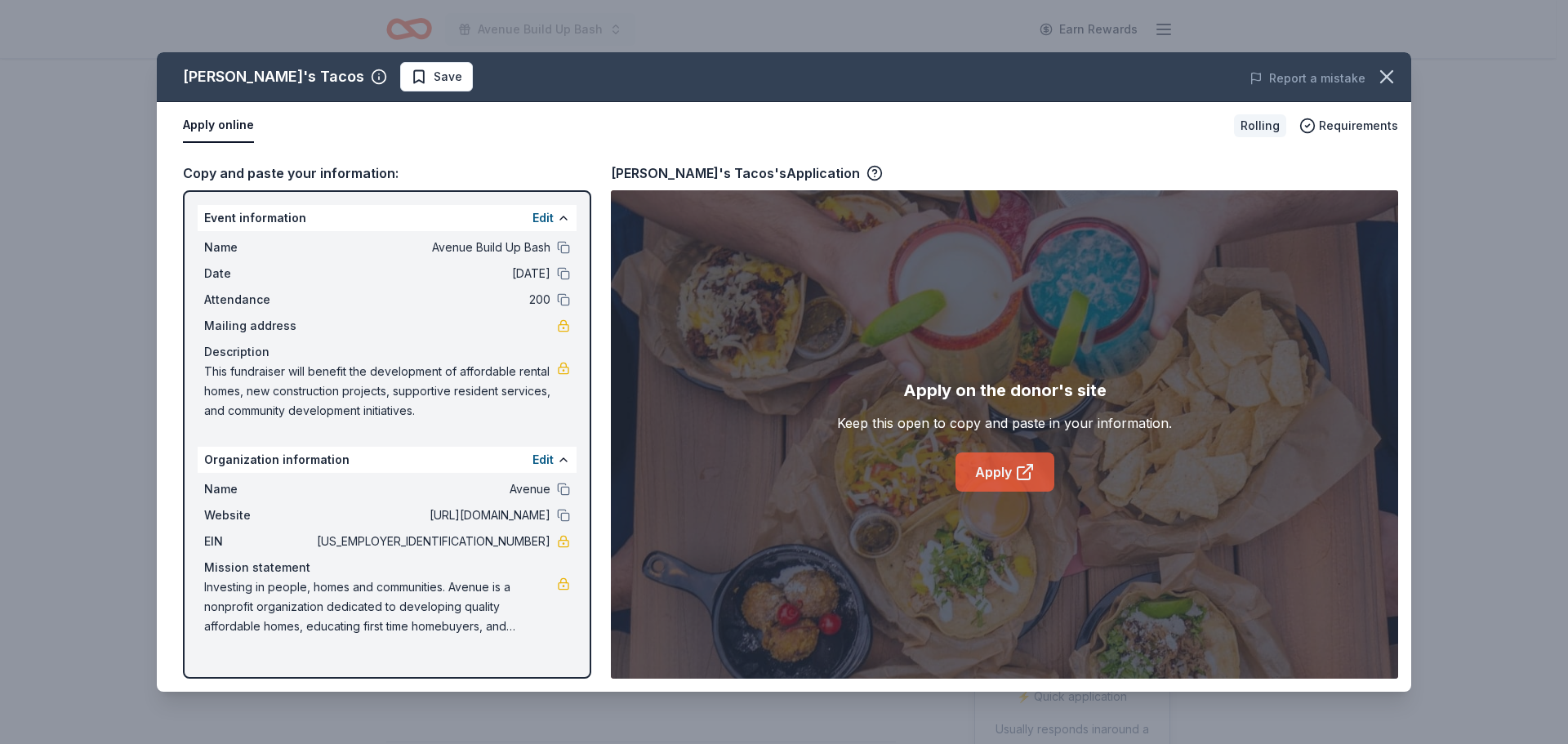
click at [998, 466] on link "Apply" at bounding box center [1004, 472] width 98 height 39
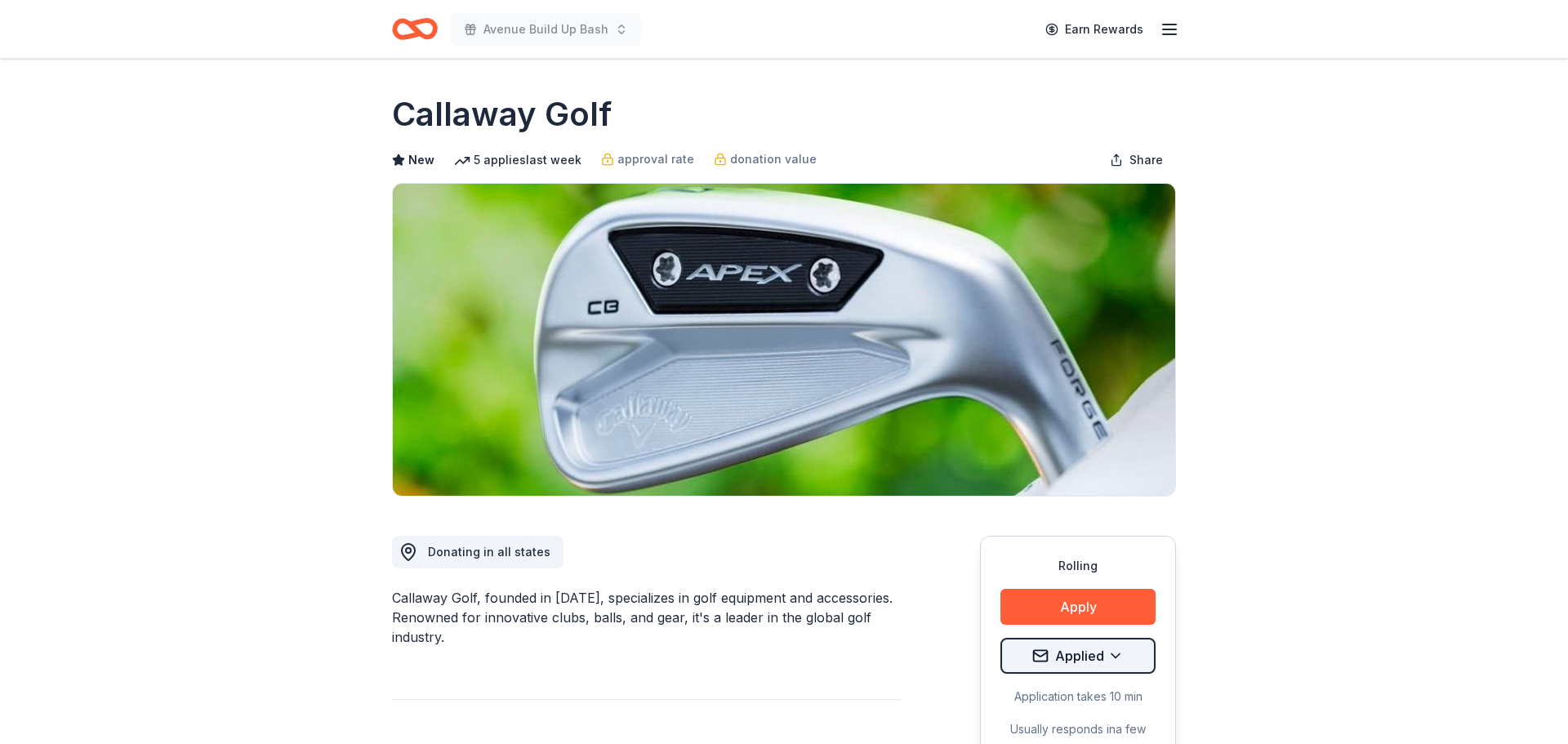
click at [1090, 663] on html "Avenue Build Up Bash Earn Rewards Rolling Share Callaway Golf New 5 applies las…" at bounding box center [784, 372] width 1568 height 744
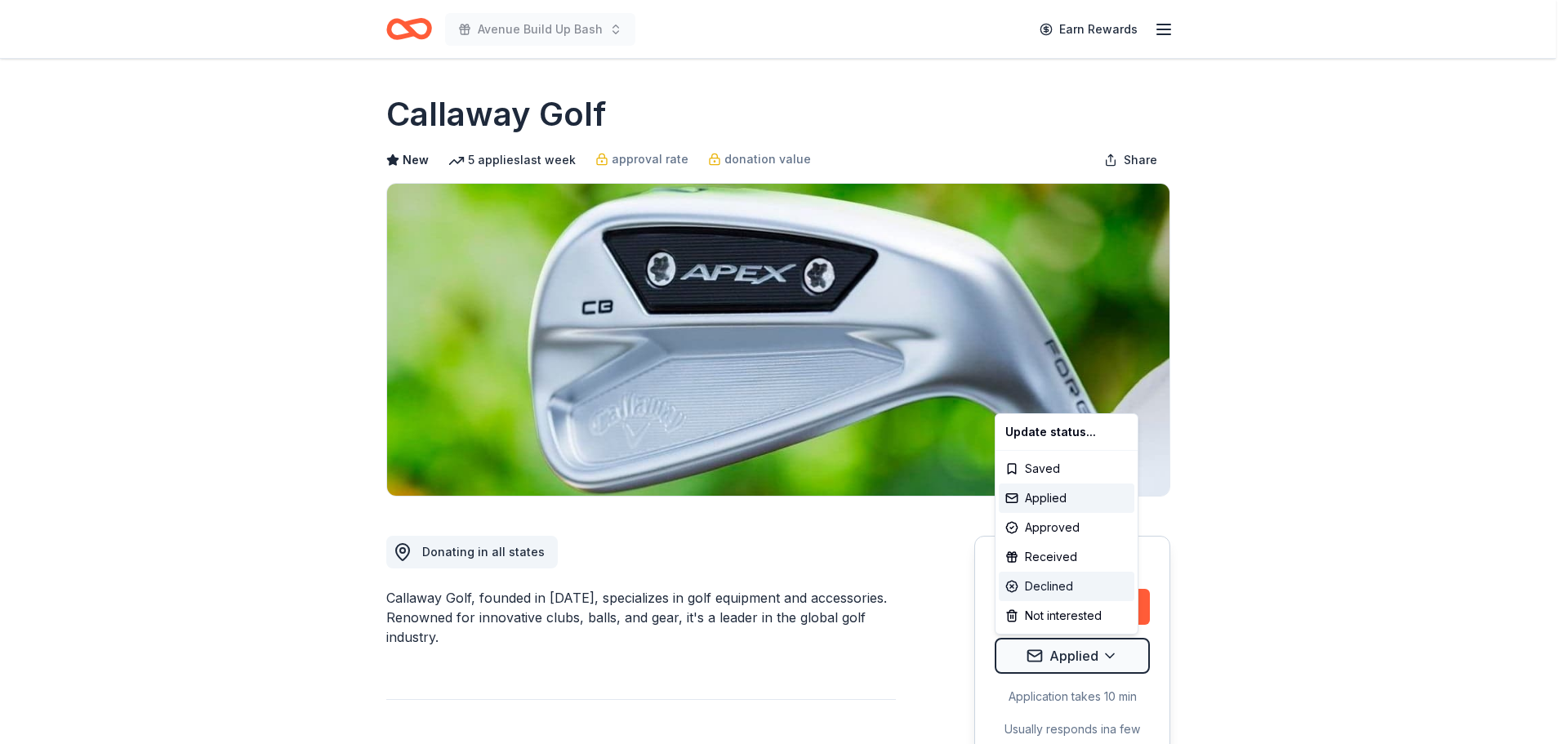
click at [1047, 582] on div "Declined" at bounding box center [1066, 587] width 136 height 30
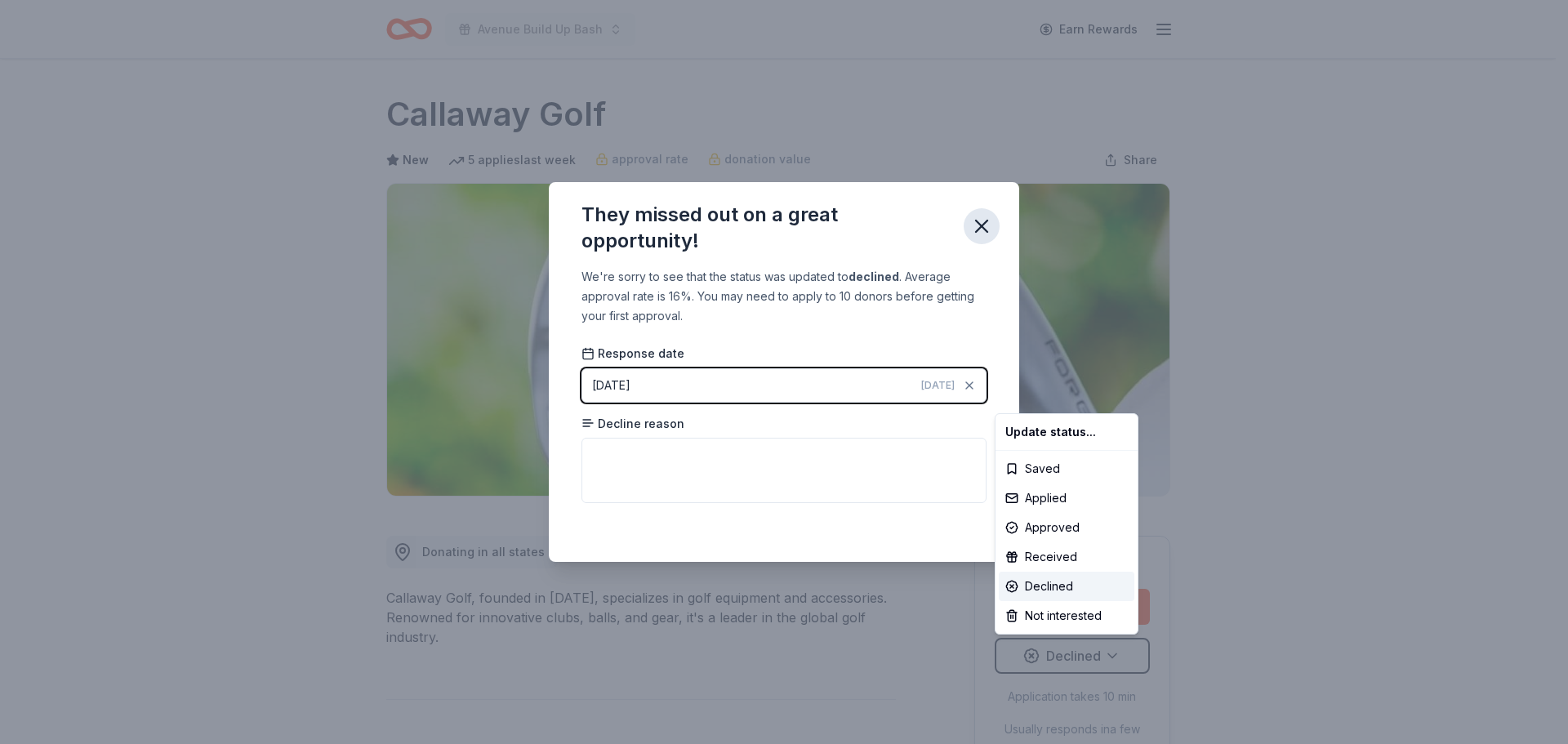
click at [984, 227] on html "Avenue Build Up Bash Earn Rewards Rolling Share Callaway Golf New 5 applies las…" at bounding box center [784, 372] width 1568 height 744
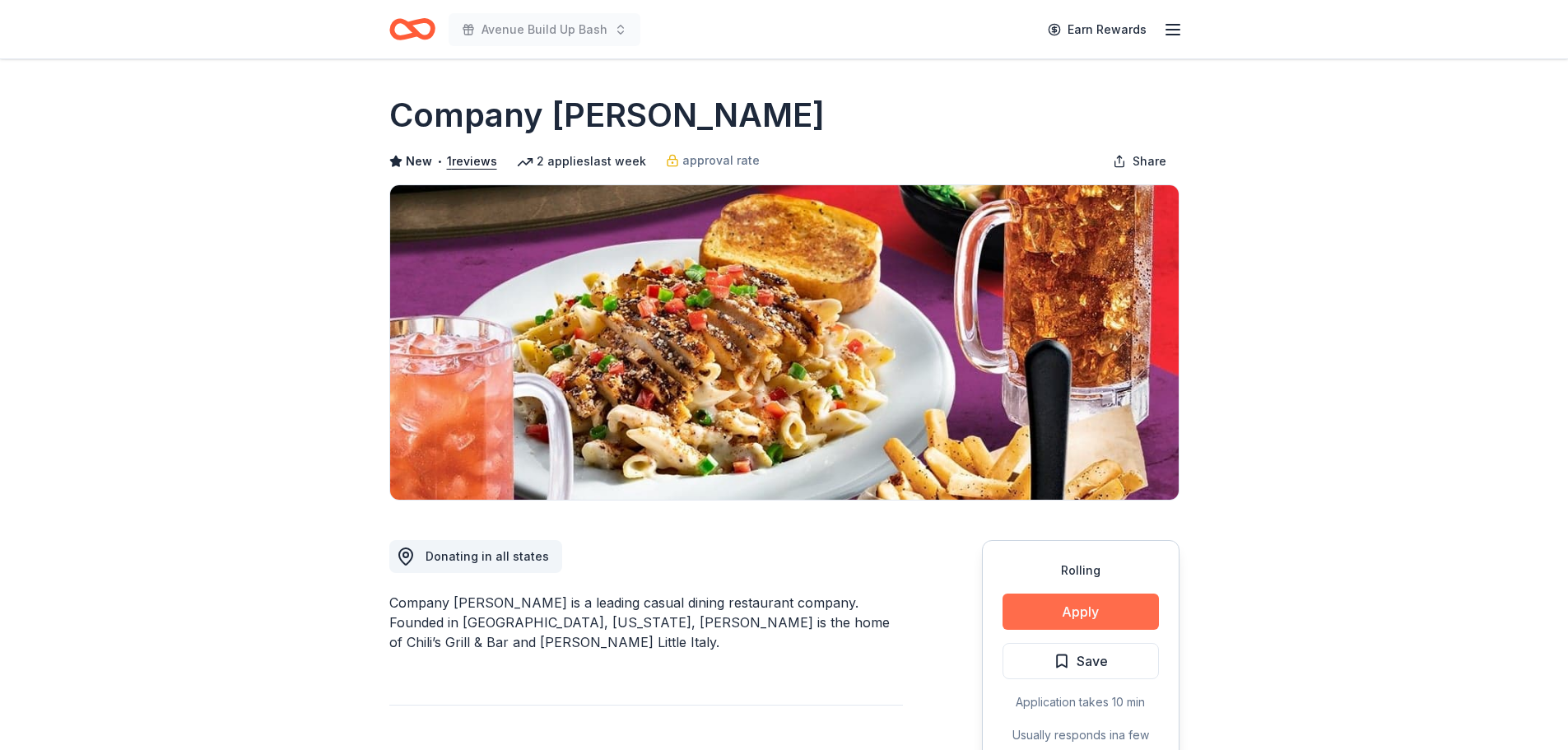
click at [1050, 603] on button "Apply" at bounding box center [1081, 611] width 157 height 36
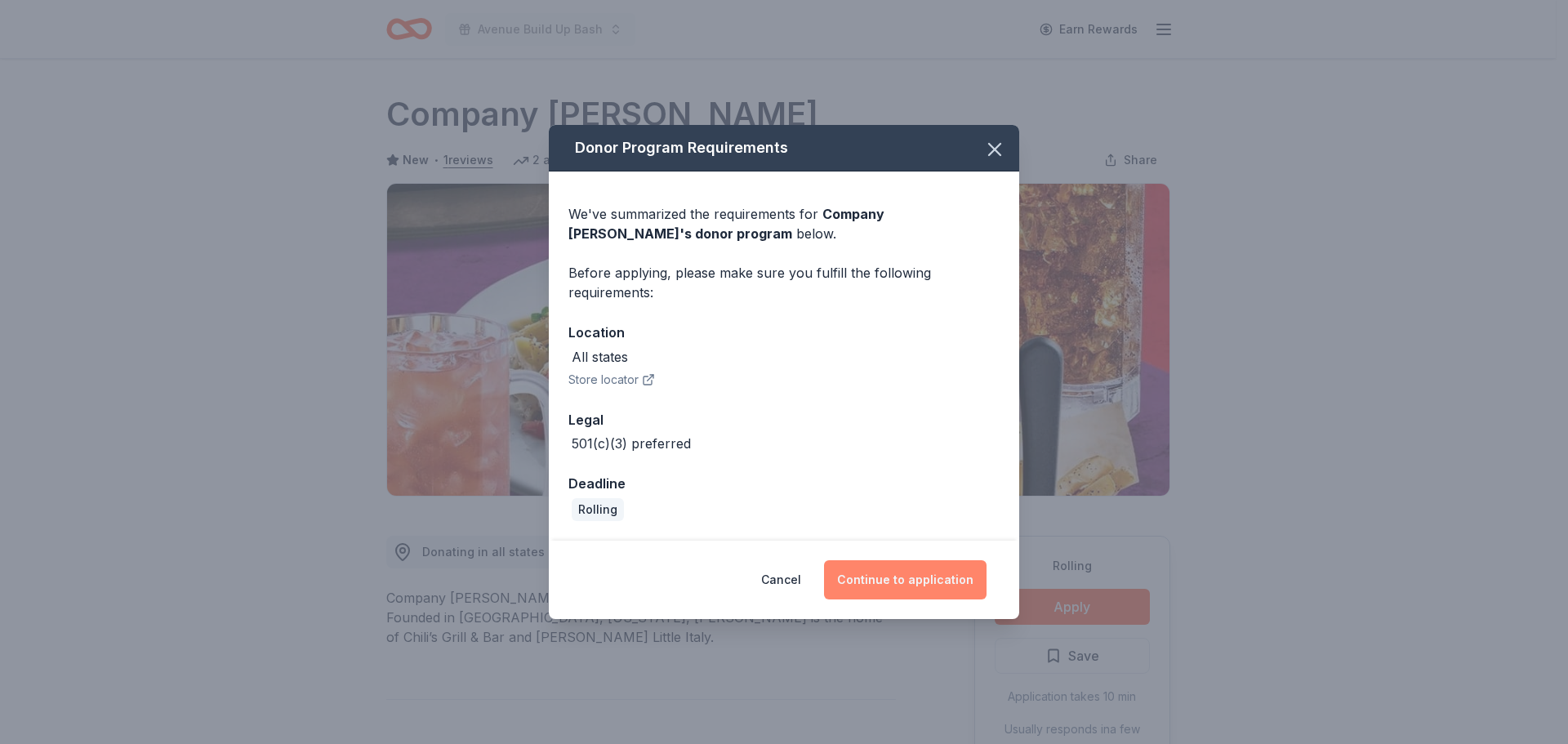
click at [879, 577] on button "Continue to application" at bounding box center [905, 580] width 162 height 39
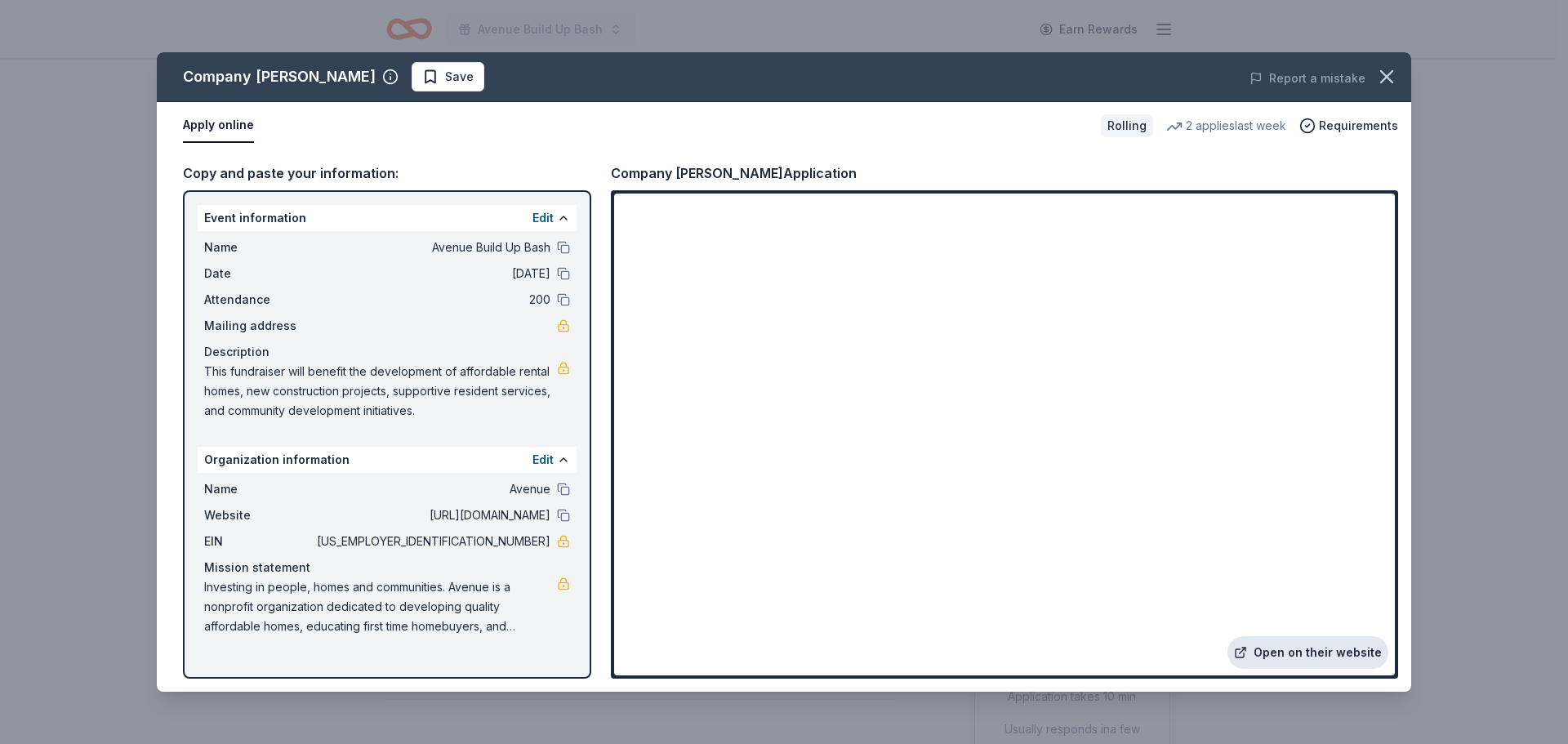
click at [1349, 654] on link "Open on their website" at bounding box center [1307, 651] width 160 height 32
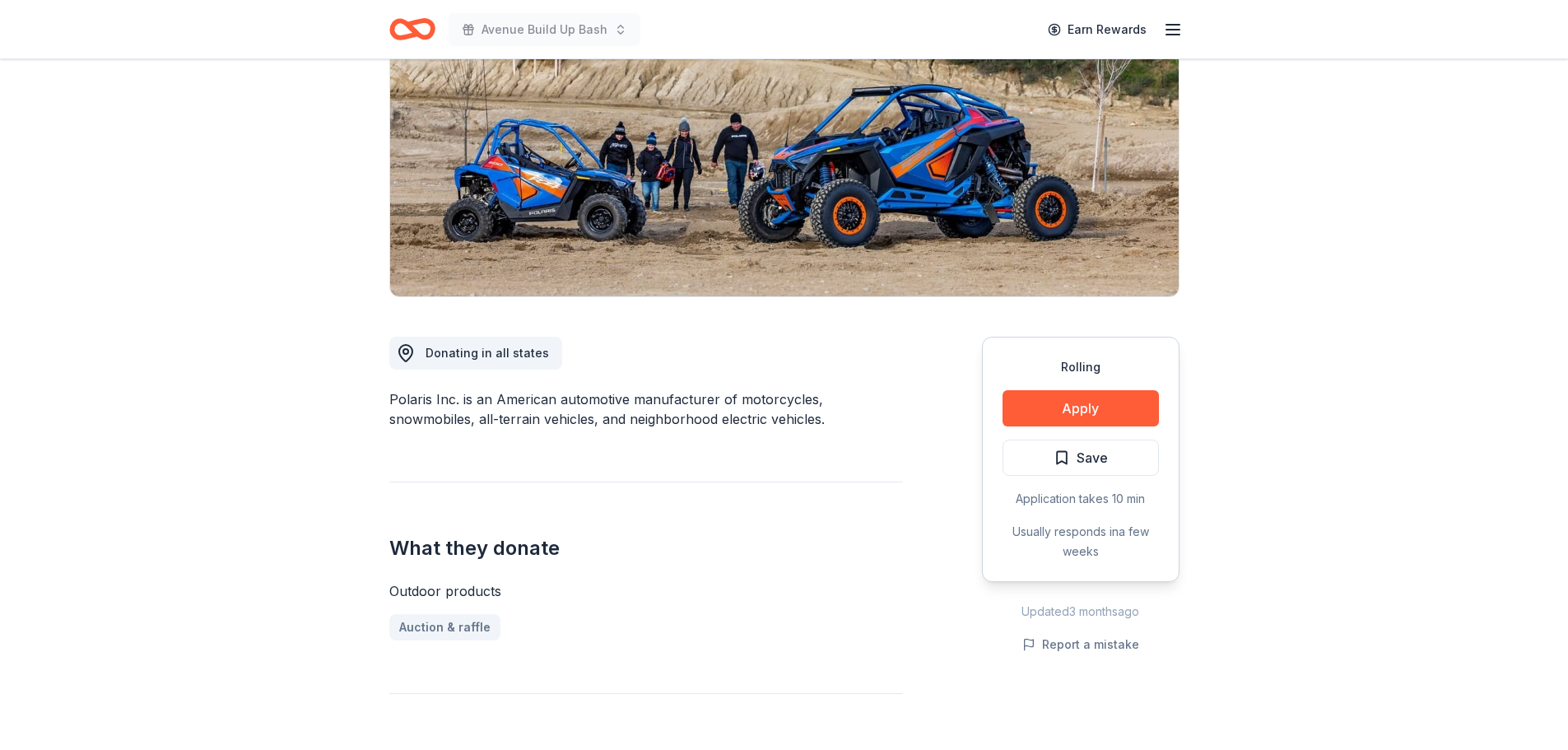
scroll to position [165, 0]
